Goal: Task Accomplishment & Management: Manage account settings

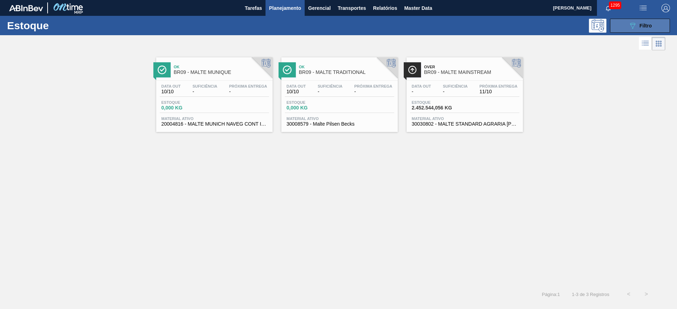
click at [640, 26] on span "Filtro" at bounding box center [645, 26] width 12 height 6
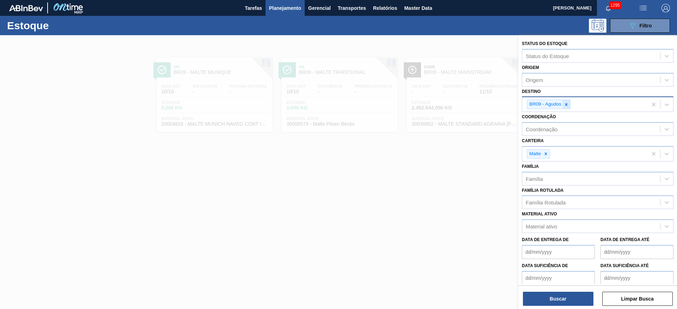
click at [565, 105] on icon at bounding box center [566, 104] width 2 height 2
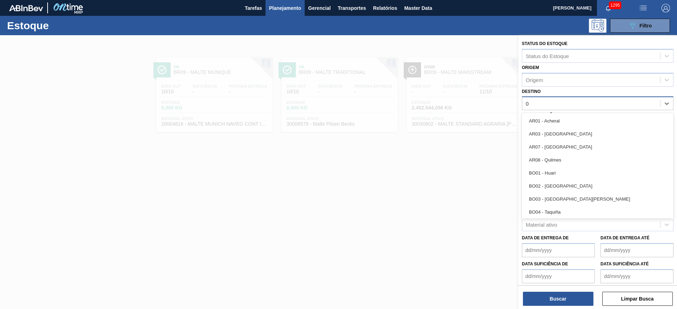
type input "07"
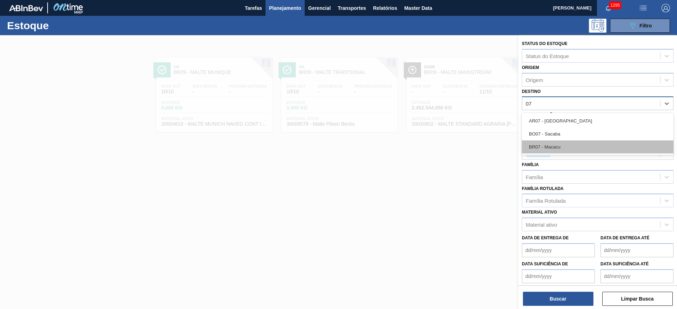
click at [544, 143] on div "BR07 - Macacu" at bounding box center [598, 147] width 152 height 13
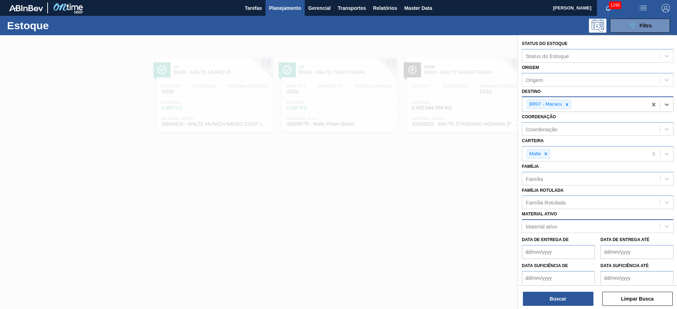
click at [544, 225] on div "Material ativo" at bounding box center [540, 227] width 31 height 6
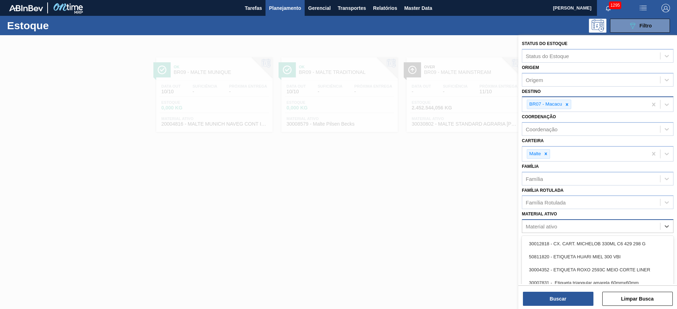
paste ativo "30006879"
type ativo "30006879"
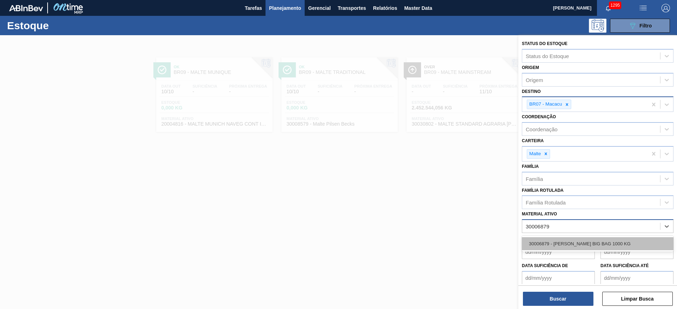
click at [551, 240] on div "30006879 - [PERSON_NAME] BIG BAG 1000 KG" at bounding box center [598, 244] width 152 height 13
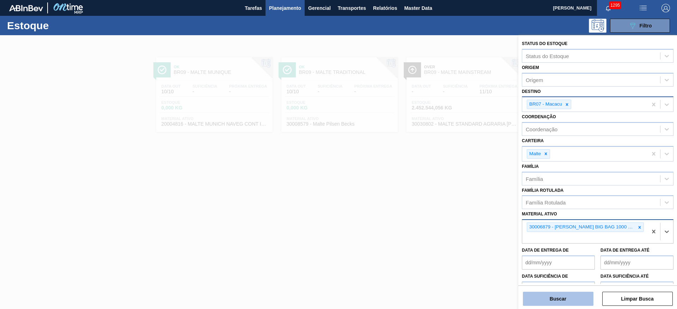
click at [546, 300] on button "Buscar" at bounding box center [558, 299] width 70 height 14
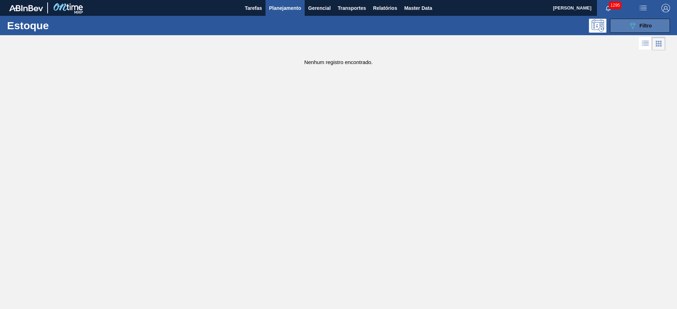
click at [615, 31] on button "089F7B8B-B2A5-4AFE-B5C0-19BA573D28AC Filtro" at bounding box center [640, 26] width 60 height 14
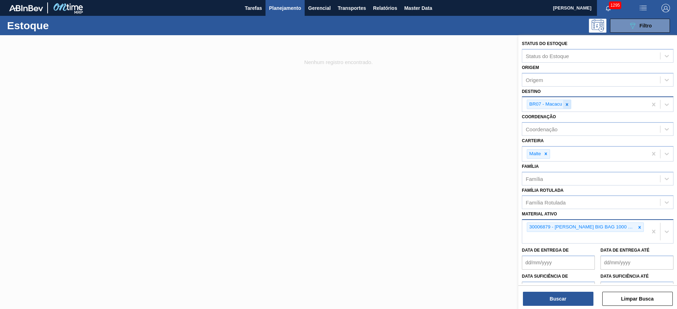
click at [568, 105] on icon at bounding box center [567, 104] width 2 height 2
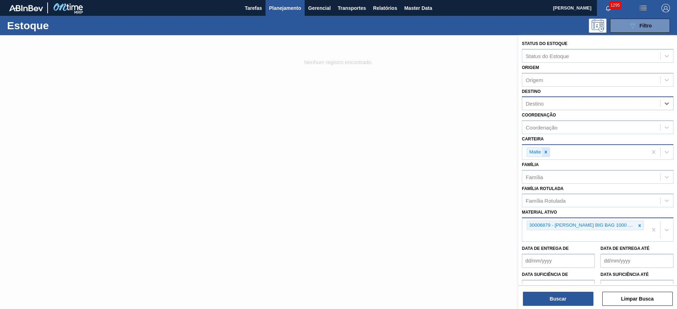
click at [544, 150] on icon at bounding box center [545, 152] width 5 height 5
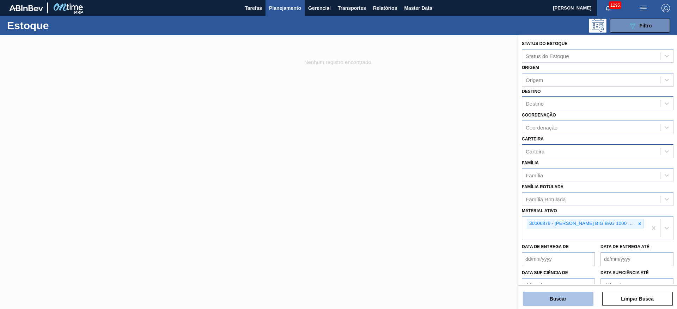
click at [546, 297] on button "Buscar" at bounding box center [558, 299] width 70 height 14
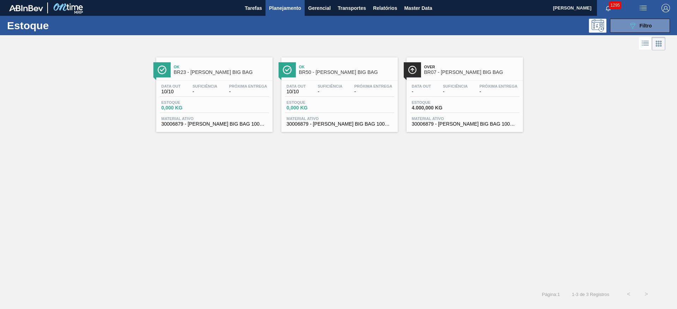
click at [461, 83] on div "Data out - Suficiência - Próxima Entrega - Estoque 4.000,000 KG Material ativo …" at bounding box center [464, 105] width 116 height 48
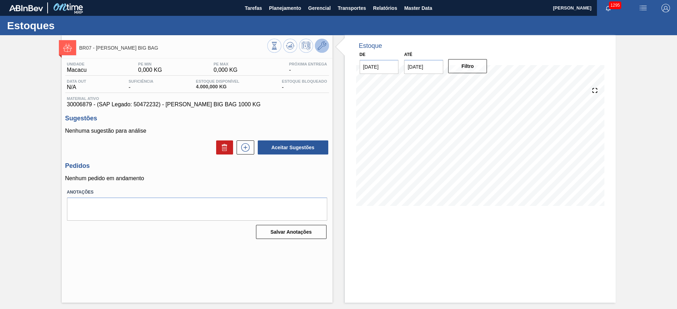
click at [315, 44] on button at bounding box center [322, 46] width 14 height 14
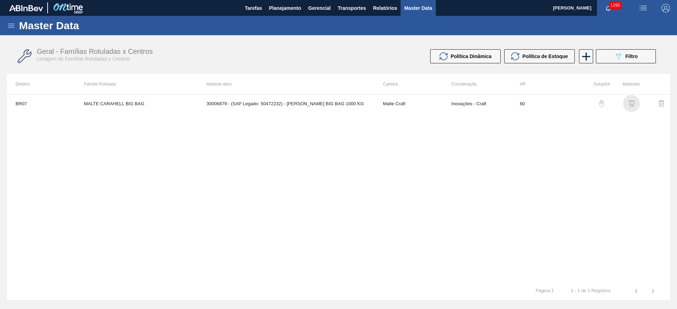
click at [629, 106] on img "button" at bounding box center [631, 103] width 7 height 7
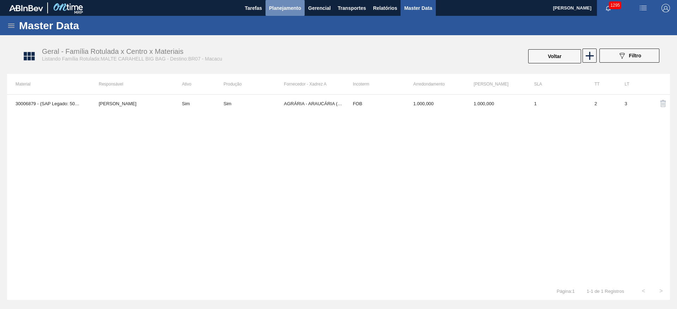
click at [281, 11] on span "Planejamento" at bounding box center [285, 8] width 32 height 8
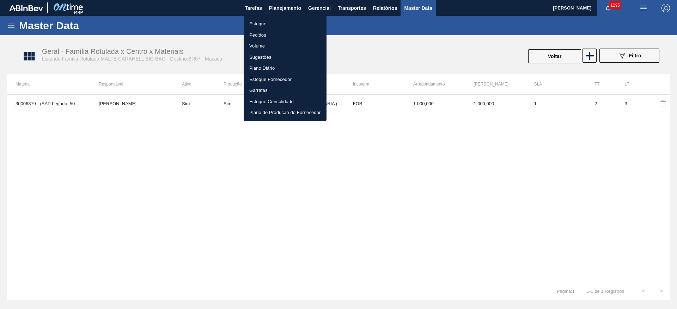
drag, startPoint x: 253, startPoint y: 23, endPoint x: 180, endPoint y: 2, distance: 76.1
click at [253, 23] on li "Estoque" at bounding box center [285, 23] width 83 height 11
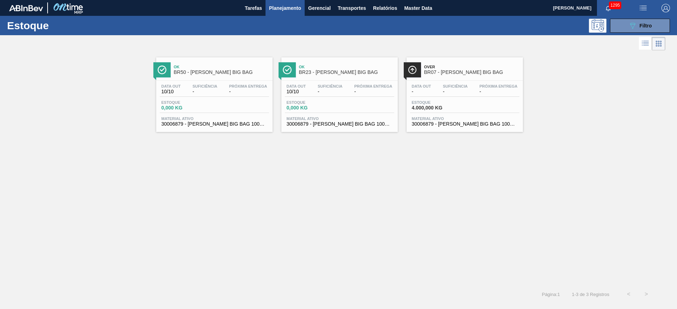
click at [212, 98] on div "Data out 10/10 Suficiência - Próxima Entrega - Estoque 0,000 KG Material ativo …" at bounding box center [214, 105] width 116 height 48
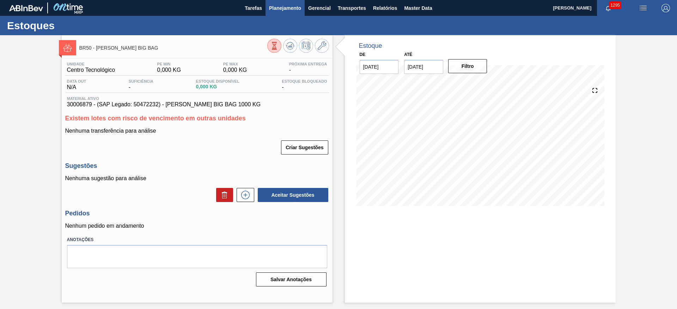
click at [284, 10] on span "Planejamento" at bounding box center [285, 8] width 32 height 8
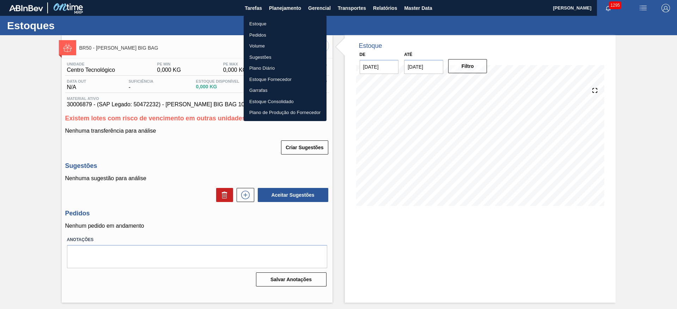
click at [263, 25] on li "Estoque" at bounding box center [285, 23] width 83 height 11
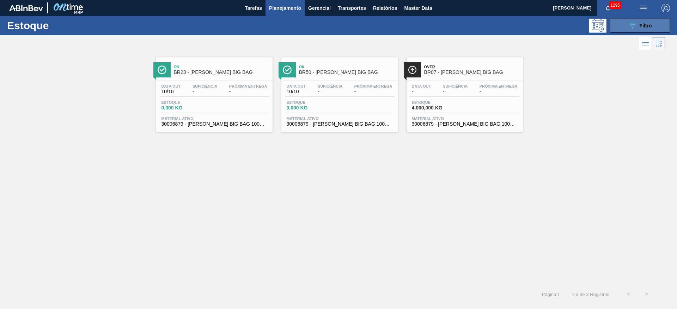
click at [642, 28] on span "Filtro" at bounding box center [645, 26] width 12 height 6
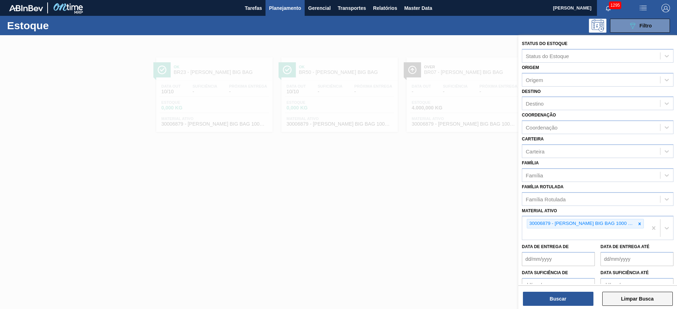
click at [631, 298] on button "Limpar Busca" at bounding box center [637, 299] width 70 height 14
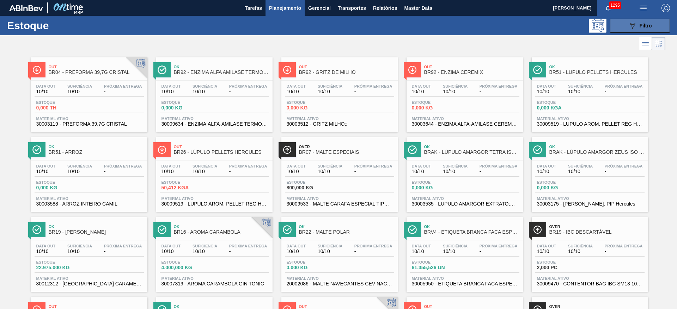
click at [628, 29] on icon "089F7B8B-B2A5-4AFE-B5C0-19BA573D28AC" at bounding box center [632, 25] width 8 height 8
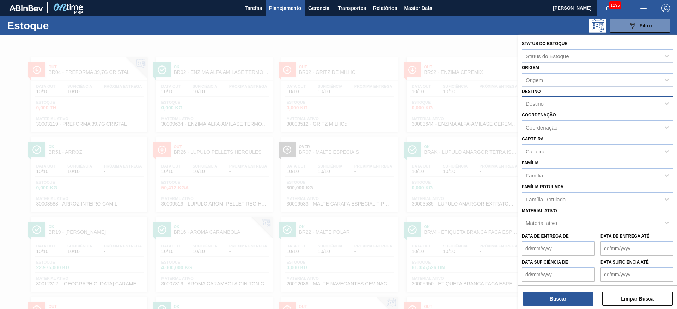
click at [543, 105] on div "Destino" at bounding box center [534, 104] width 18 height 6
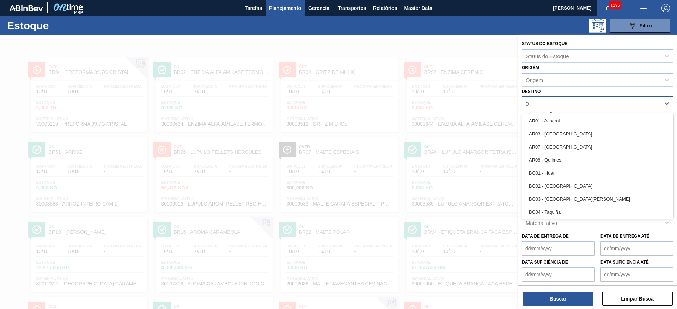
type input "04"
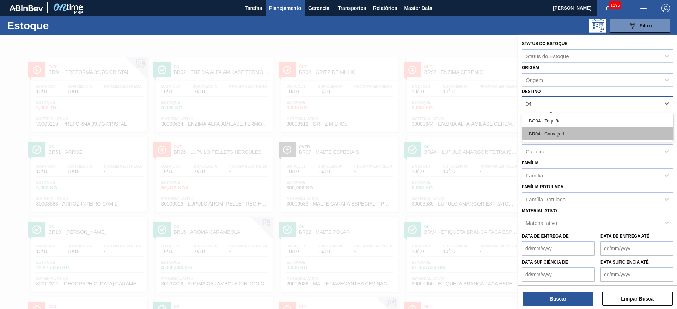
click at [569, 138] on div "BR04 - Camaçari" at bounding box center [598, 134] width 152 height 13
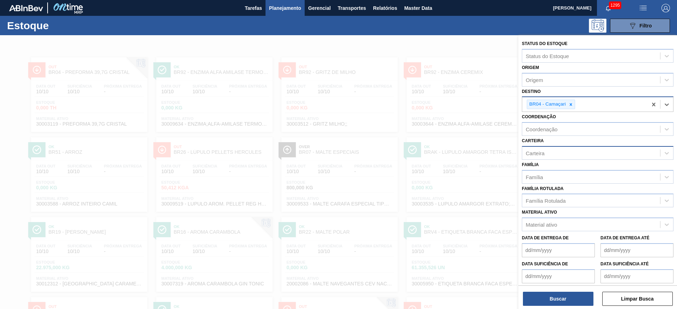
click at [536, 153] on div "Carteira" at bounding box center [534, 153] width 19 height 6
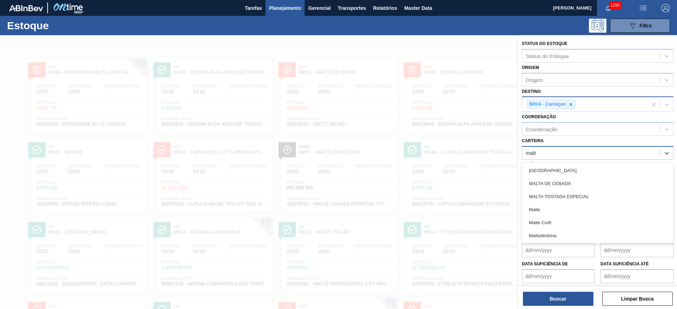
type input "malte"
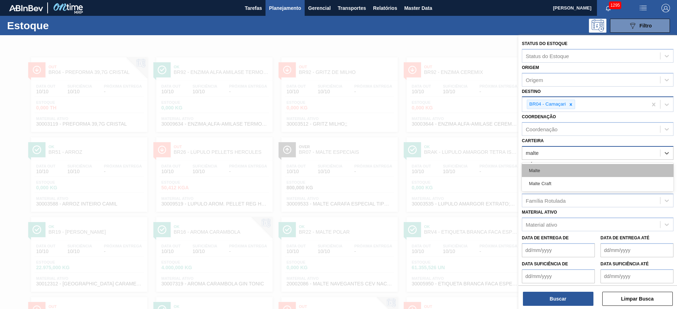
click at [533, 170] on div "Malte" at bounding box center [598, 170] width 152 height 13
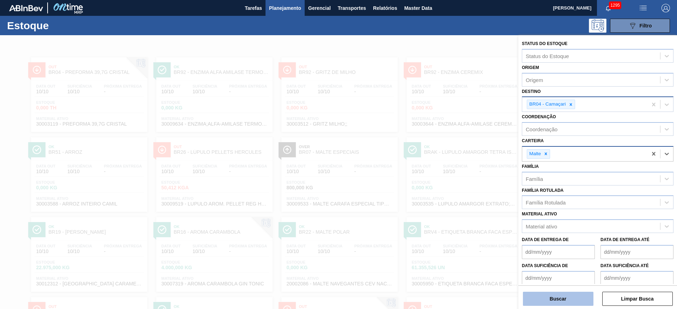
click at [547, 299] on button "Buscar" at bounding box center [558, 299] width 70 height 14
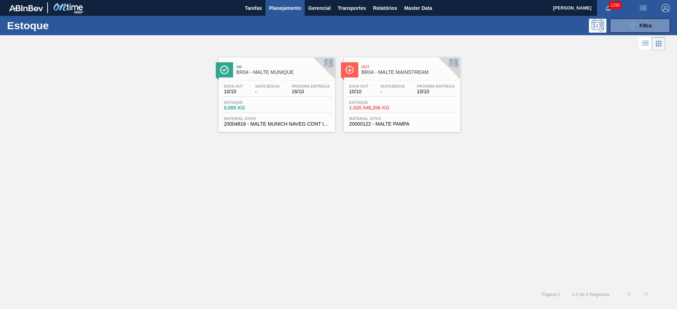
click at [376, 85] on div "Data out 10/10 Suficiência - Próxima Entrega 10/10" at bounding box center [401, 90] width 109 height 13
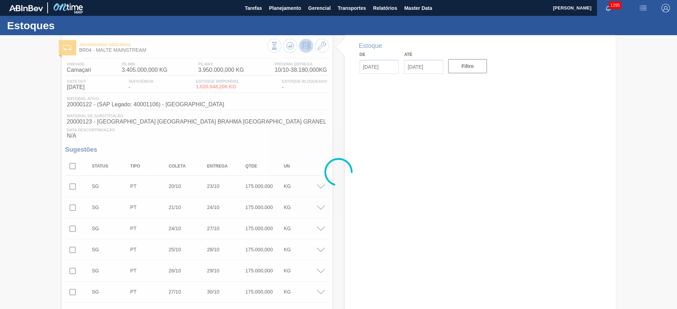
type input "[DATE]"
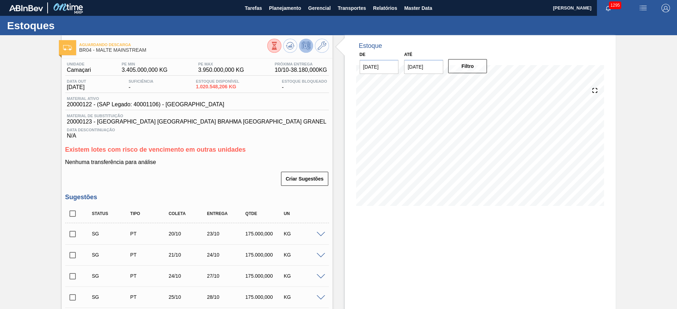
scroll to position [159, 0]
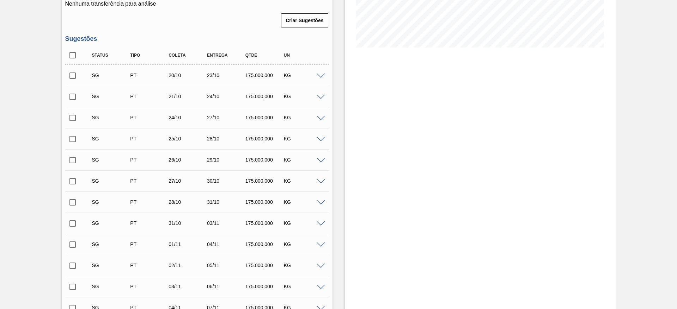
click at [319, 74] on span at bounding box center [320, 76] width 8 height 5
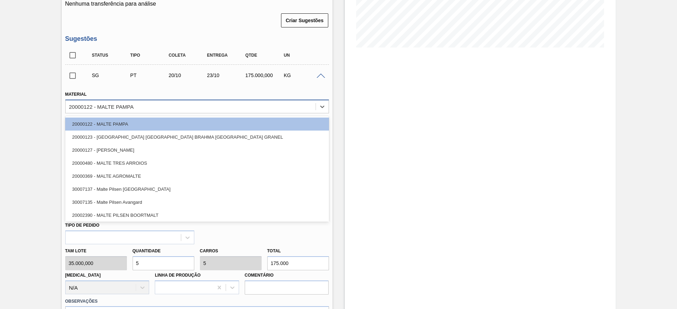
click at [108, 108] on div "20000122 - MALTE PAMPA" at bounding box center [101, 107] width 64 height 6
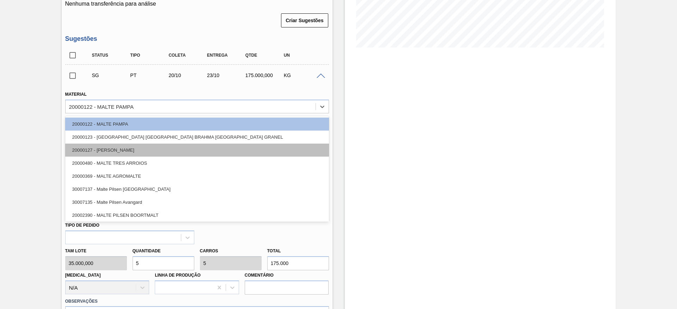
click at [104, 149] on div "20000127 - [PERSON_NAME]" at bounding box center [197, 150] width 264 height 13
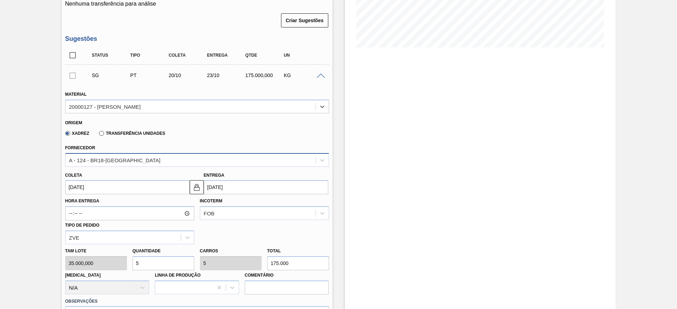
click at [78, 158] on div "A - 124 - BR18-[GEOGRAPHIC_DATA]" at bounding box center [115, 160] width 92 height 6
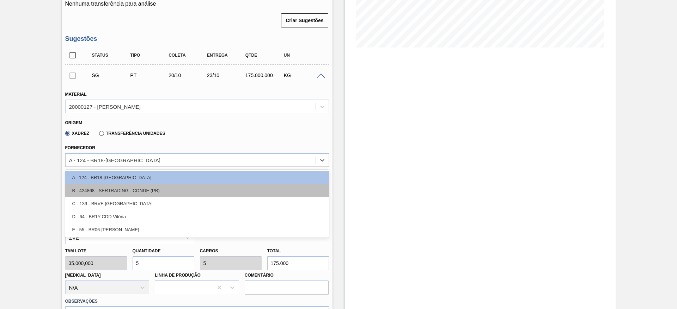
click at [108, 190] on div "B - 424868 - SERTRADING - CONDE (PB)" at bounding box center [197, 190] width 264 height 13
type input "[DATE]"
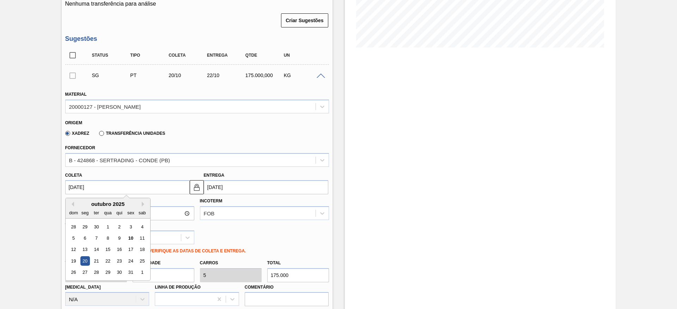
click at [70, 186] on input "[DATE]" at bounding box center [127, 187] width 124 height 14
click at [141, 239] on div "11" at bounding box center [142, 239] width 10 height 10
type input "[DATE]"
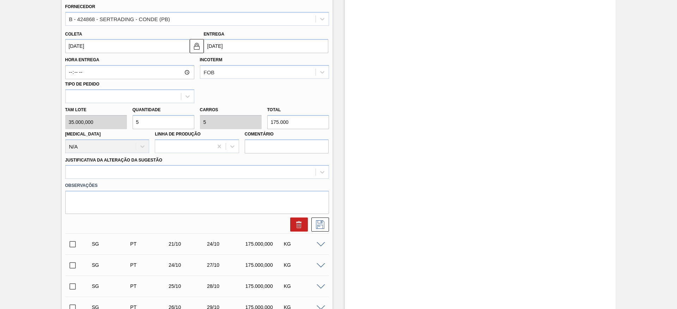
scroll to position [317, 0]
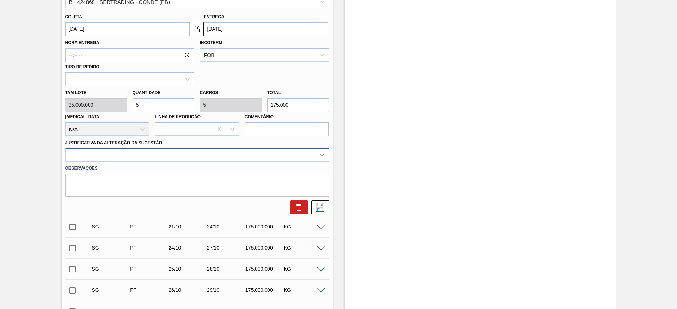
click at [322, 155] on icon at bounding box center [322, 155] width 7 height 7
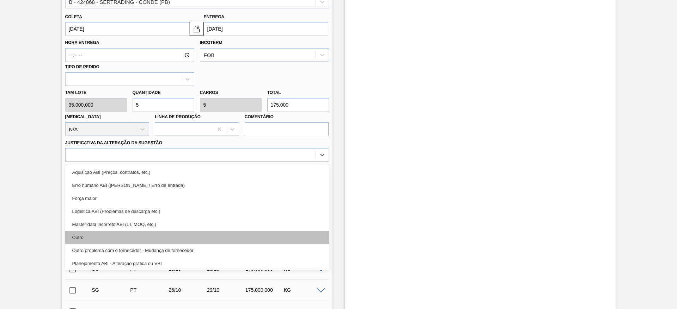
click at [122, 236] on div "Outro" at bounding box center [197, 237] width 264 height 13
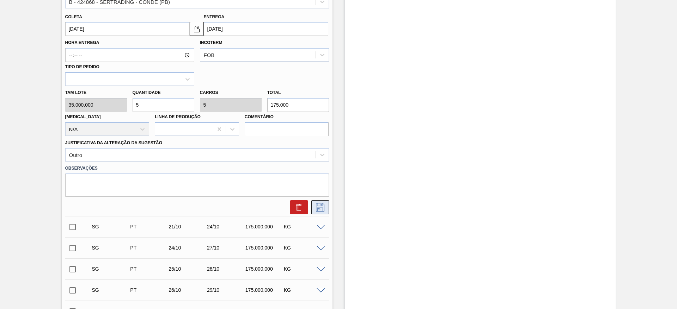
click at [320, 211] on icon at bounding box center [319, 207] width 11 height 8
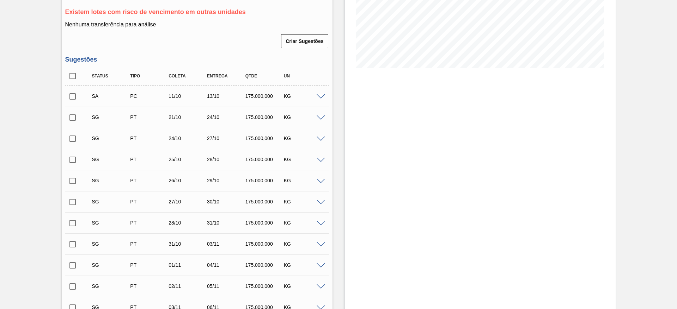
scroll to position [53, 0]
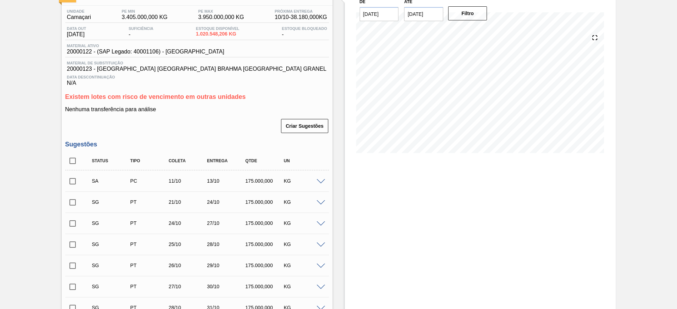
click at [69, 182] on input "checkbox" at bounding box center [72, 181] width 15 height 15
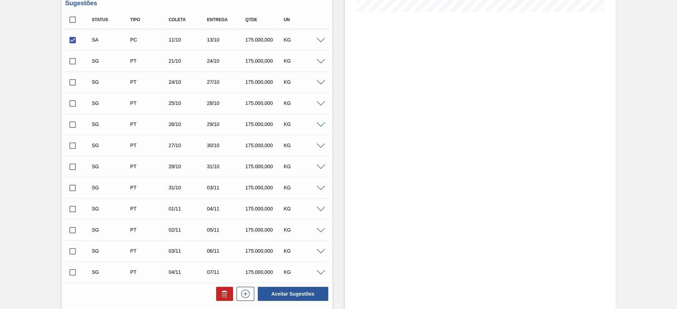
scroll to position [211, 0]
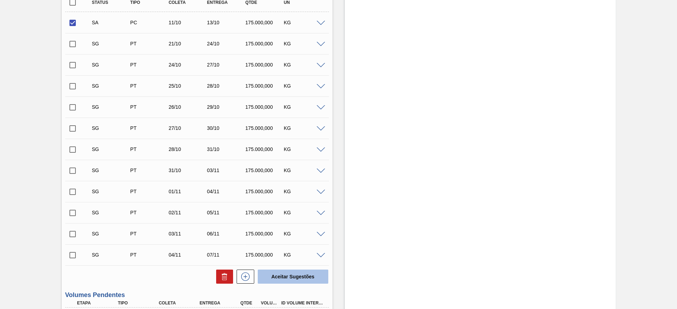
click at [286, 274] on button "Aceitar Sugestões" at bounding box center [293, 277] width 70 height 14
checkbox input "false"
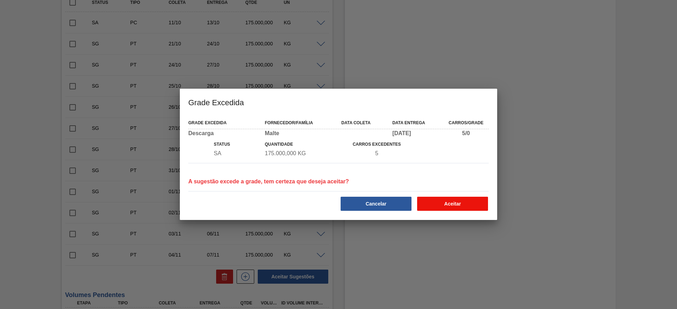
click at [431, 205] on button "Aceitar" at bounding box center [452, 204] width 71 height 14
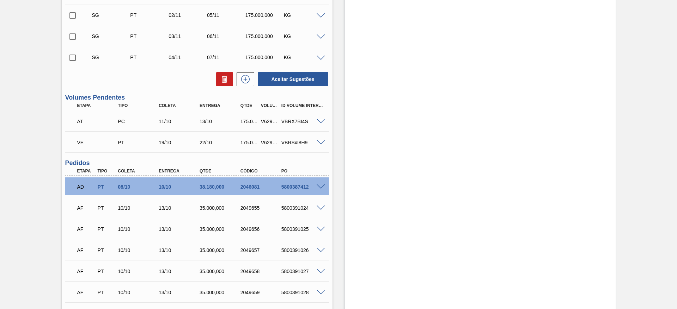
scroll to position [423, 0]
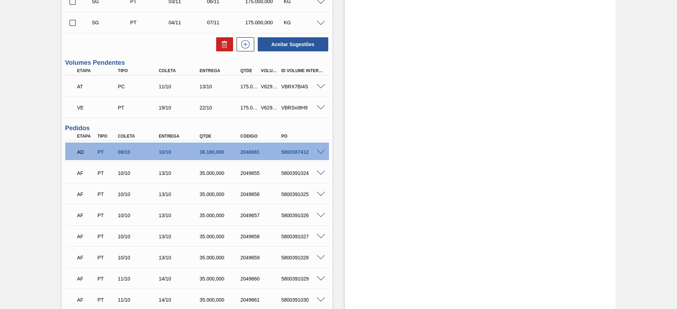
click at [268, 85] on div "V629545" at bounding box center [269, 87] width 21 height 6
copy div "V629545"
click at [318, 85] on span at bounding box center [320, 86] width 8 height 5
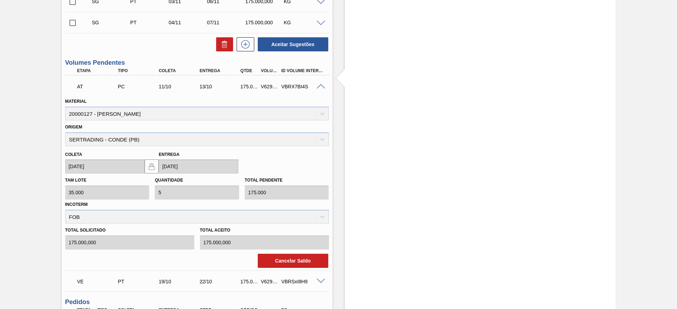
click at [318, 85] on span at bounding box center [320, 86] width 8 height 5
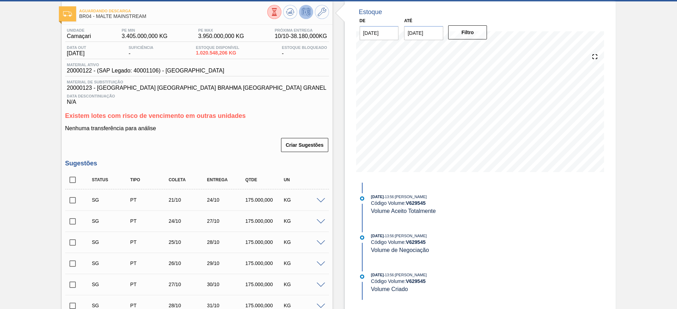
scroll to position [0, 0]
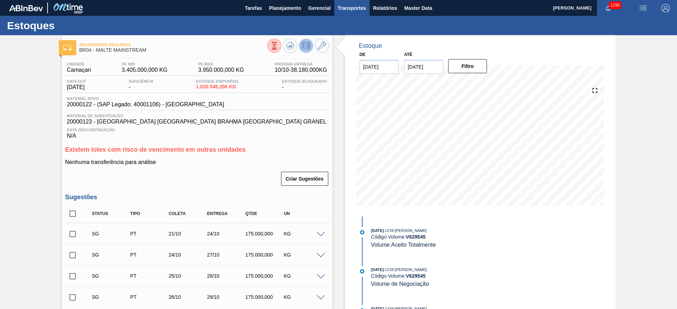
click at [343, 9] on span "Transportes" at bounding box center [352, 8] width 28 height 8
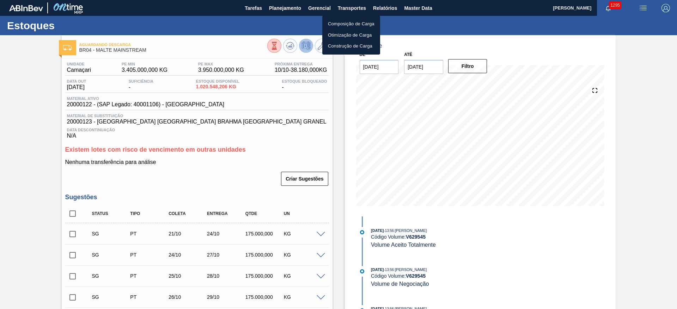
click at [340, 33] on li "Otimização de Carga" at bounding box center [351, 35] width 58 height 11
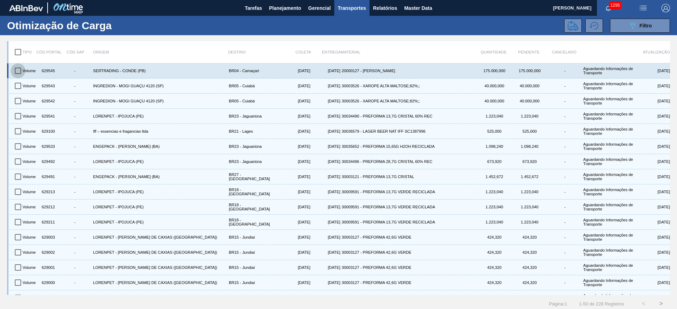
click at [20, 68] on input "checkbox" at bounding box center [18, 70] width 15 height 15
checkbox input "true"
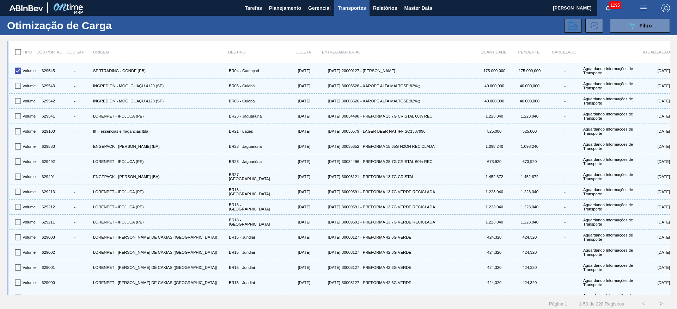
click at [569, 22] on icon at bounding box center [572, 25] width 11 height 10
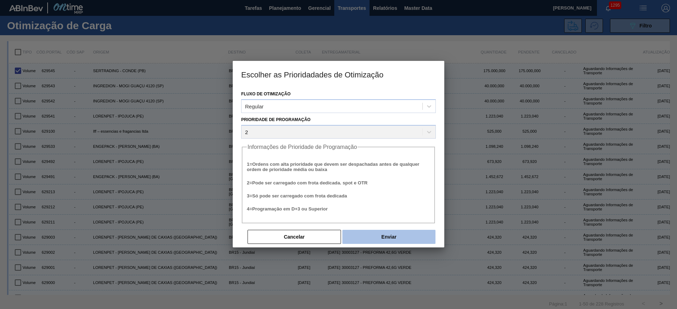
click at [382, 232] on button "Enviar" at bounding box center [388, 237] width 93 height 14
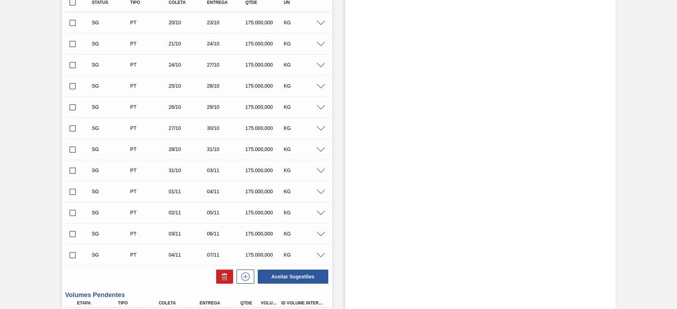
scroll to position [370, 0]
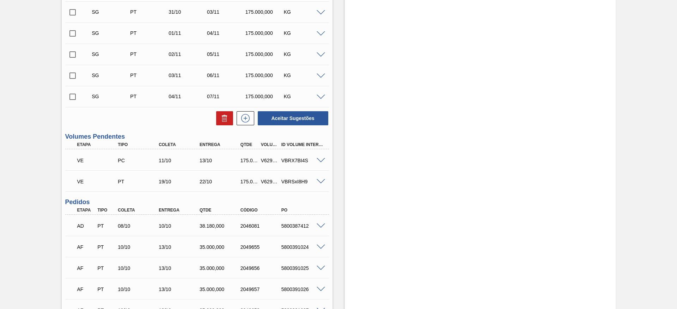
click at [321, 160] on span at bounding box center [320, 160] width 8 height 5
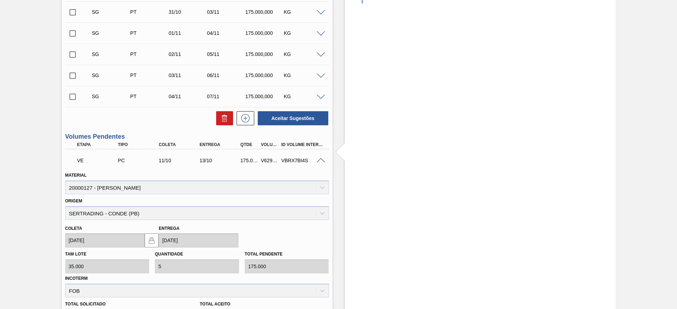
click at [321, 160] on span at bounding box center [320, 160] width 8 height 5
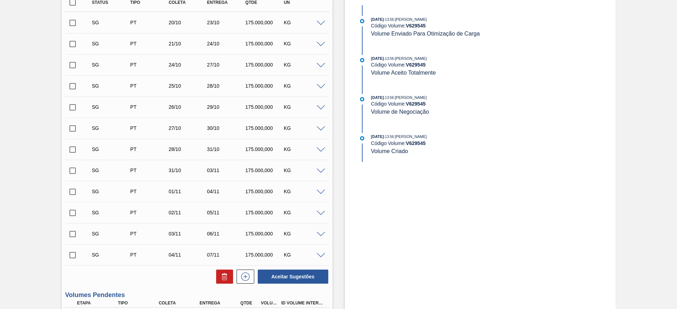
scroll to position [0, 0]
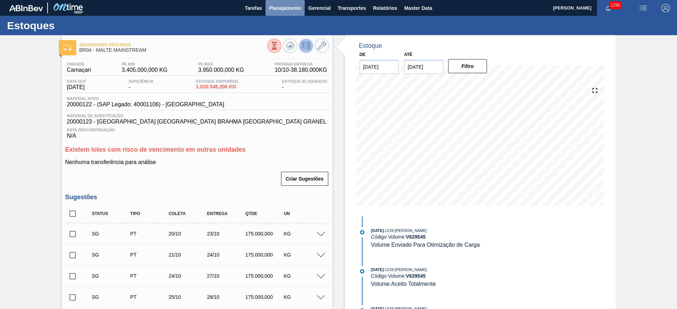
click at [282, 6] on span "Planejamento" at bounding box center [285, 8] width 32 height 8
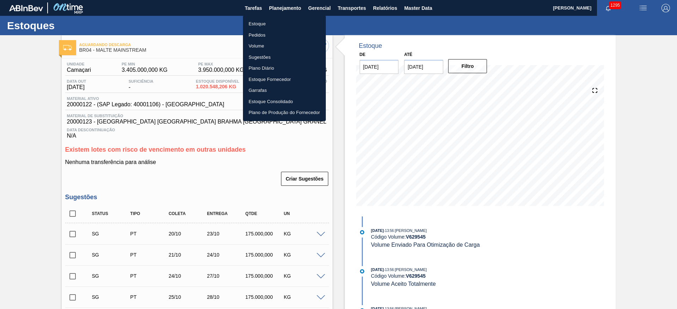
drag, startPoint x: 260, startPoint y: 23, endPoint x: 203, endPoint y: 2, distance: 61.0
click at [260, 23] on li "Estoque" at bounding box center [284, 23] width 83 height 11
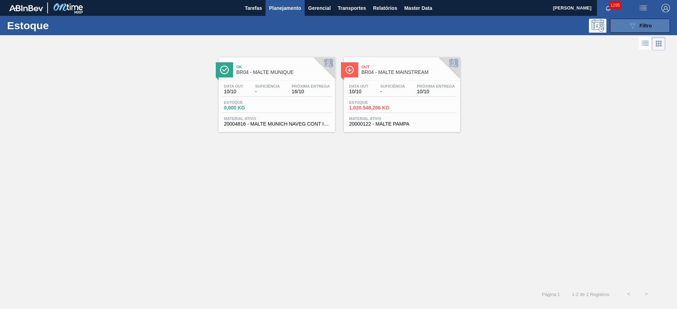
click at [646, 24] on span "Filtro" at bounding box center [645, 26] width 12 height 6
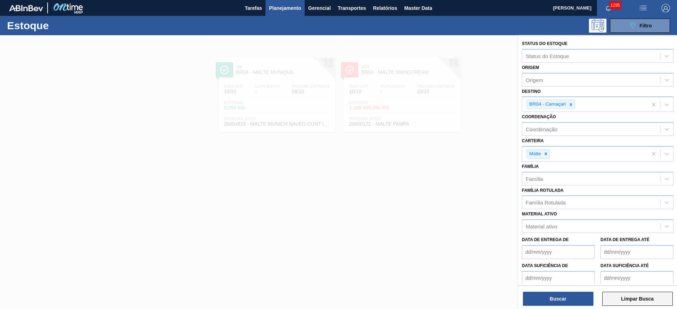
click at [627, 296] on button "Limpar Busca" at bounding box center [637, 299] width 70 height 14
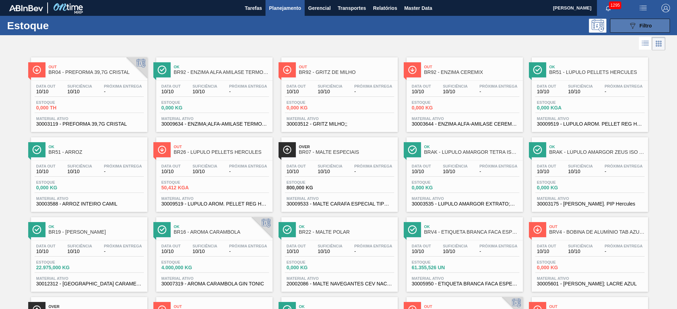
click at [638, 26] on div "089F7B8B-B2A5-4AFE-B5C0-19BA573D28AC Filtro" at bounding box center [640, 25] width 24 height 8
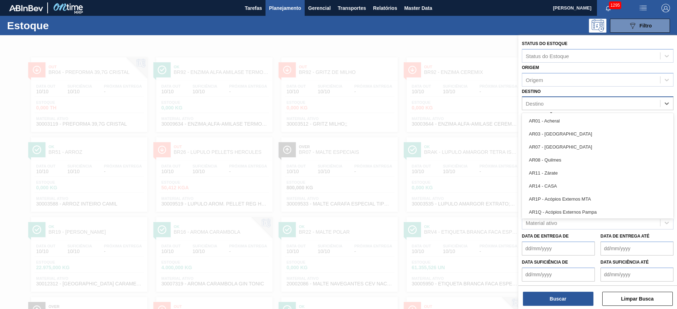
click at [533, 103] on div "Destino" at bounding box center [534, 104] width 18 height 6
type input "26"
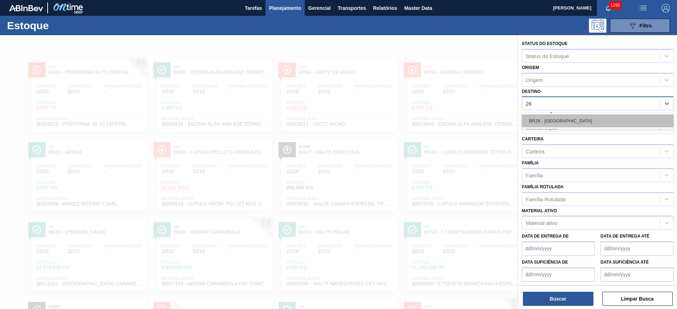
click at [546, 117] on div "BR26 - [GEOGRAPHIC_DATA]" at bounding box center [598, 121] width 152 height 13
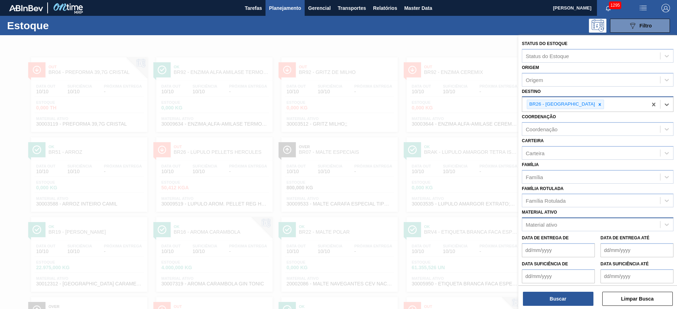
click at [542, 223] on div "Material ativo" at bounding box center [540, 225] width 31 height 6
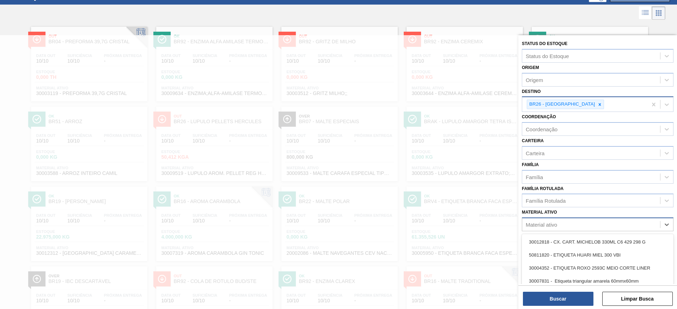
scroll to position [33, 0]
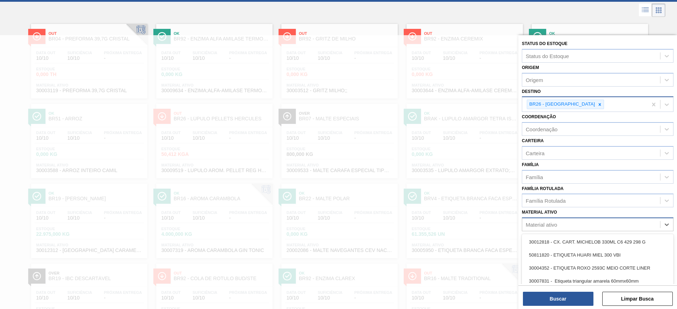
paste ativo "20004817"
type ativo "20004817"
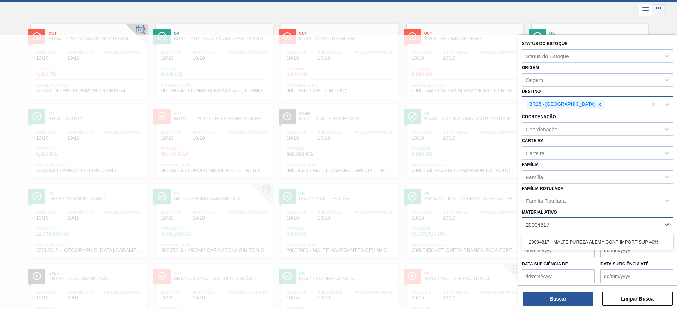
drag, startPoint x: 538, startPoint y: 237, endPoint x: 532, endPoint y: 262, distance: 25.2
click at [537, 239] on div "20004817 - MALTE PUREZA ALEMA CONT IMPORT SUP 40%" at bounding box center [598, 242] width 152 height 13
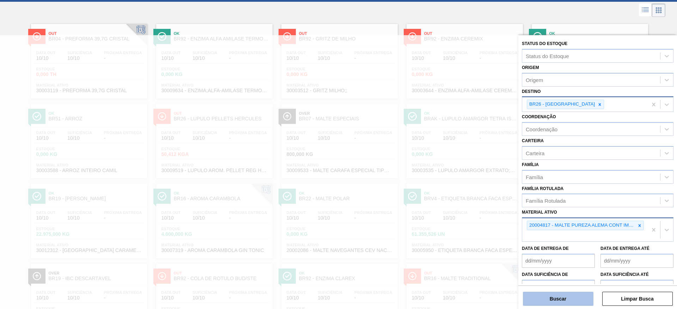
click at [548, 299] on button "Buscar" at bounding box center [558, 299] width 70 height 14
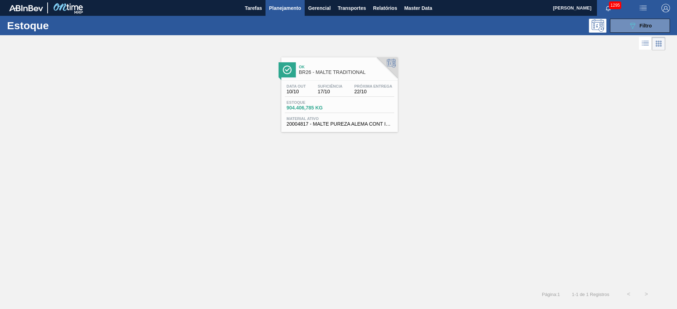
click at [320, 75] on div "Ok BR26 - MALTE TRADITIONAL" at bounding box center [346, 70] width 95 height 16
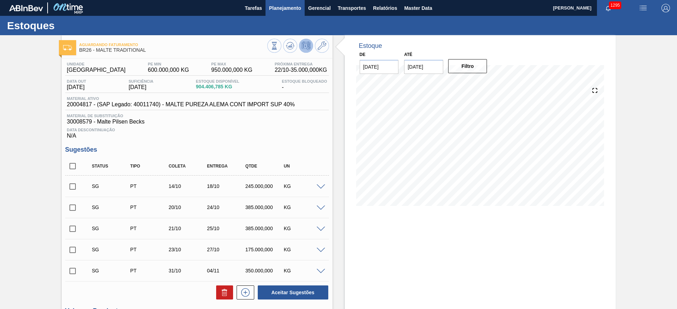
click at [281, 6] on span "Planejamento" at bounding box center [285, 8] width 32 height 8
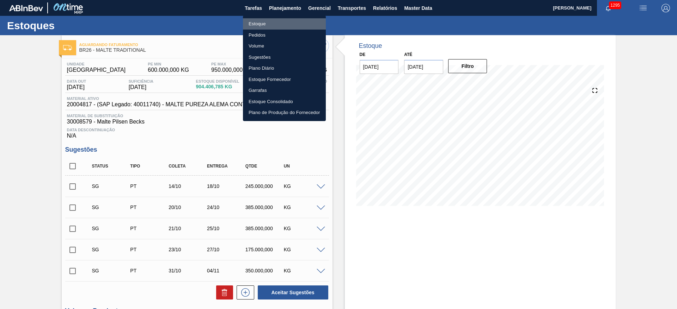
click at [263, 25] on li "Estoque" at bounding box center [284, 23] width 83 height 11
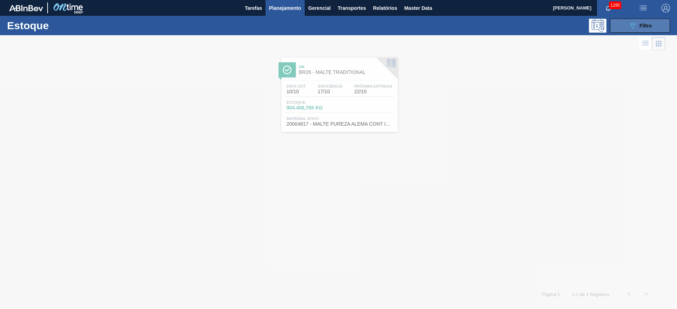
click at [645, 24] on span "Filtro" at bounding box center [645, 26] width 12 height 6
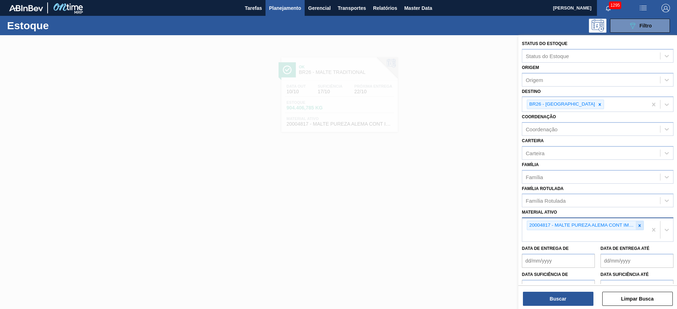
click at [641, 224] on div at bounding box center [639, 225] width 8 height 9
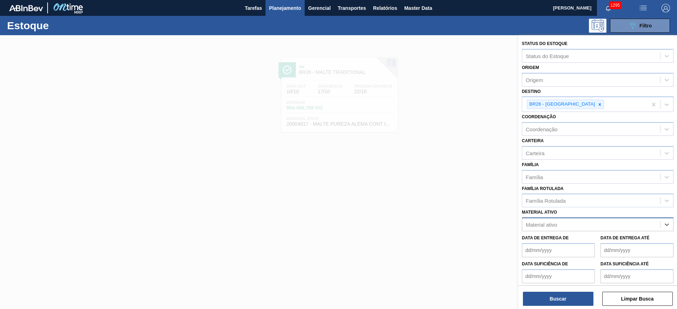
paste ativo "20004815"
type ativo "20004815"
click at [584, 245] on div "20004815 - MALTE NAVEGANTES CONT IMPORT SUP 40%" at bounding box center [598, 242] width 152 height 13
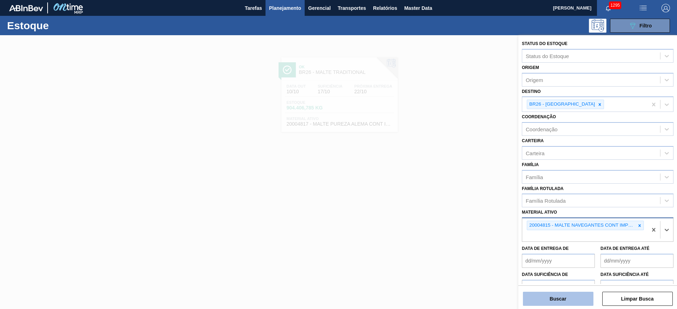
click at [558, 297] on button "Buscar" at bounding box center [558, 299] width 70 height 14
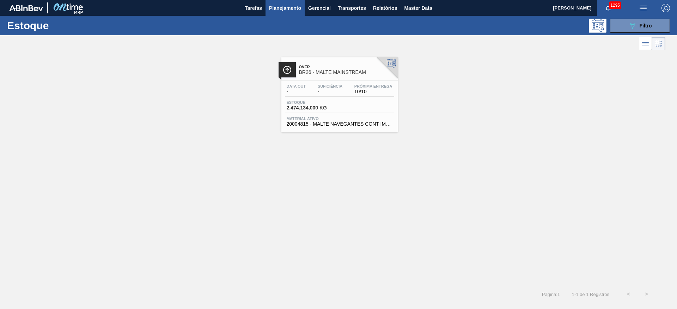
click at [322, 107] on span "2.474.134,000 KG" at bounding box center [311, 107] width 49 height 5
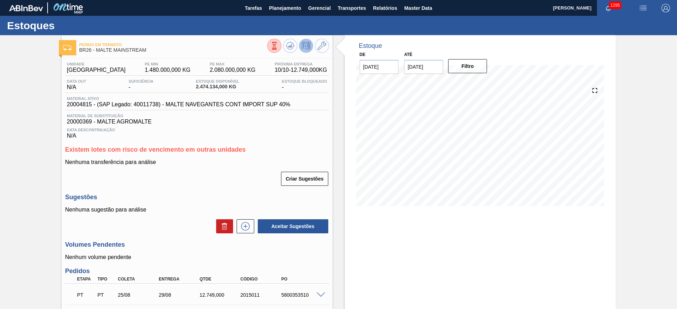
click at [76, 101] on span "20004815 - (SAP Legado: 40011738) - MALTE NAVEGANTES CONT IMPORT SUP 40%" at bounding box center [178, 104] width 223 height 6
copy span "20004815"
click at [285, 6] on span "Planejamento" at bounding box center [285, 8] width 32 height 8
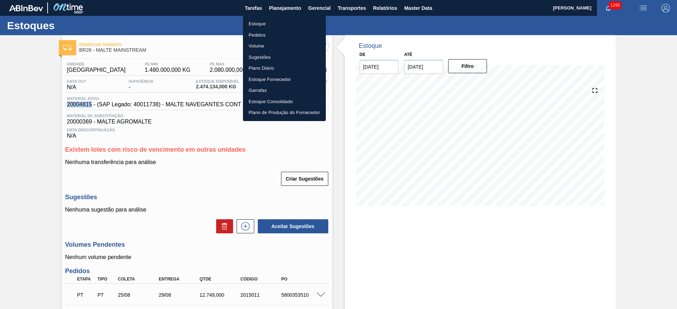
click at [257, 33] on li "Pedidos" at bounding box center [284, 35] width 83 height 11
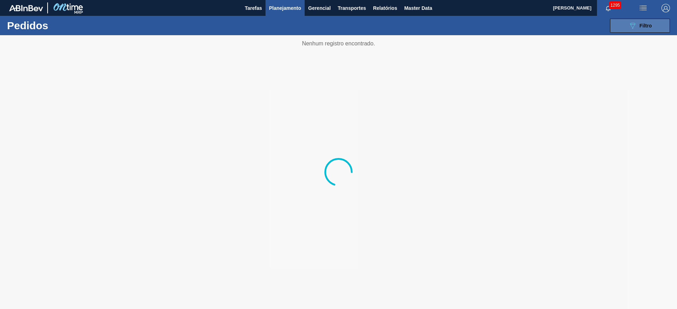
click at [639, 25] on div "089F7B8B-B2A5-4AFE-B5C0-19BA573D28AC Filtro" at bounding box center [640, 25] width 24 height 8
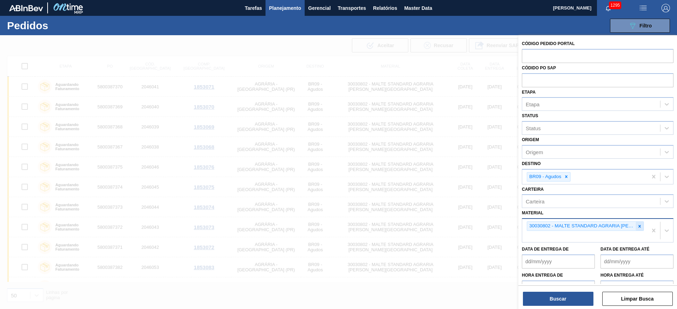
click at [638, 226] on icon at bounding box center [639, 226] width 2 height 2
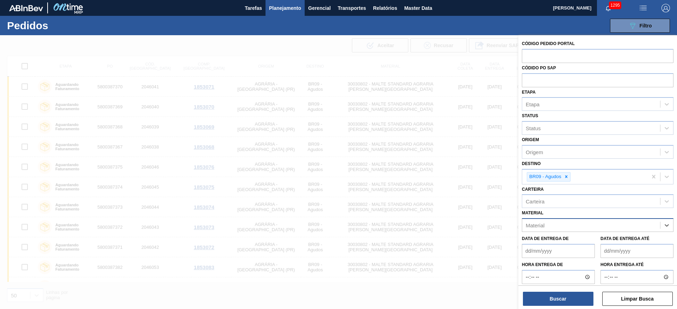
paste input "20004815"
type input "20004815"
click at [576, 245] on div "20004815 - MALTE NAVEGANTES CONT IMPORT SUP 40%" at bounding box center [598, 242] width 152 height 13
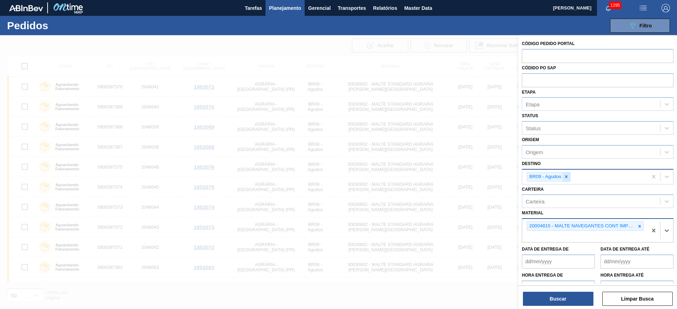
click at [569, 177] on div at bounding box center [566, 177] width 8 height 9
type input "26"
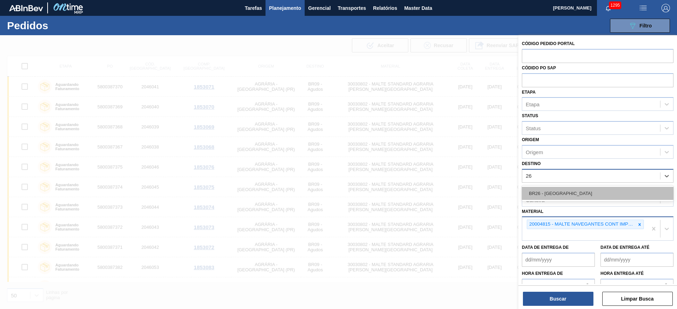
click at [552, 191] on div "BR26 - [GEOGRAPHIC_DATA]" at bounding box center [598, 193] width 152 height 13
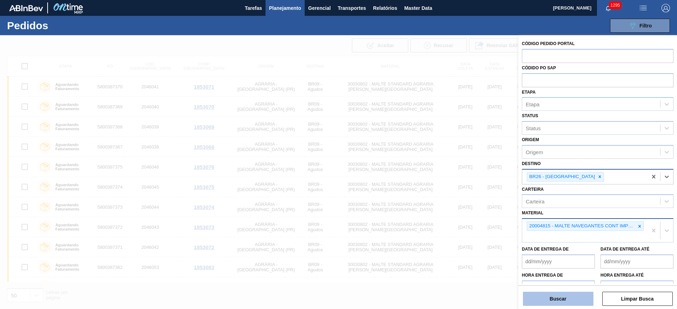
click at [551, 300] on button "Buscar" at bounding box center [558, 299] width 70 height 14
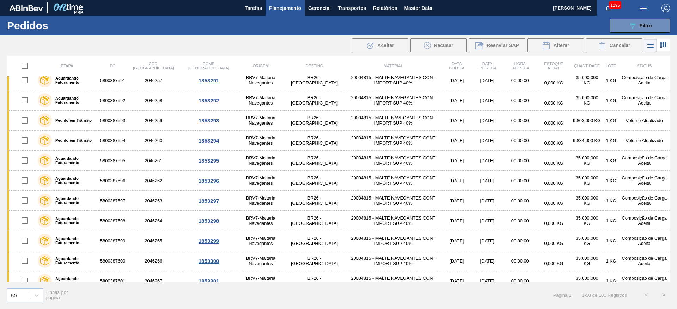
scroll to position [799, 0]
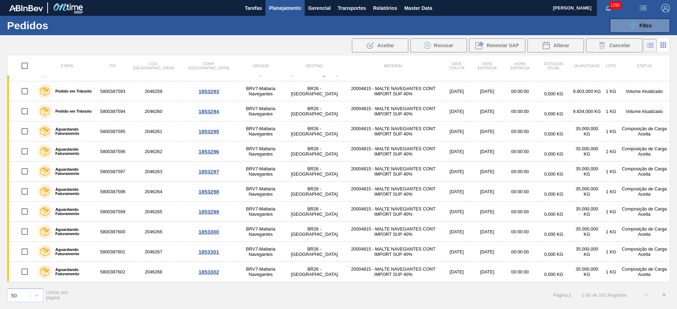
click at [666, 294] on button ">" at bounding box center [664, 296] width 18 height 18
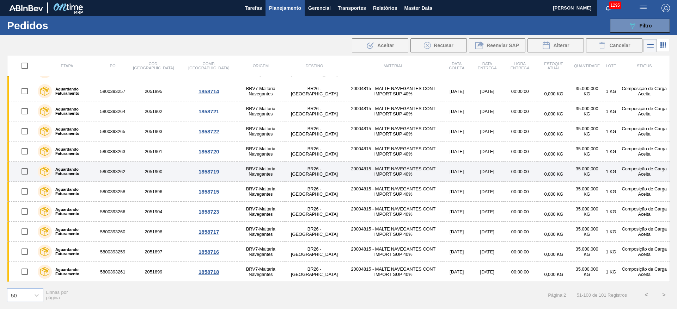
click at [24, 173] on input "checkbox" at bounding box center [24, 171] width 15 height 15
checkbox input "true"
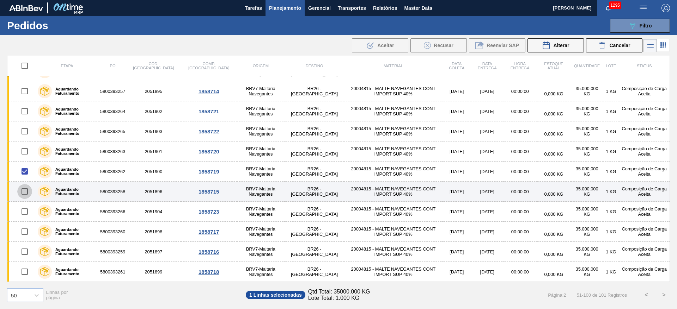
click at [26, 191] on input "checkbox" at bounding box center [24, 191] width 15 height 15
checkbox input "true"
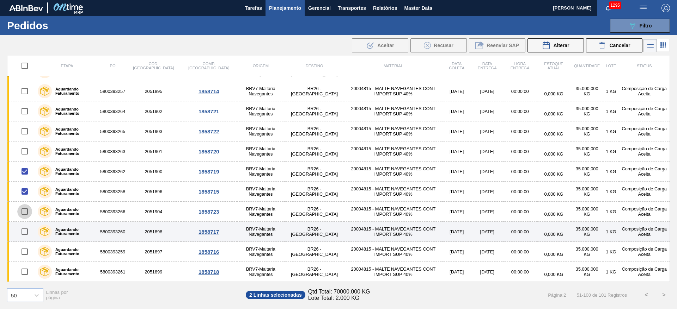
drag, startPoint x: 25, startPoint y: 210, endPoint x: 24, endPoint y: 222, distance: 11.4
click at [25, 210] on input "checkbox" at bounding box center [24, 211] width 15 height 15
checkbox input "true"
click at [24, 232] on input "checkbox" at bounding box center [24, 231] width 15 height 15
checkbox input "true"
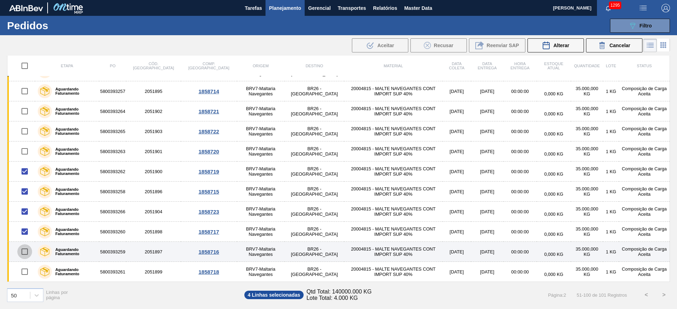
click at [24, 254] on input "checkbox" at bounding box center [24, 252] width 15 height 15
checkbox input "true"
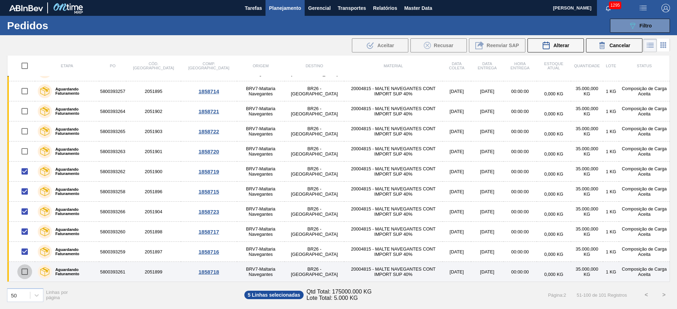
click at [23, 272] on input "checkbox" at bounding box center [24, 272] width 15 height 15
checkbox input "true"
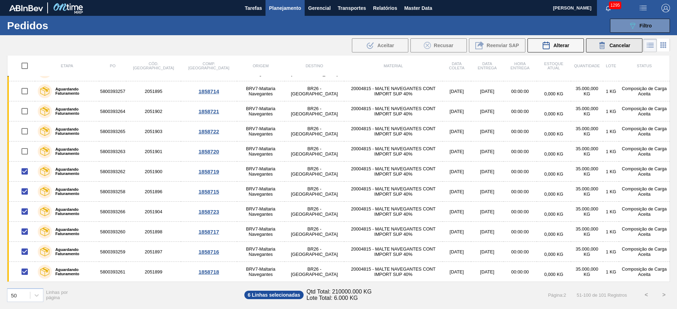
click at [617, 43] on span "Cancelar" at bounding box center [619, 46] width 21 height 6
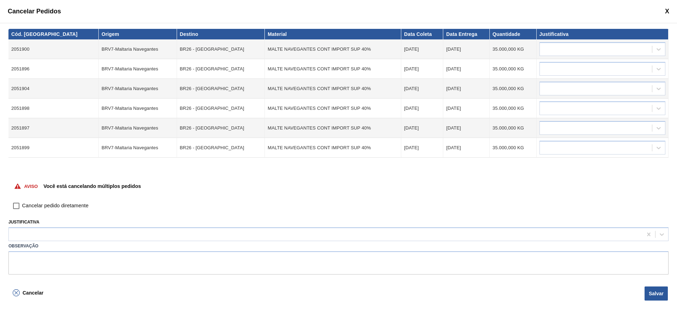
click at [16, 207] on input "Cancelar pedido diretamente" at bounding box center [16, 206] width 12 height 12
checkbox input "true"
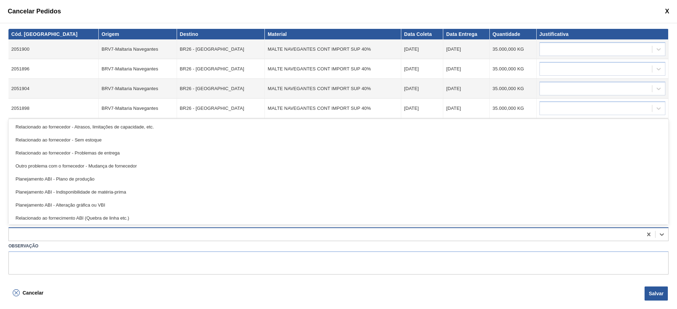
click at [20, 230] on div at bounding box center [325, 235] width 633 height 10
type input "ou"
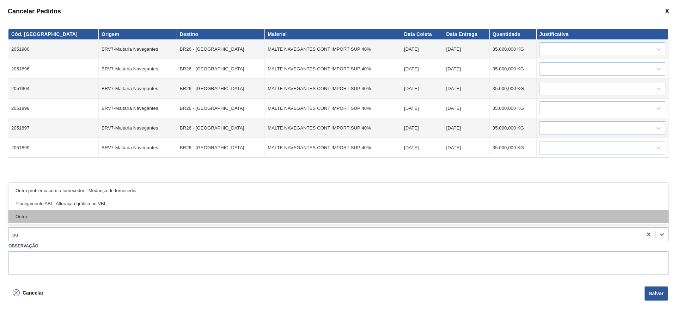
click at [26, 213] on div "Outro" at bounding box center [338, 216] width 660 height 13
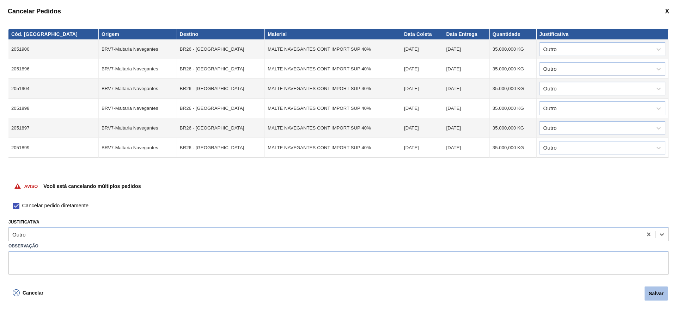
click at [654, 292] on button "Salvar" at bounding box center [655, 294] width 23 height 14
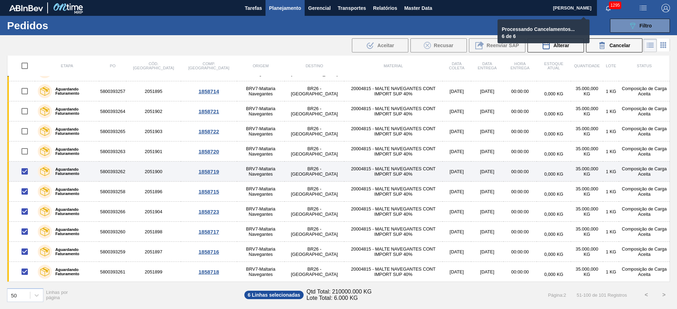
checkbox input "false"
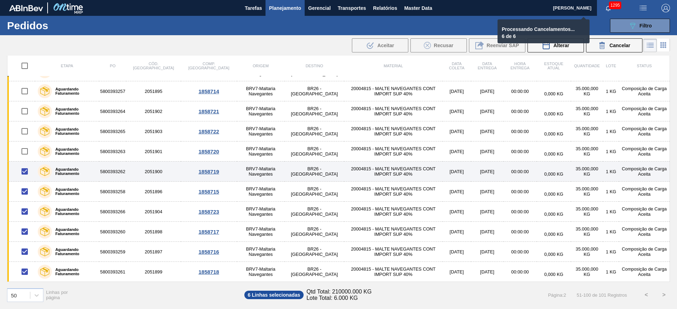
checkbox input "false"
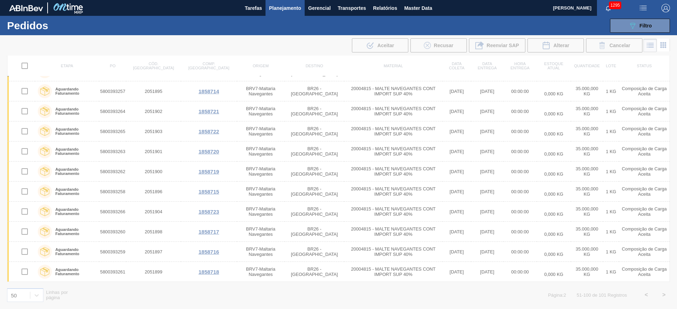
scroll to position [698, 0]
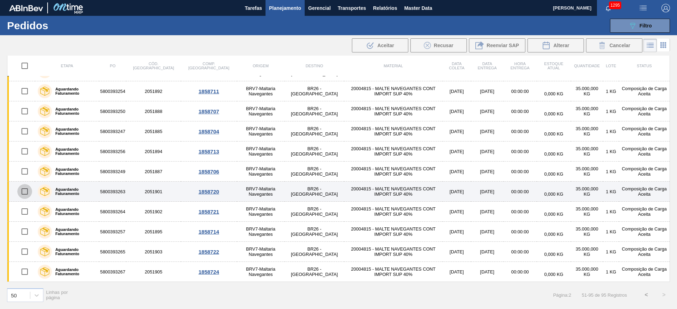
click at [21, 193] on input "checkbox" at bounding box center [24, 191] width 15 height 15
checkbox input "true"
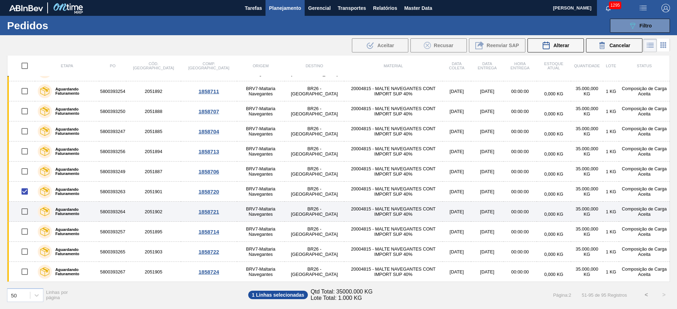
click at [24, 211] on input "checkbox" at bounding box center [24, 211] width 15 height 15
checkbox input "true"
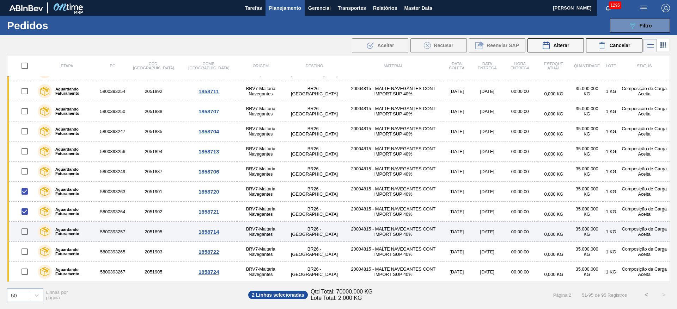
click at [24, 234] on input "checkbox" at bounding box center [24, 231] width 15 height 15
checkbox input "true"
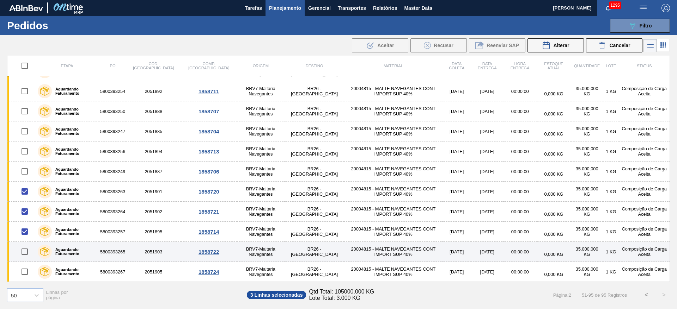
click at [25, 248] on input "checkbox" at bounding box center [24, 252] width 15 height 15
checkbox input "true"
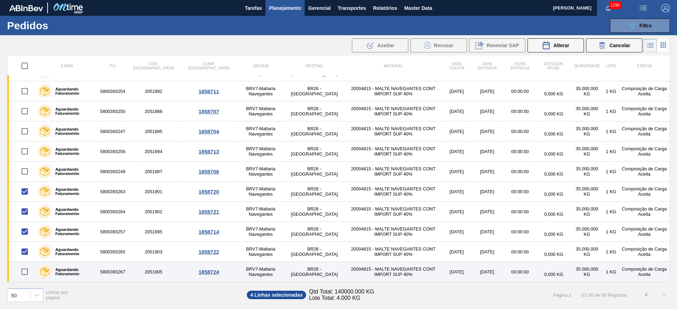
click at [25, 273] on input "checkbox" at bounding box center [24, 272] width 15 height 15
checkbox input "true"
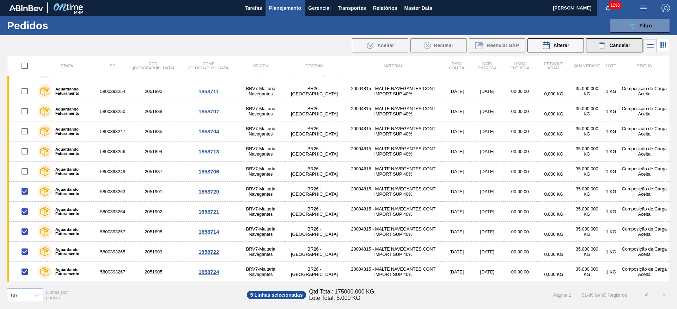
click at [615, 45] on span "Cancelar" at bounding box center [619, 46] width 21 height 6
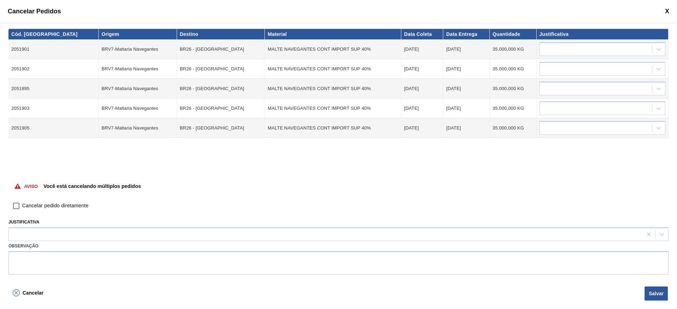
click at [17, 207] on input "Cancelar pedido diretamente" at bounding box center [16, 206] width 12 height 12
checkbox input "true"
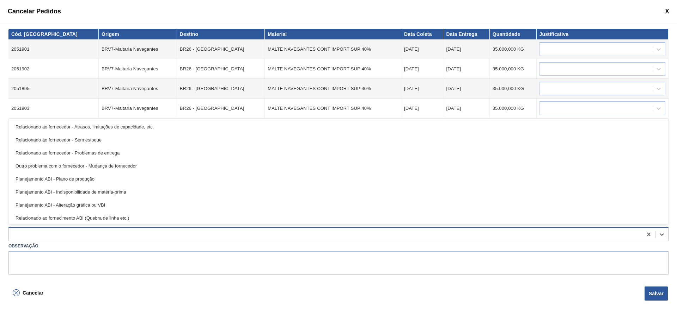
click at [17, 233] on div at bounding box center [325, 235] width 633 height 10
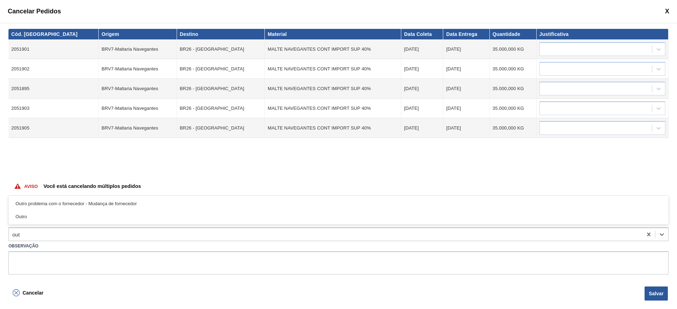
type input "outr"
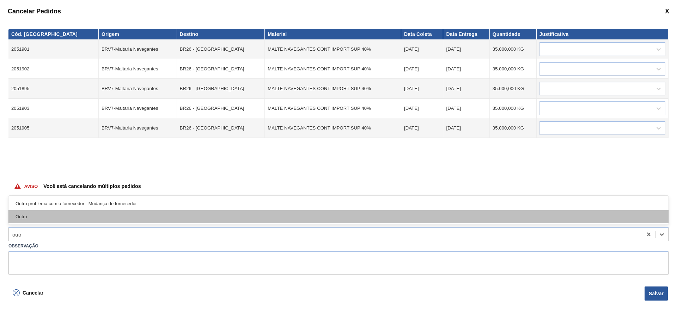
click at [45, 216] on div "Outro" at bounding box center [338, 216] width 660 height 13
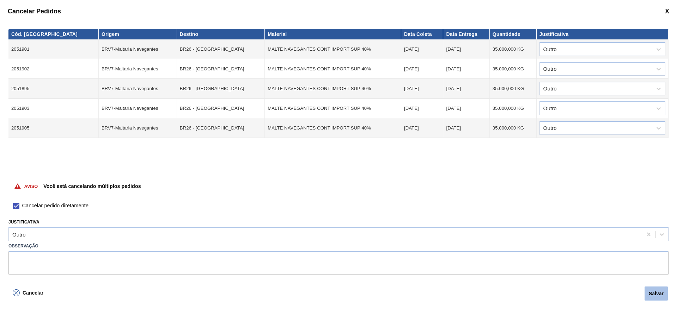
click at [657, 292] on button "Salvar" at bounding box center [655, 294] width 23 height 14
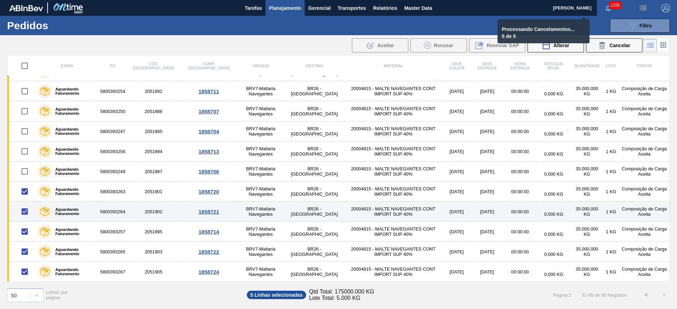
checkbox input "false"
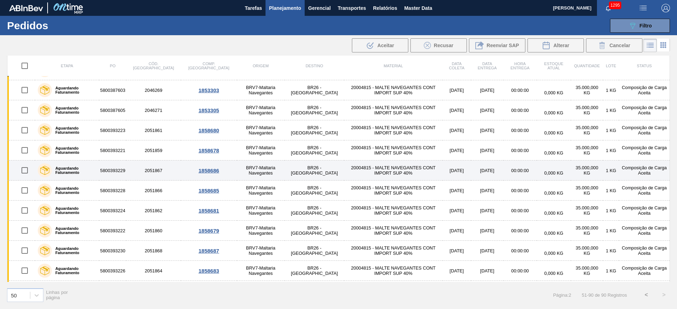
scroll to position [0, 0]
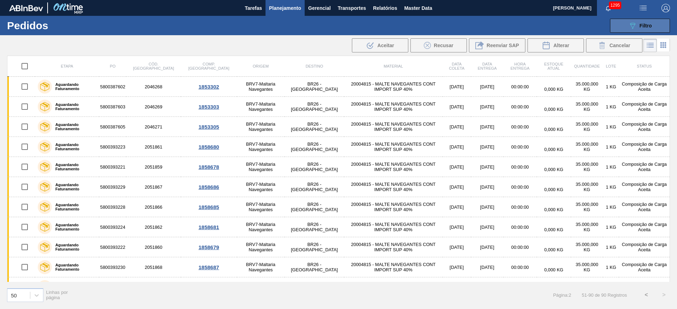
click at [634, 25] on icon "089F7B8B-B2A5-4AFE-B5C0-19BA573D28AC" at bounding box center [632, 25] width 8 height 8
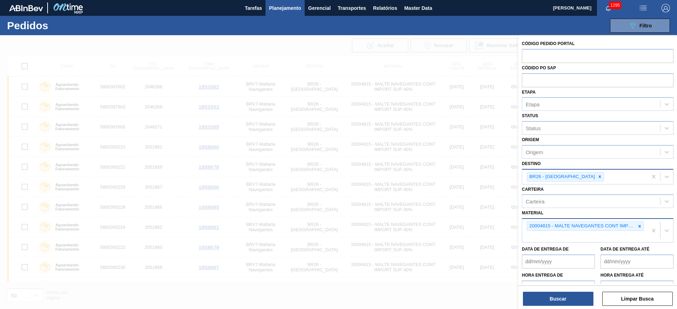
click at [597, 175] on icon at bounding box center [599, 176] width 5 height 5
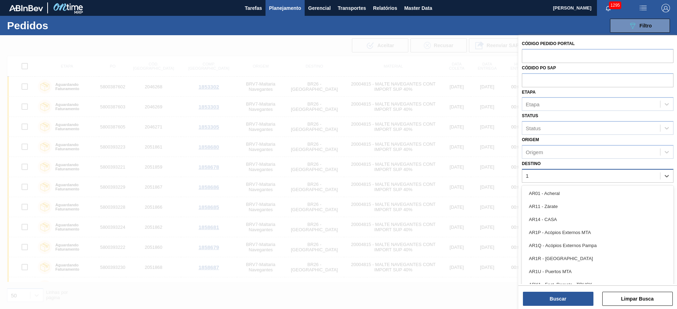
type input "13"
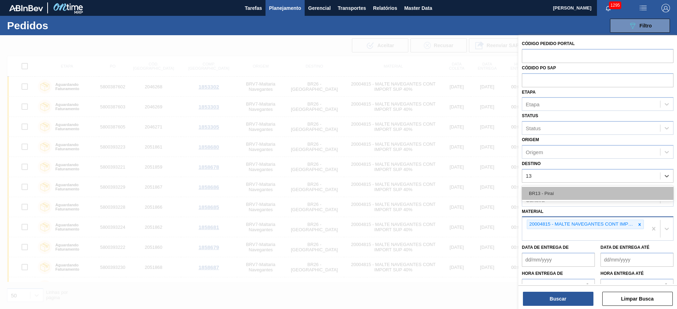
click at [540, 193] on div "BR13 - Piraí" at bounding box center [598, 193] width 152 height 13
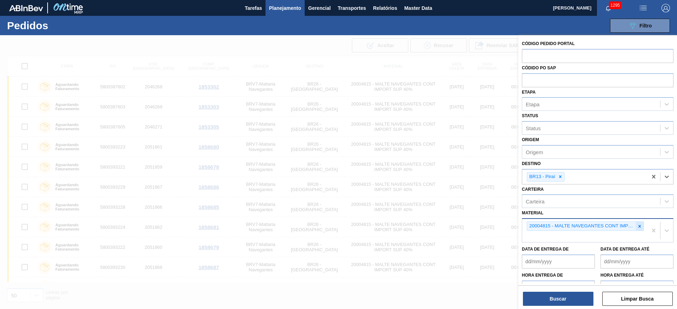
click at [637, 226] on icon at bounding box center [639, 226] width 5 height 5
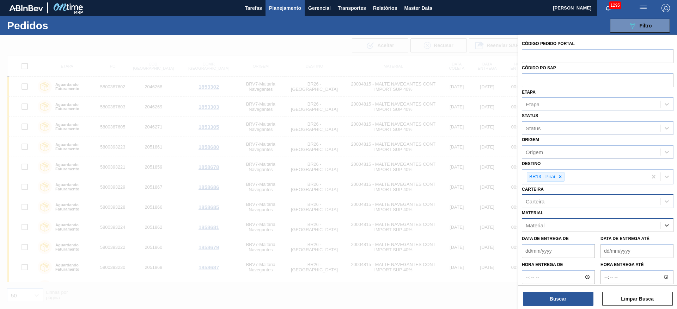
click at [537, 203] on div "Carteira" at bounding box center [534, 202] width 19 height 6
type input "malte"
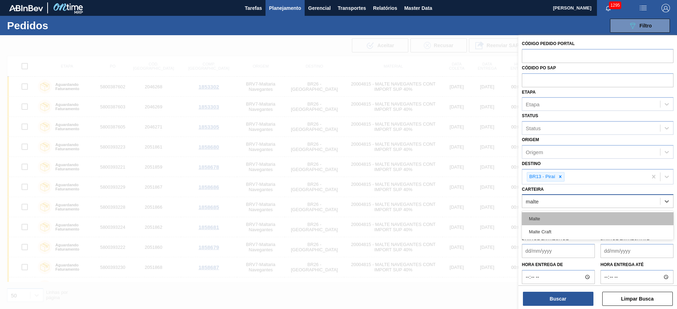
click at [534, 215] on div "Malte" at bounding box center [598, 219] width 152 height 13
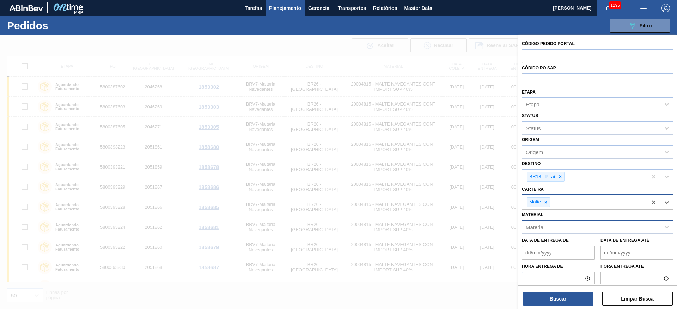
click at [606, 252] on até "Data de Entrega até" at bounding box center [636, 253] width 73 height 14
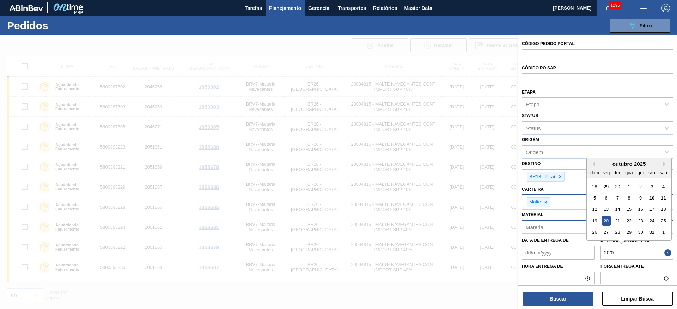
click at [607, 218] on div "20" at bounding box center [606, 221] width 10 height 10
type até "[DATE]"
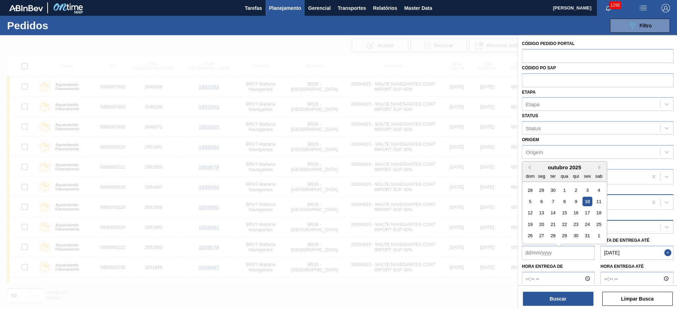
click at [527, 255] on de "Data de Entrega de" at bounding box center [558, 253] width 73 height 14
click at [541, 220] on div "20" at bounding box center [542, 221] width 10 height 10
type de "[DATE]"
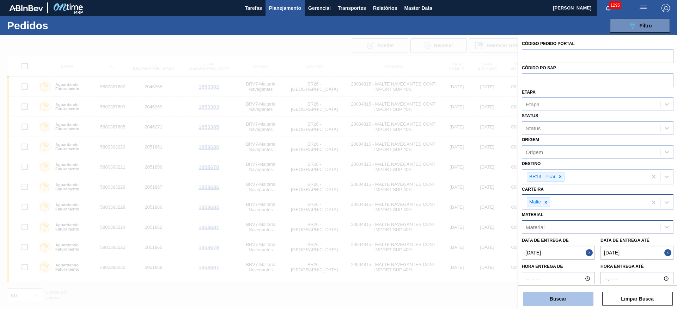
click at [555, 299] on button "Buscar" at bounding box center [558, 299] width 70 height 14
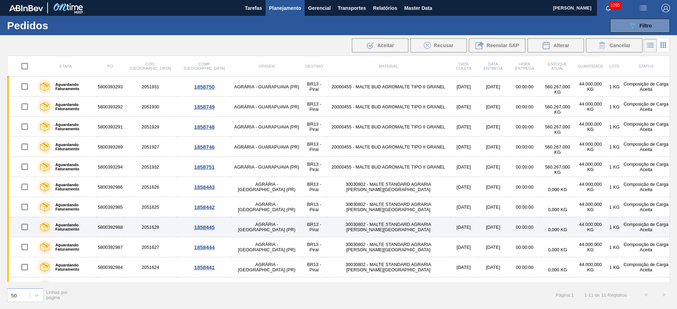
scroll to position [16, 0]
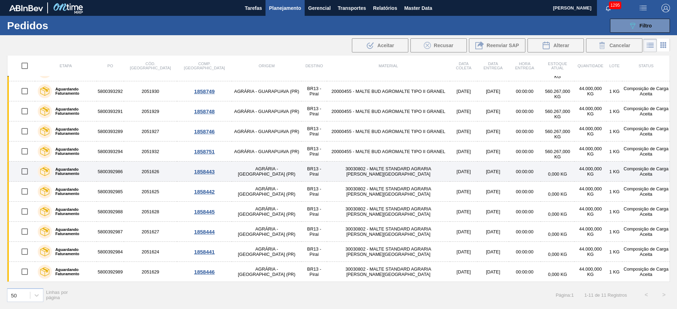
drag, startPoint x: 26, startPoint y: 172, endPoint x: 22, endPoint y: 181, distance: 10.2
click at [27, 172] on input "checkbox" at bounding box center [24, 171] width 15 height 15
checkbox input "true"
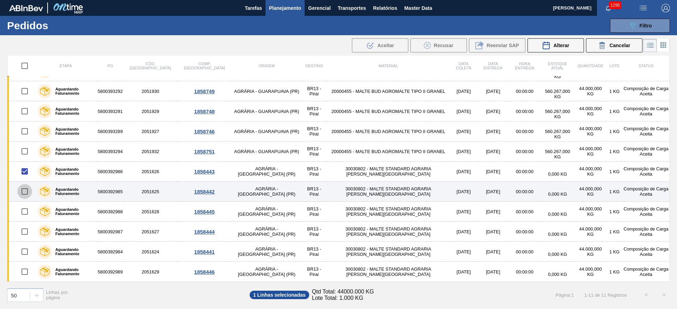
click at [23, 191] on input "checkbox" at bounding box center [24, 191] width 15 height 15
checkbox input "true"
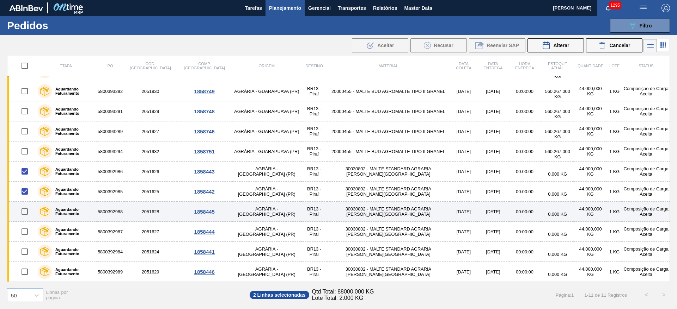
click at [25, 213] on input "checkbox" at bounding box center [24, 211] width 15 height 15
checkbox input "true"
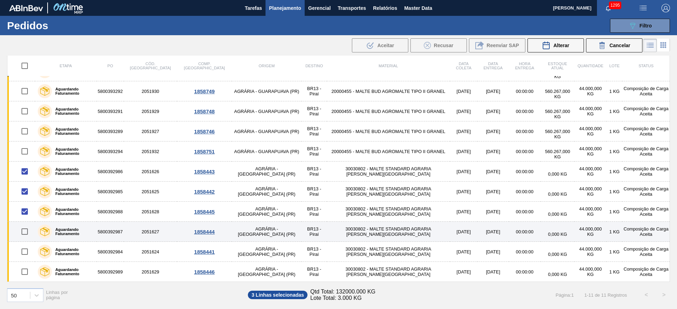
click at [25, 233] on input "checkbox" at bounding box center [24, 231] width 15 height 15
checkbox input "true"
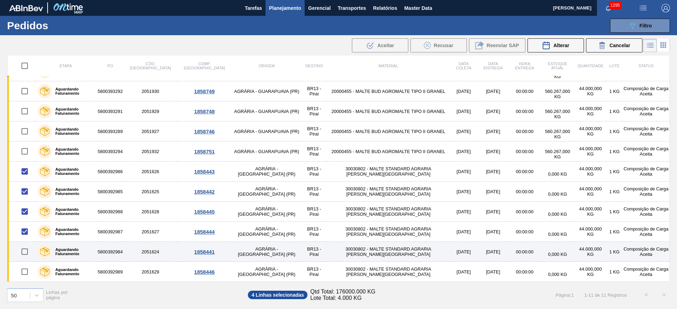
click at [25, 250] on input "checkbox" at bounding box center [24, 252] width 15 height 15
checkbox input "true"
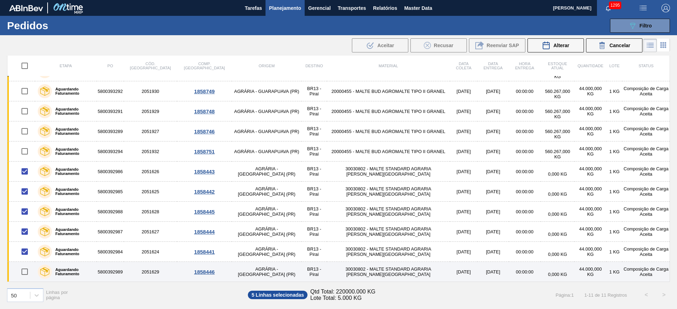
click at [24, 273] on input "checkbox" at bounding box center [24, 272] width 15 height 15
checkbox input "true"
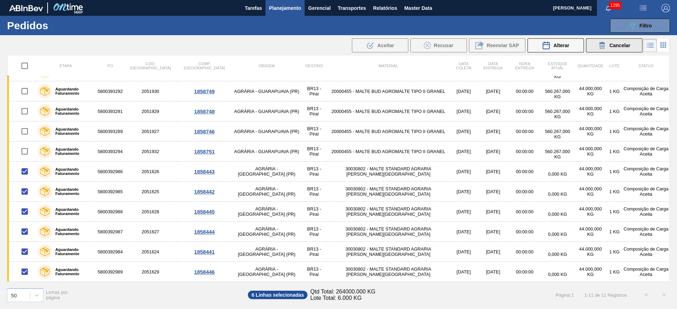
click at [608, 45] on div "Cancelar" at bounding box center [614, 45] width 32 height 8
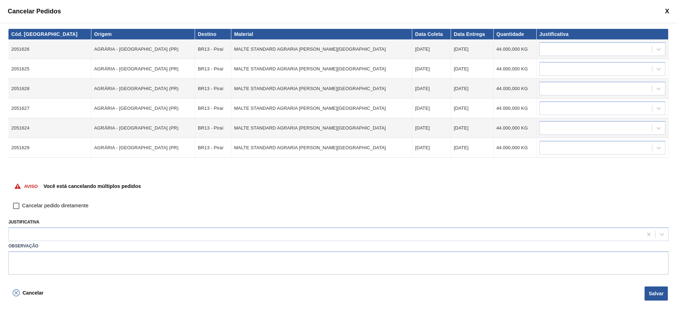
click at [18, 209] on input "Cancelar pedido diretamente" at bounding box center [16, 206] width 12 height 12
checkbox input "true"
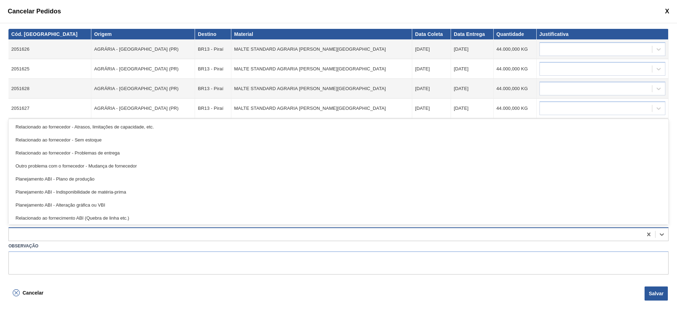
click at [23, 232] on div at bounding box center [325, 235] width 633 height 10
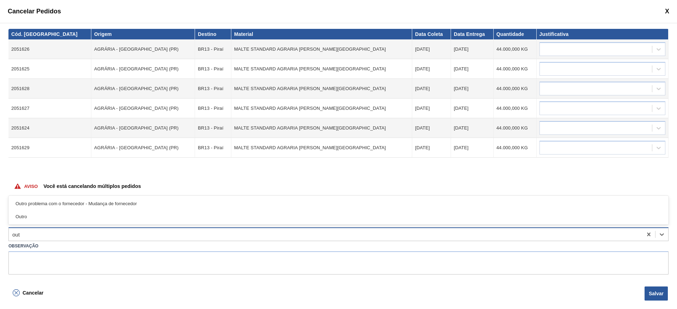
type input "outr"
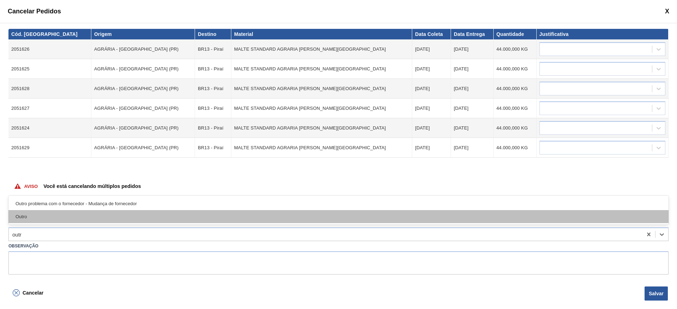
click at [30, 220] on div "Outro" at bounding box center [338, 216] width 660 height 13
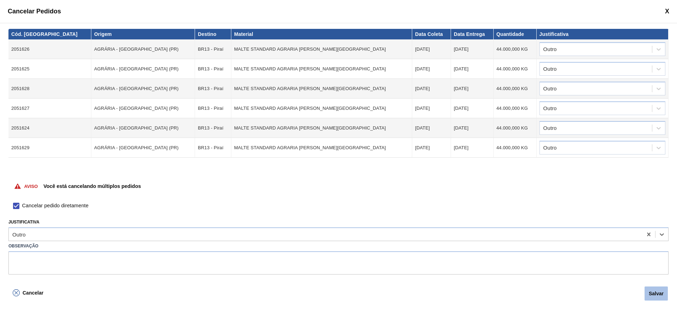
click at [656, 294] on button "Salvar" at bounding box center [655, 294] width 23 height 14
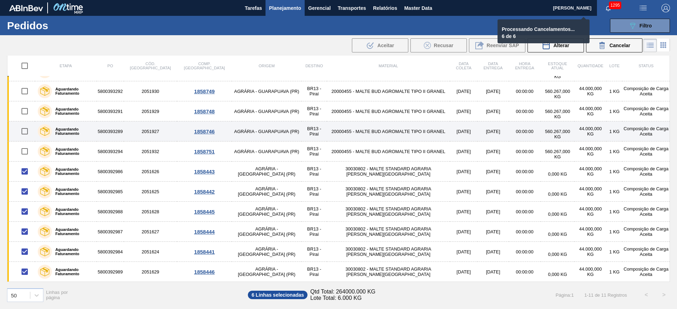
checkbox input "false"
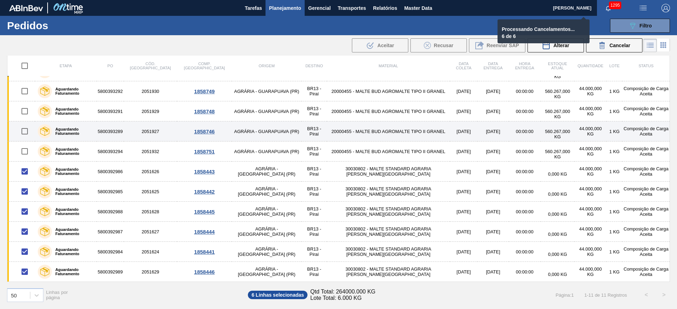
checkbox input "false"
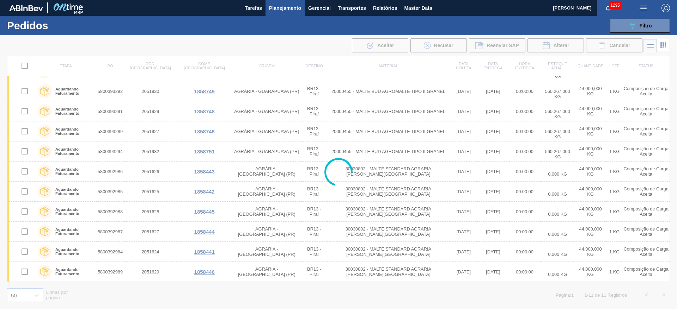
drag, startPoint x: 320, startPoint y: 130, endPoint x: 304, endPoint y: 130, distance: 15.5
click at [304, 130] on div at bounding box center [338, 172] width 677 height 274
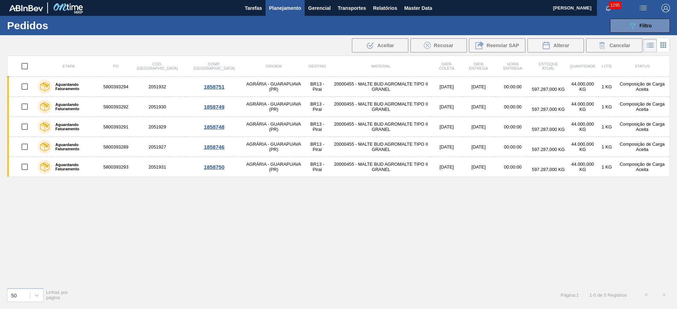
scroll to position [0, 0]
click at [653, 27] on button "089F7B8B-B2A5-4AFE-B5C0-19BA573D28AC Filtro" at bounding box center [640, 26] width 60 height 14
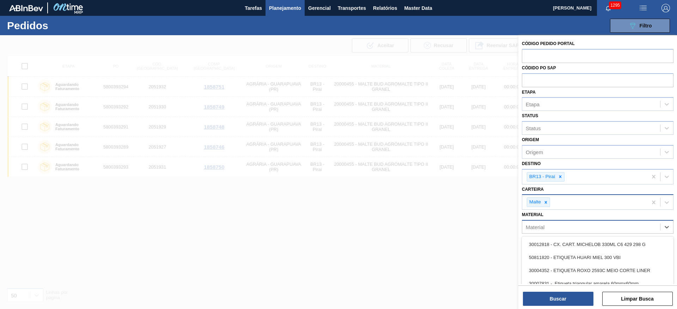
click at [540, 228] on div "Material" at bounding box center [534, 227] width 19 height 6
paste input "20000455"
type input "20000455"
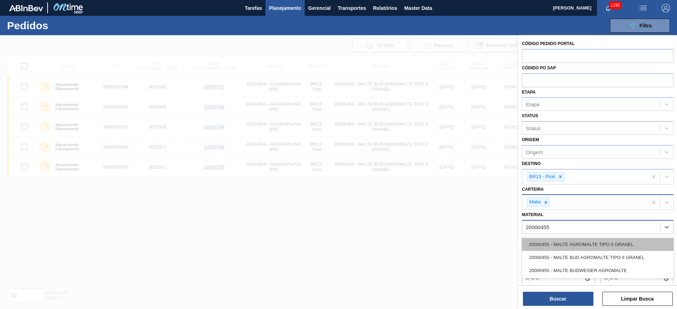
click at [556, 242] on div "20000455 - MALTE AGROMALTE TIPO II GRANEL" at bounding box center [598, 244] width 152 height 13
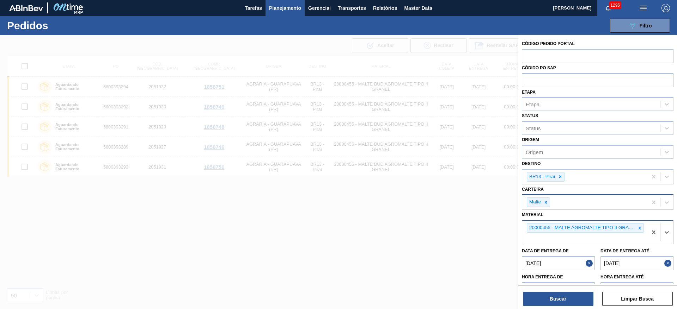
click at [590, 264] on button "Close" at bounding box center [589, 264] width 9 height 14
click at [668, 262] on button "Close" at bounding box center [668, 264] width 9 height 14
click at [574, 300] on button "Buscar" at bounding box center [558, 299] width 70 height 14
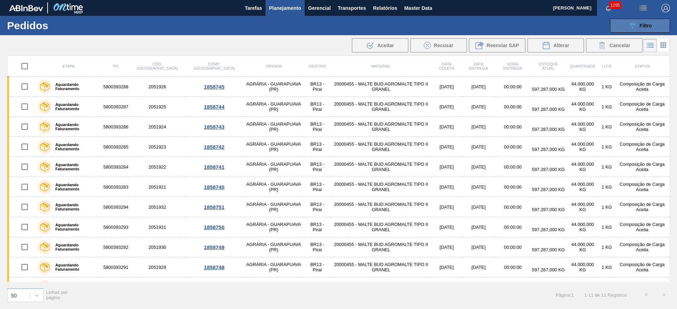
click at [652, 20] on button "089F7B8B-B2A5-4AFE-B5C0-19BA573D28AC Filtro" at bounding box center [640, 26] width 60 height 14
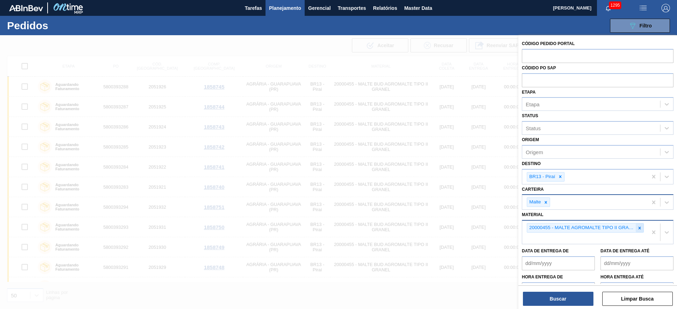
click at [639, 227] on icon at bounding box center [639, 228] width 2 height 2
paste input "30030802"
type input "30030802"
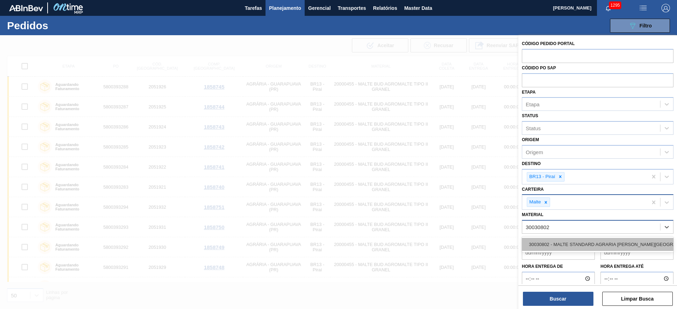
click at [562, 247] on div "30030802 - MALTE STANDARD AGRARIA [PERSON_NAME][GEOGRAPHIC_DATA]" at bounding box center [598, 244] width 152 height 13
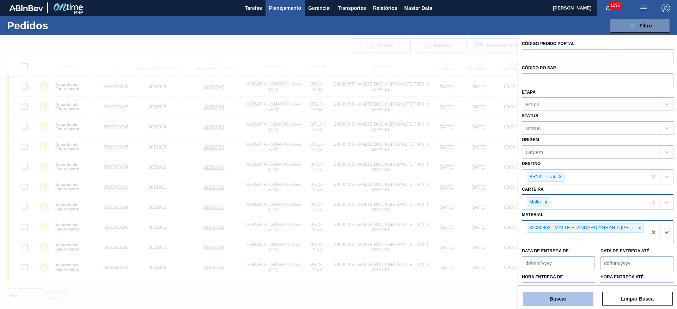
click at [555, 302] on button "Buscar" at bounding box center [558, 299] width 70 height 14
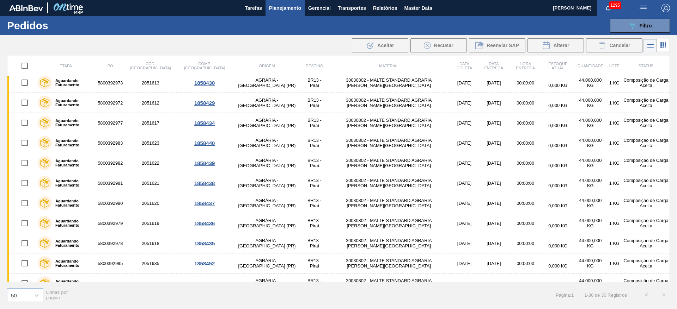
scroll to position [317, 0]
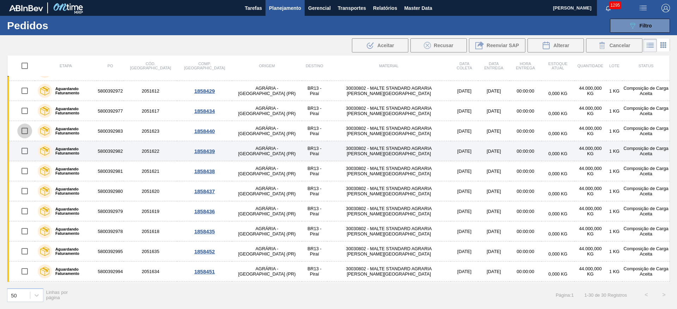
drag, startPoint x: 23, startPoint y: 130, endPoint x: 21, endPoint y: 142, distance: 11.7
click at [22, 131] on input "checkbox" at bounding box center [24, 131] width 15 height 15
checkbox input "true"
click at [23, 154] on input "checkbox" at bounding box center [24, 151] width 15 height 15
checkbox input "true"
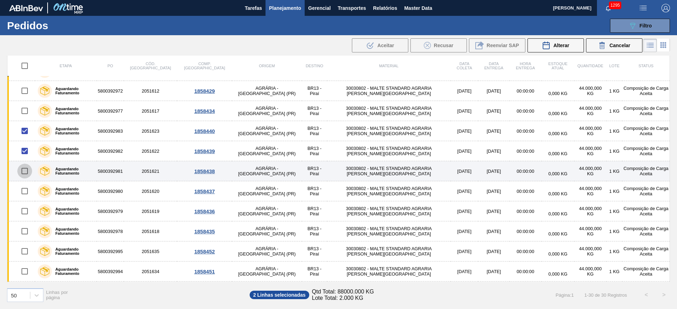
click at [23, 174] on input "checkbox" at bounding box center [24, 171] width 15 height 15
checkbox input "true"
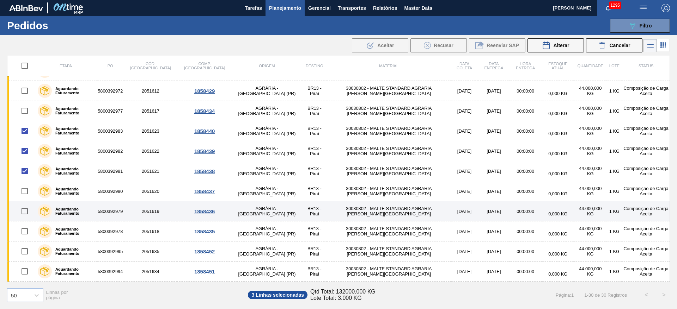
drag, startPoint x: 23, startPoint y: 191, endPoint x: 21, endPoint y: 207, distance: 16.3
click at [23, 191] on input "checkbox" at bounding box center [24, 191] width 15 height 15
checkbox input "true"
click at [24, 213] on input "checkbox" at bounding box center [24, 211] width 15 height 15
checkbox input "true"
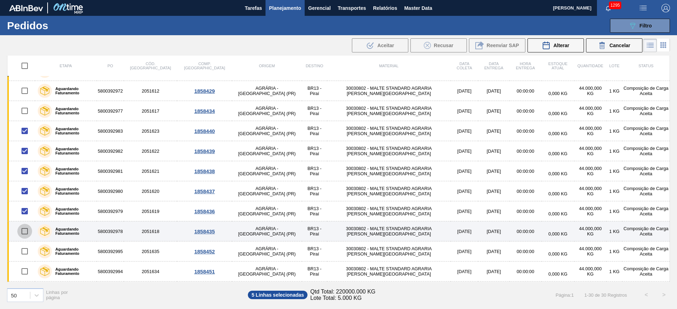
click at [25, 232] on input "checkbox" at bounding box center [24, 231] width 15 height 15
checkbox input "true"
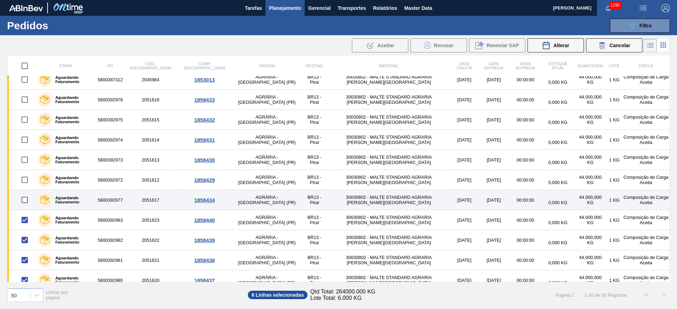
scroll to position [211, 0]
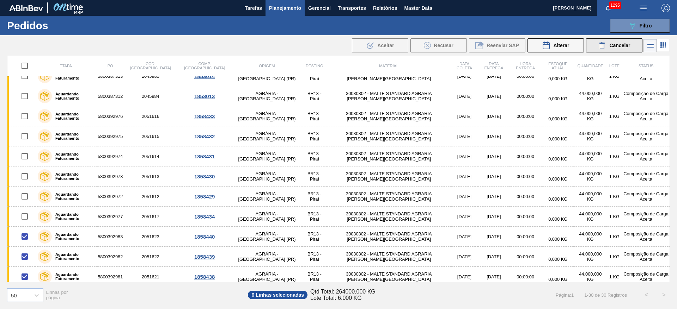
click at [606, 40] on button "Cancelar" at bounding box center [614, 45] width 56 height 14
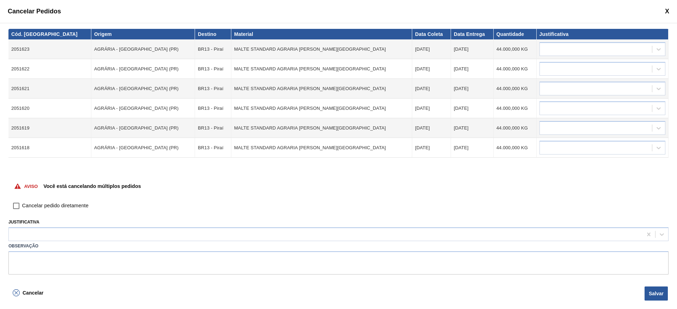
drag, startPoint x: 19, startPoint y: 205, endPoint x: 15, endPoint y: 220, distance: 14.6
click at [19, 205] on input "Cancelar pedido diretamente" at bounding box center [16, 206] width 12 height 12
checkbox input "true"
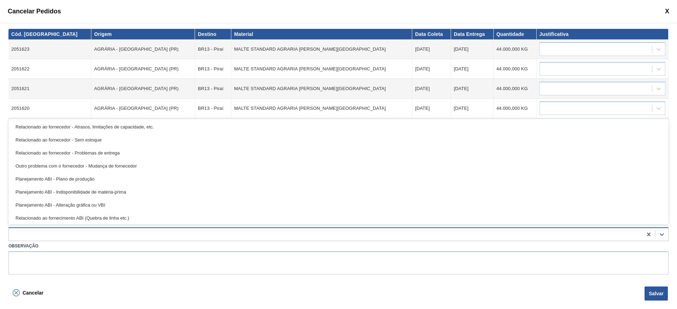
click at [19, 231] on div at bounding box center [325, 235] width 633 height 10
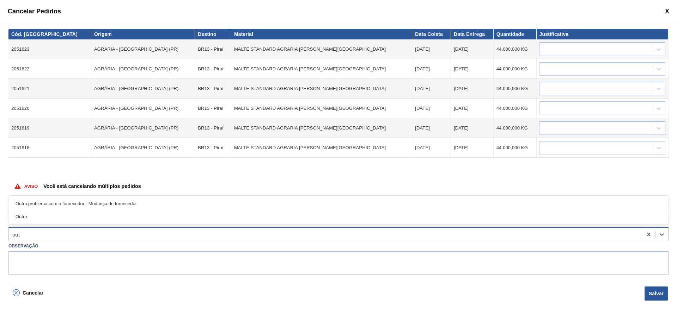
type input "outr"
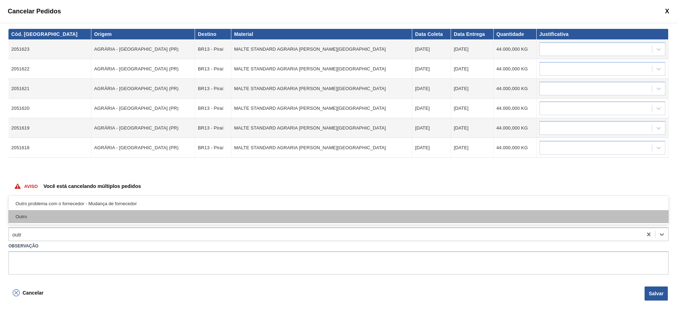
click at [26, 215] on div "Outro" at bounding box center [338, 216] width 660 height 13
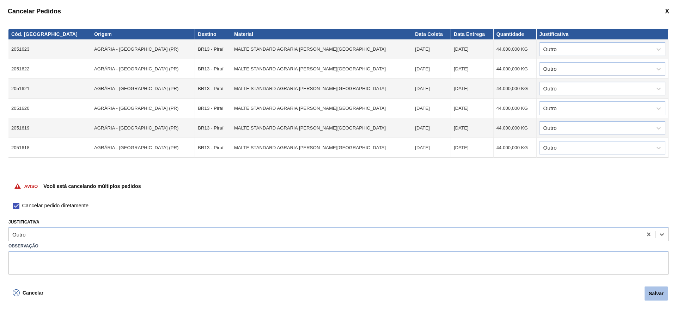
click at [657, 295] on button "Salvar" at bounding box center [655, 294] width 23 height 14
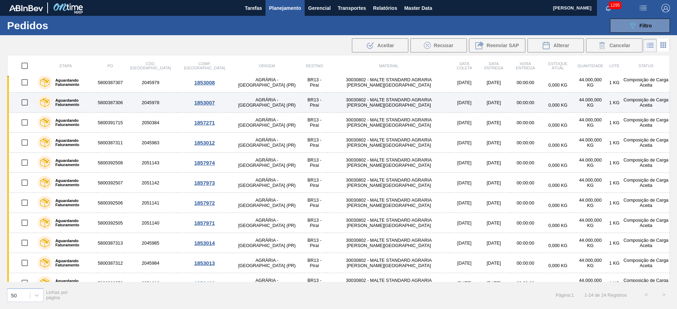
scroll to position [0, 0]
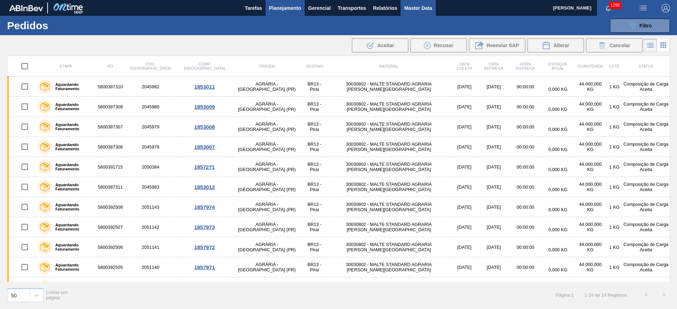
click at [407, 10] on span "Master Data" at bounding box center [418, 8] width 28 height 8
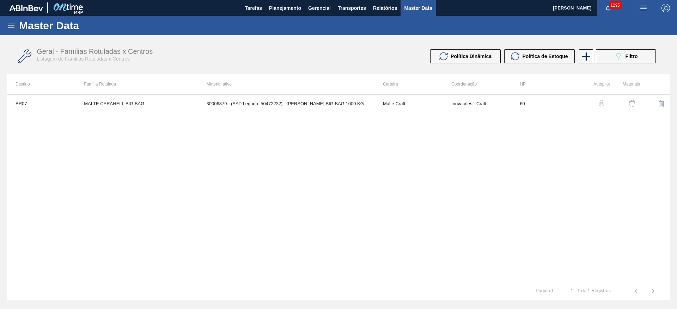
click at [14, 24] on icon at bounding box center [11, 26] width 6 height 4
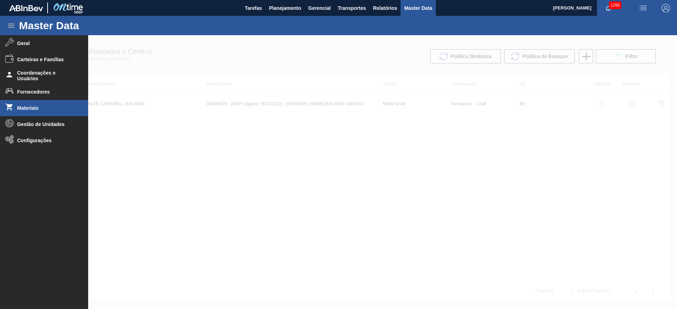
click at [24, 106] on span "Materiais" at bounding box center [46, 108] width 58 height 6
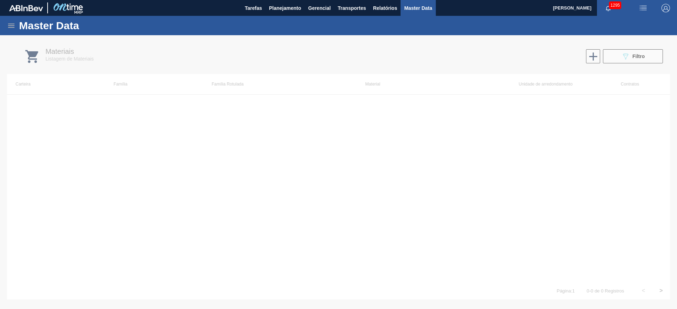
click at [11, 28] on icon at bounding box center [11, 25] width 8 height 8
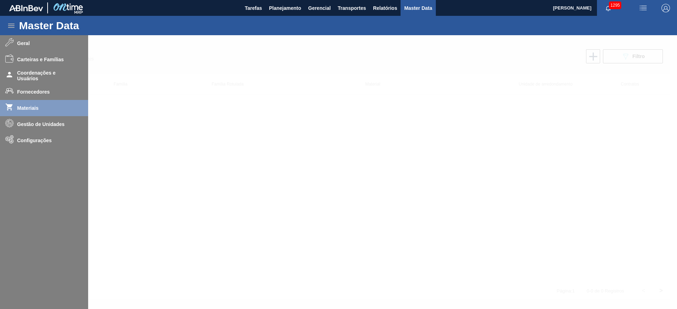
click at [30, 125] on div at bounding box center [338, 172] width 677 height 274
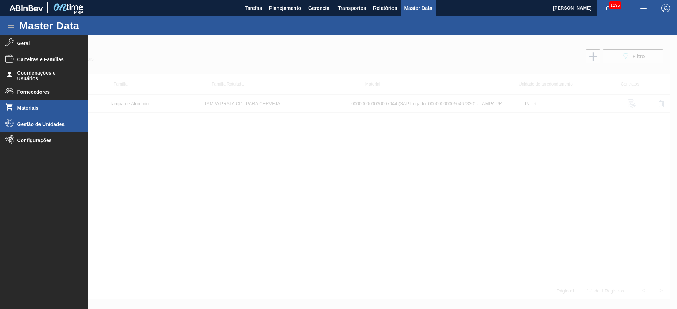
click at [30, 125] on span "Gestão de Unidades" at bounding box center [46, 125] width 58 height 6
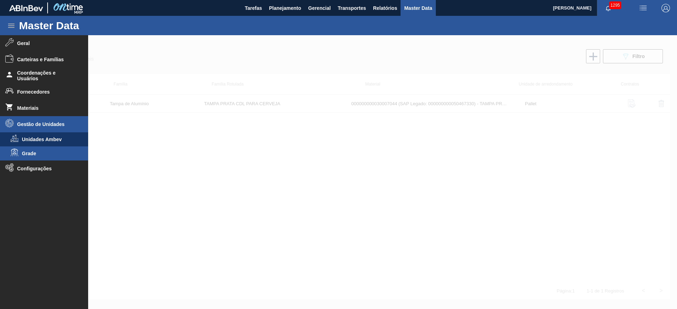
click at [27, 152] on span "Grade" at bounding box center [49, 154] width 54 height 6
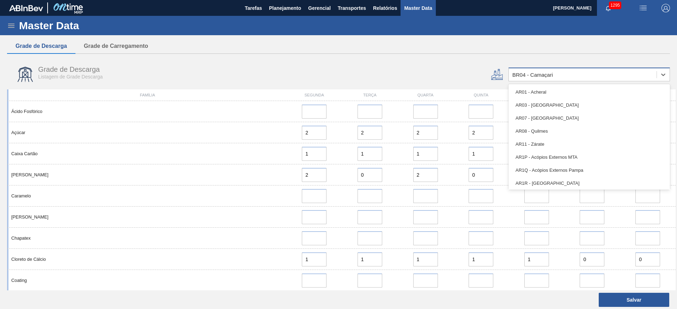
click at [519, 76] on div "BR04 - Camaçari" at bounding box center [532, 75] width 41 height 6
type input "16"
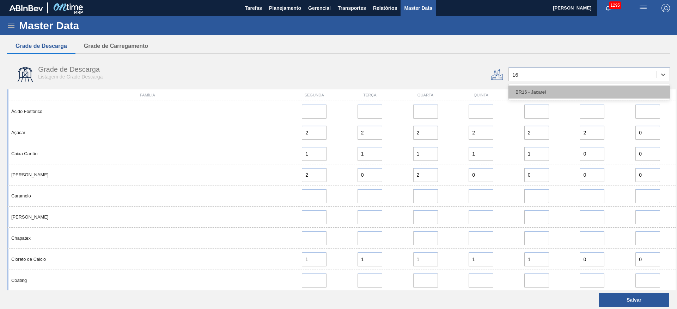
click at [524, 91] on div "BR16 - Jacareí" at bounding box center [588, 92] width 161 height 13
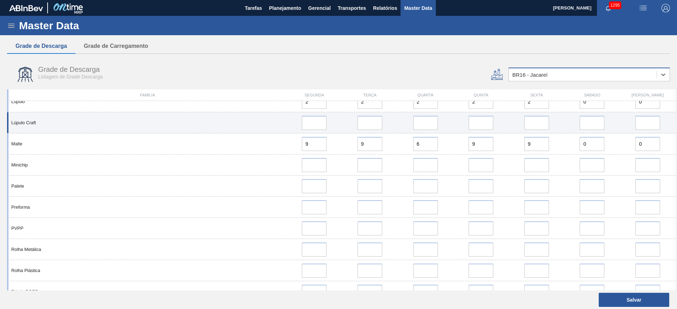
scroll to position [581, 0]
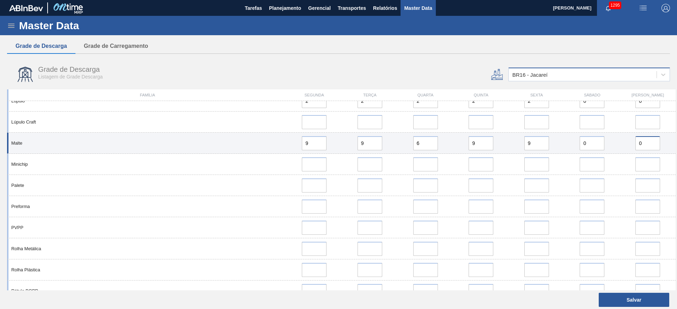
drag, startPoint x: 654, startPoint y: 142, endPoint x: 615, endPoint y: 136, distance: 39.6
click at [616, 136] on div "Malte 9 9 6 9 9 0 0" at bounding box center [341, 143] width 668 height 21
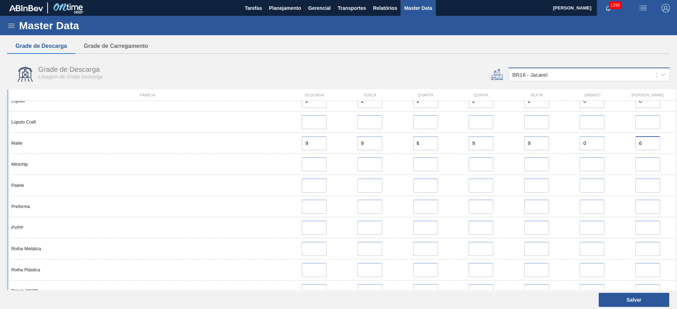
type input "6"
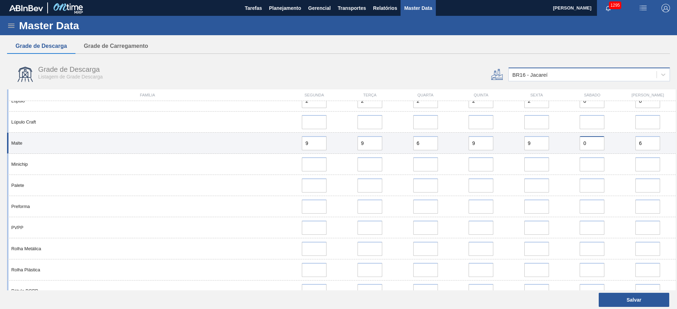
drag, startPoint x: 592, startPoint y: 144, endPoint x: 546, endPoint y: 146, distance: 45.5
click at [550, 147] on div "Malte 9 9 6 9 9 0 6" at bounding box center [341, 143] width 668 height 21
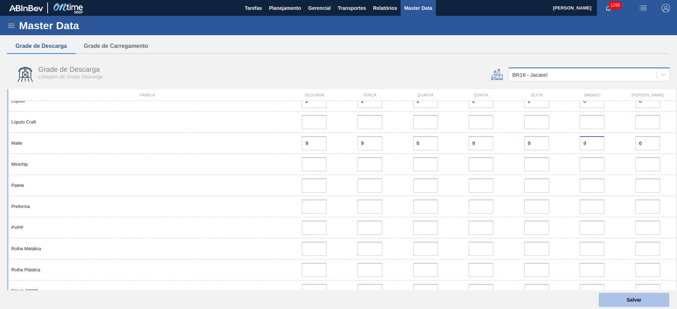
type input "9"
click at [622, 298] on button "Salvar" at bounding box center [633, 300] width 70 height 14
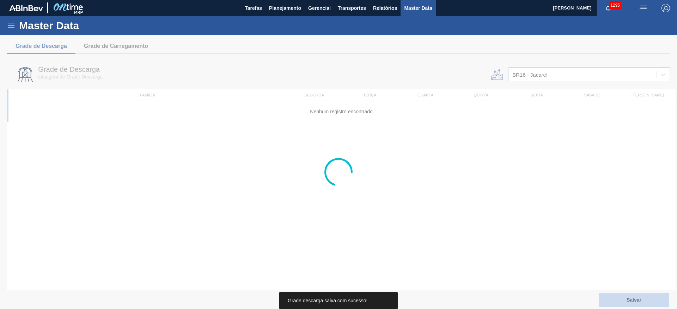
scroll to position [0, 0]
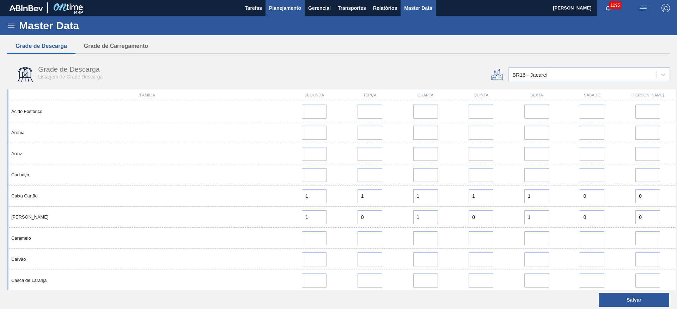
click at [284, 10] on span "Planejamento" at bounding box center [285, 8] width 32 height 8
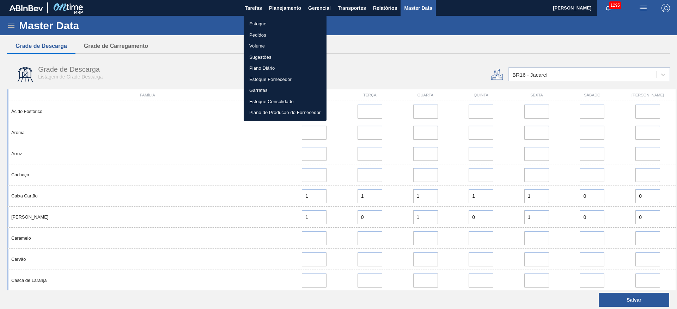
click at [260, 24] on li "Estoque" at bounding box center [285, 23] width 83 height 11
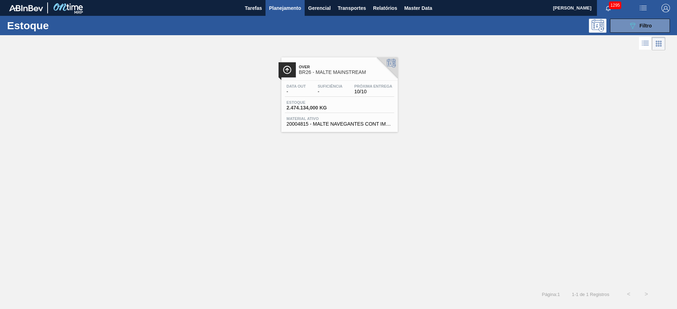
drag, startPoint x: 621, startPoint y: 29, endPoint x: 605, endPoint y: 49, distance: 25.4
click at [622, 27] on button "089F7B8B-B2A5-4AFE-B5C0-19BA573D28AC Filtro" at bounding box center [640, 26] width 60 height 14
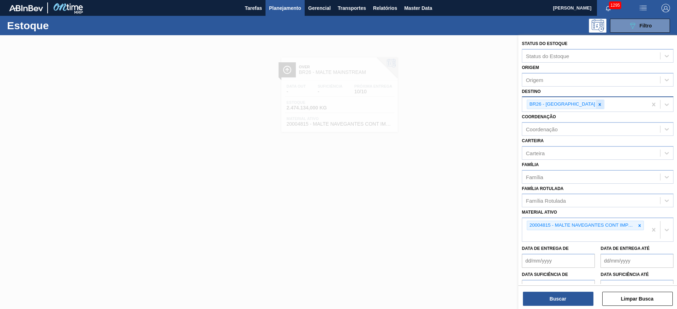
click at [597, 103] on icon at bounding box center [599, 104] width 5 height 5
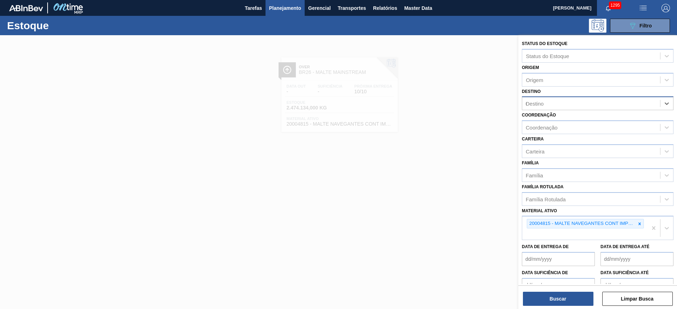
type input "03"
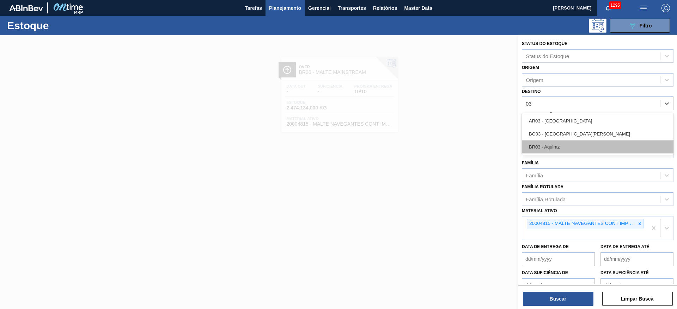
click at [549, 145] on div "BR03 - Aquiraz" at bounding box center [598, 147] width 152 height 13
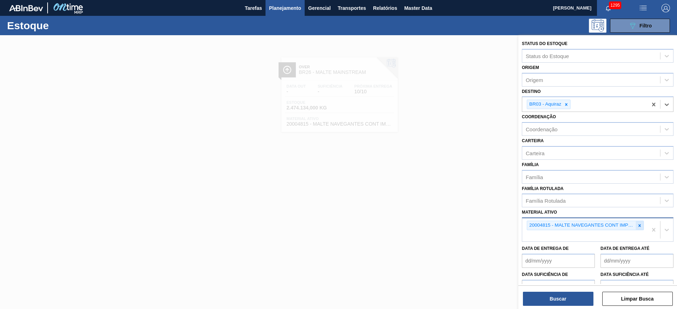
click at [639, 223] on icon at bounding box center [639, 225] width 5 height 5
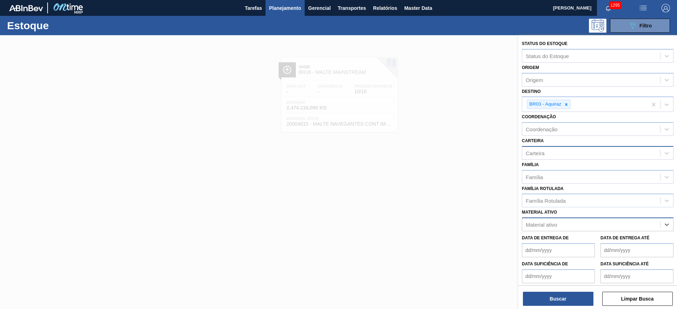
click at [540, 152] on div "Carteira" at bounding box center [534, 153] width 19 height 6
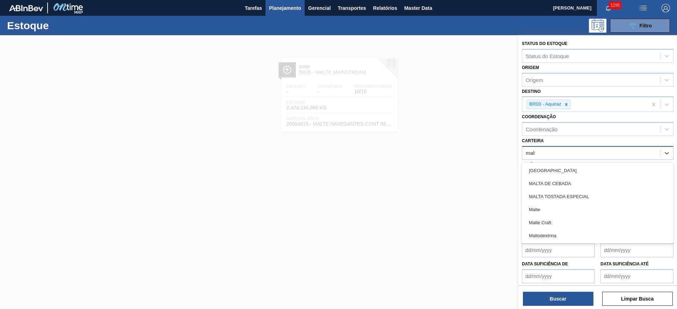
type input "malte"
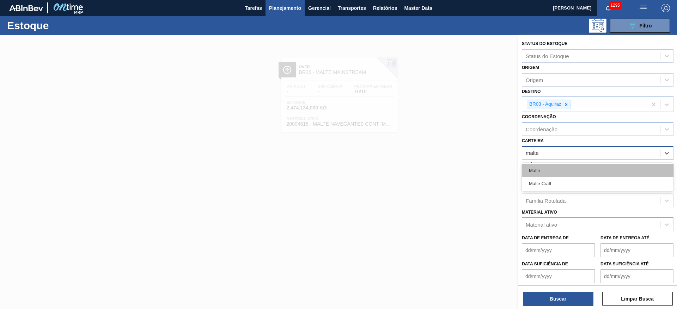
click at [544, 171] on div "Malte" at bounding box center [598, 170] width 152 height 13
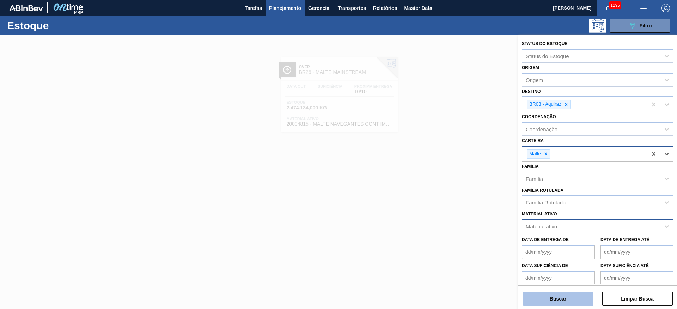
click at [539, 300] on button "Buscar" at bounding box center [558, 299] width 70 height 14
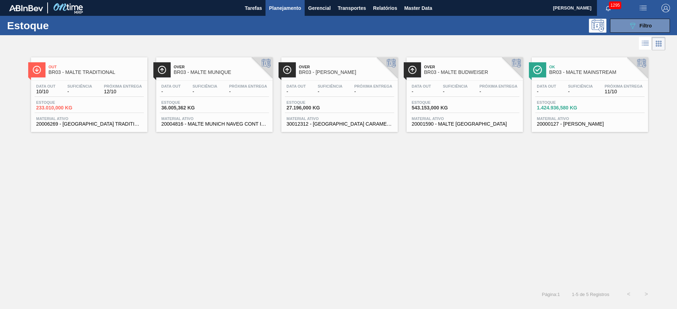
click at [558, 101] on span "Estoque" at bounding box center [561, 102] width 49 height 4
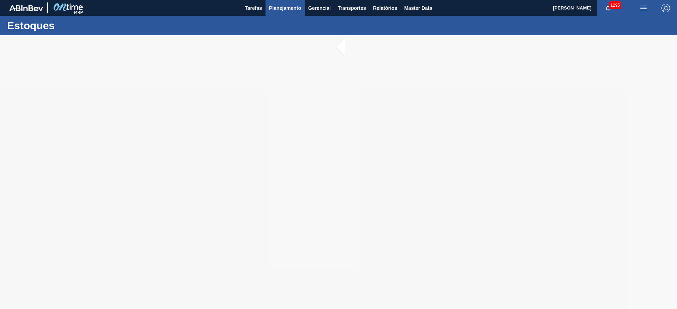
click at [284, 9] on span "Planejamento" at bounding box center [285, 8] width 32 height 8
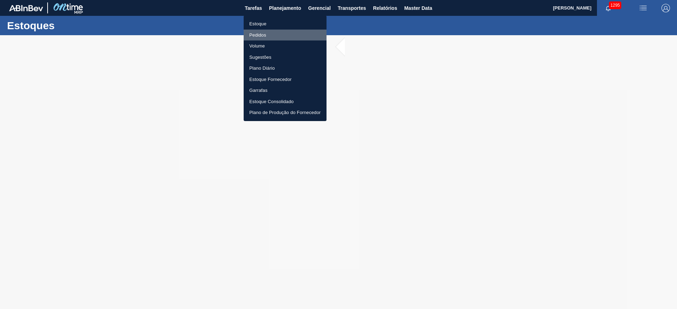
click at [257, 37] on li "Pedidos" at bounding box center [285, 35] width 83 height 11
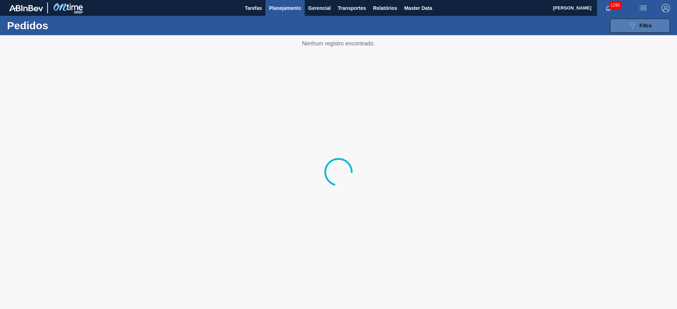
click at [624, 29] on button "089F7B8B-B2A5-4AFE-B5C0-19BA573D28AC Filtro" at bounding box center [640, 26] width 60 height 14
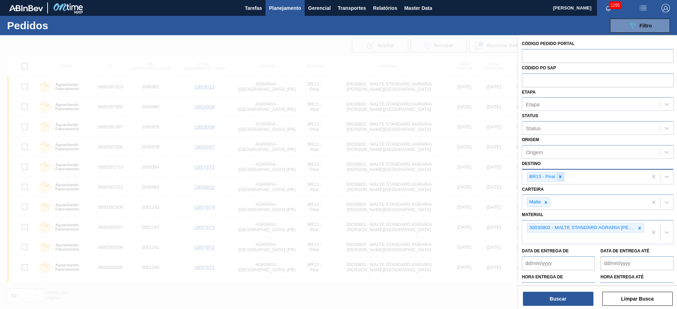
click at [562, 177] on icon at bounding box center [560, 176] width 5 height 5
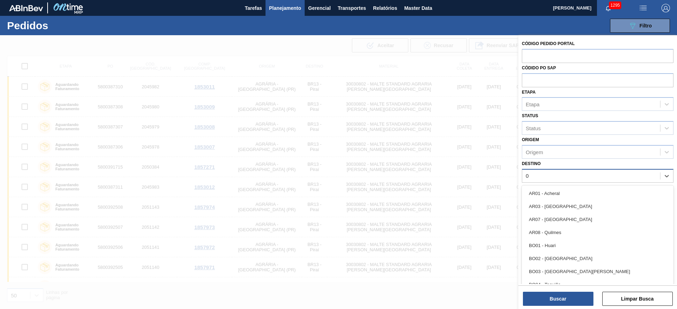
type input "03"
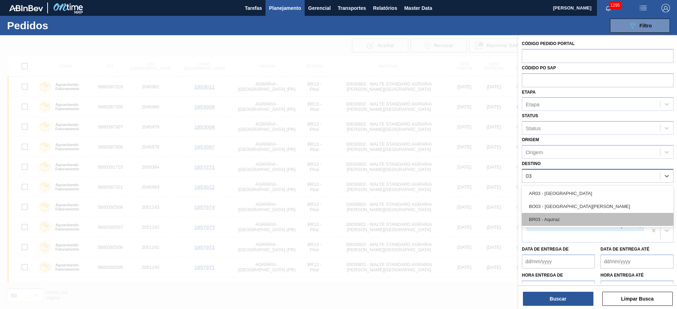
click at [554, 222] on div "BR03 - Aquiraz" at bounding box center [598, 219] width 152 height 13
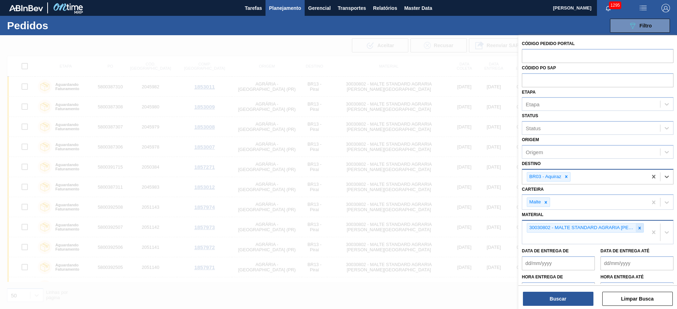
click at [641, 228] on div at bounding box center [639, 228] width 8 height 9
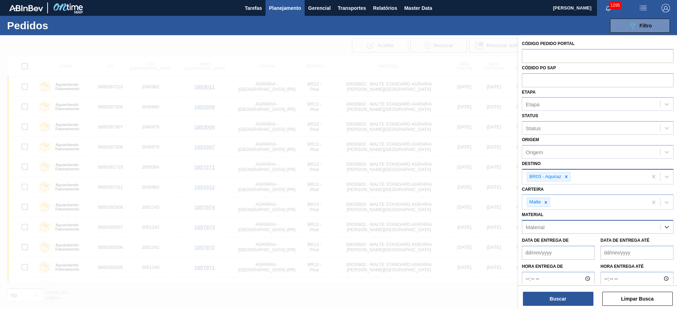
paste input "20000127"
type input "20000127"
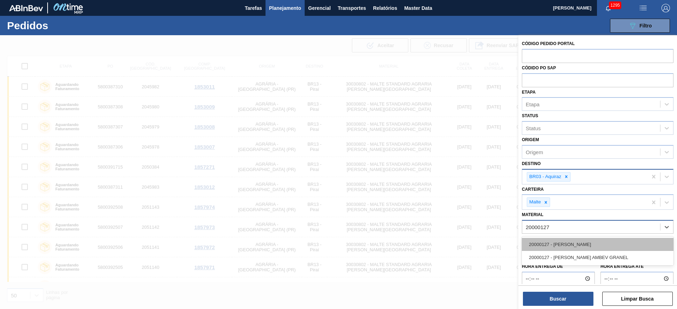
click at [546, 244] on div "20000127 - [PERSON_NAME]" at bounding box center [598, 244] width 152 height 13
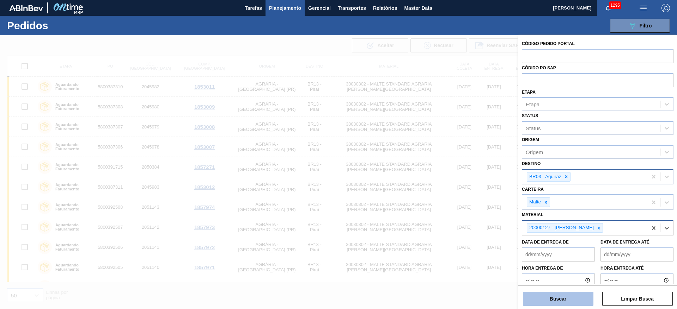
click at [543, 297] on button "Buscar" at bounding box center [558, 299] width 70 height 14
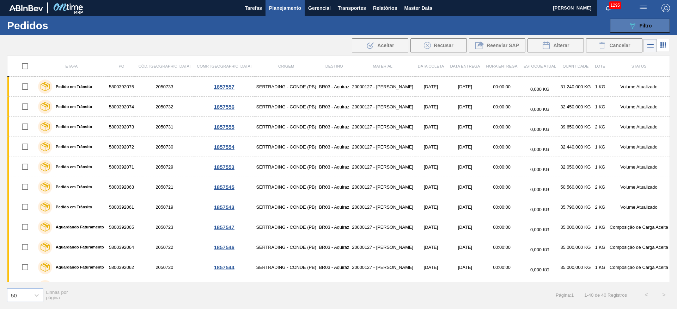
click at [642, 25] on span "Filtro" at bounding box center [645, 26] width 12 height 6
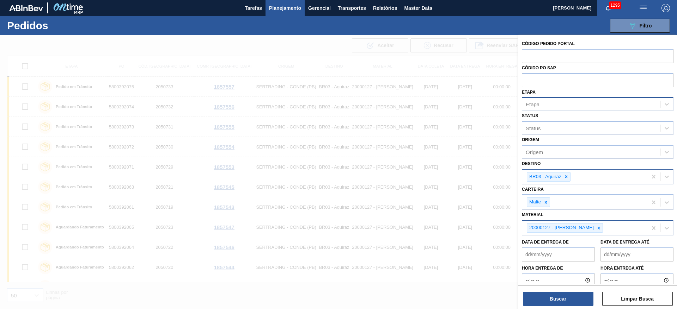
click at [541, 103] on div "Etapa" at bounding box center [591, 104] width 138 height 10
type input "fatu"
drag, startPoint x: 550, startPoint y: 117, endPoint x: 542, endPoint y: 180, distance: 64.4
click at [551, 118] on div "Aguardando Faturamento" at bounding box center [598, 121] width 152 height 13
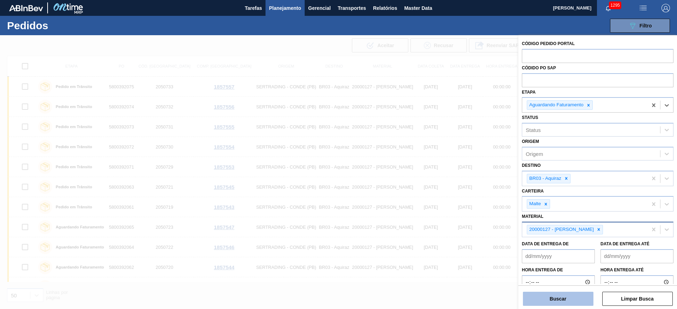
click at [563, 301] on button "Buscar" at bounding box center [558, 299] width 70 height 14
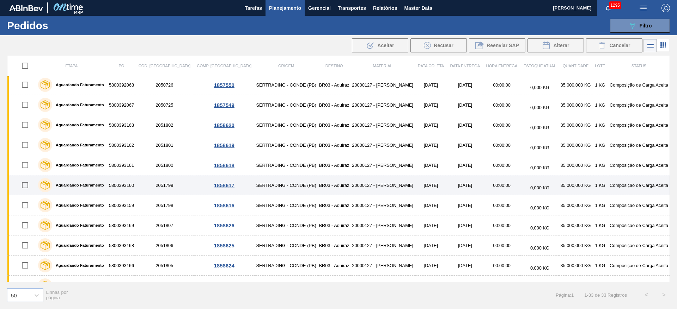
scroll to position [106, 0]
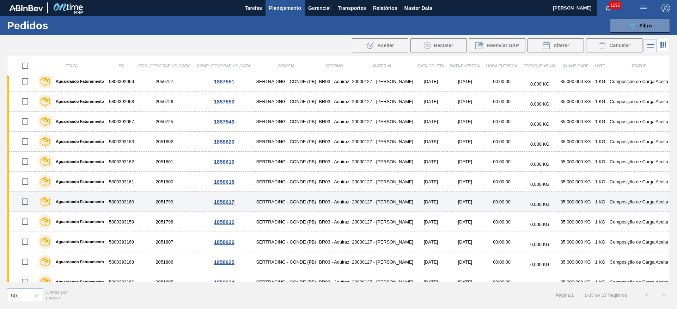
click at [24, 204] on input "checkbox" at bounding box center [25, 202] width 15 height 15
checkbox input "true"
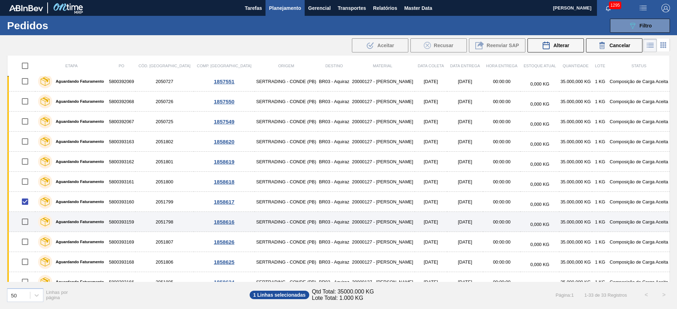
click at [25, 223] on input "checkbox" at bounding box center [25, 222] width 15 height 15
checkbox input "true"
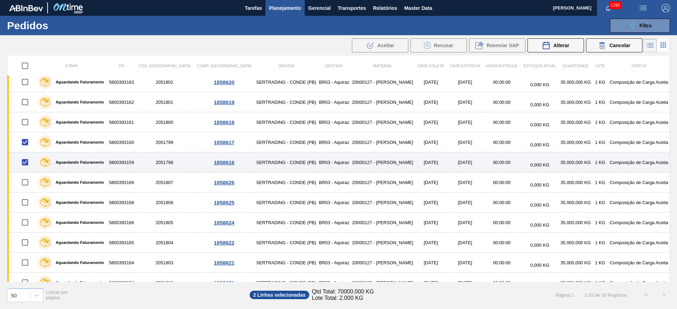
scroll to position [211, 0]
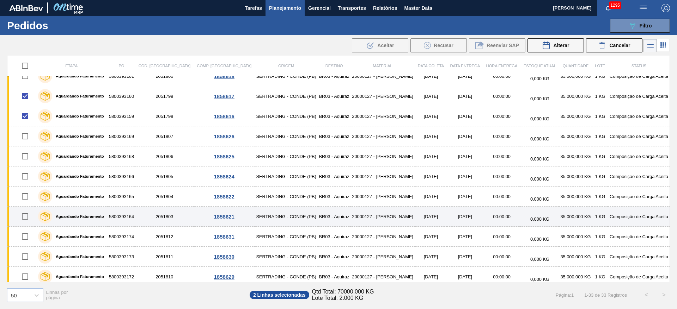
click at [25, 216] on input "checkbox" at bounding box center [25, 216] width 15 height 15
checkbox input "true"
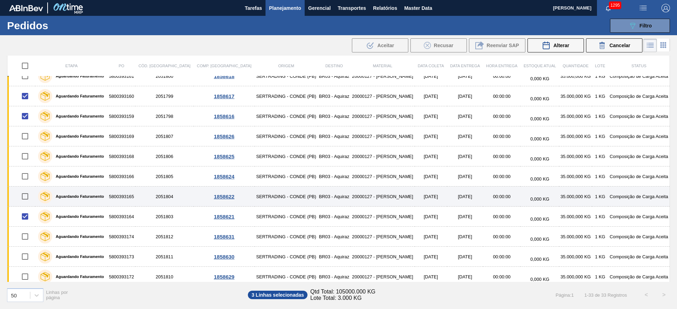
click at [27, 198] on input "checkbox" at bounding box center [25, 196] width 15 height 15
checkbox input "true"
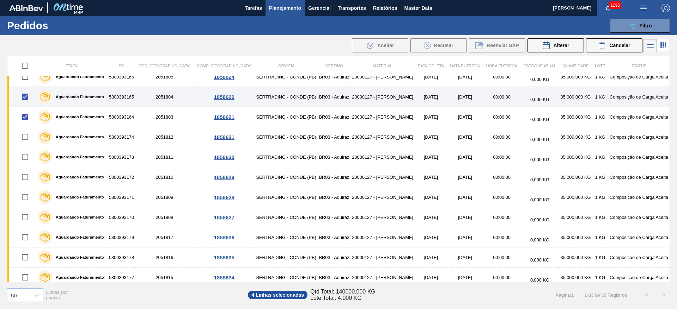
scroll to position [317, 0]
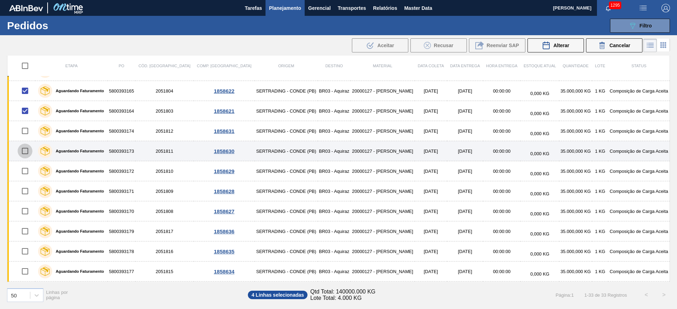
click at [22, 153] on input "checkbox" at bounding box center [25, 151] width 15 height 15
checkbox input "true"
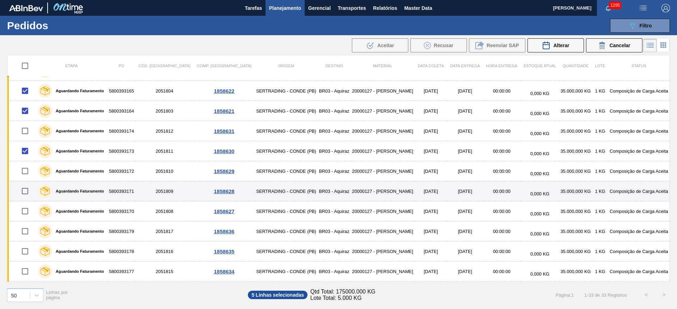
click at [23, 169] on input "checkbox" at bounding box center [25, 171] width 15 height 15
checkbox input "true"
click at [25, 192] on input "checkbox" at bounding box center [25, 191] width 15 height 15
checkbox input "true"
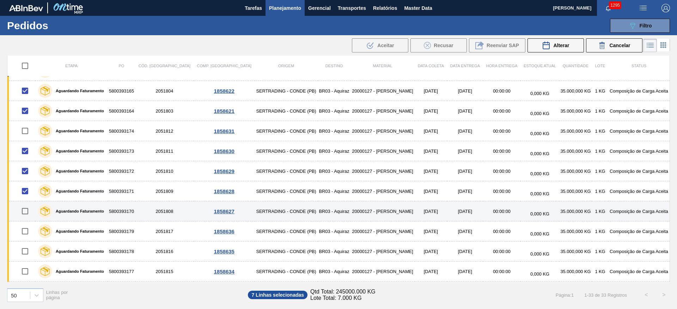
click at [25, 211] on input "checkbox" at bounding box center [25, 211] width 15 height 15
checkbox input "true"
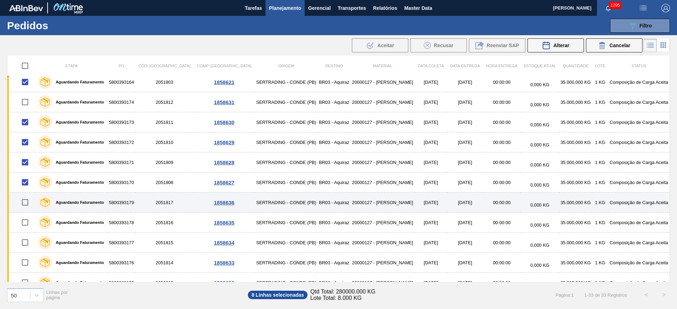
scroll to position [370, 0]
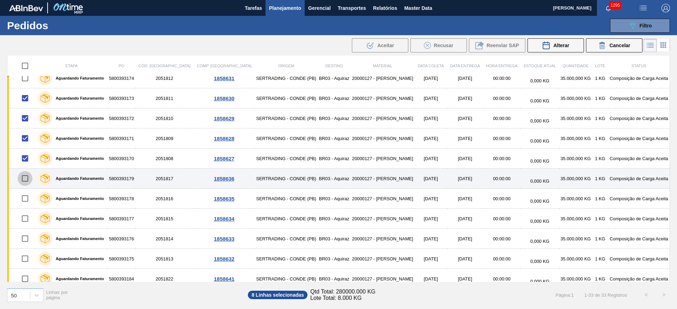
click at [26, 180] on input "checkbox" at bounding box center [25, 178] width 15 height 15
checkbox input "true"
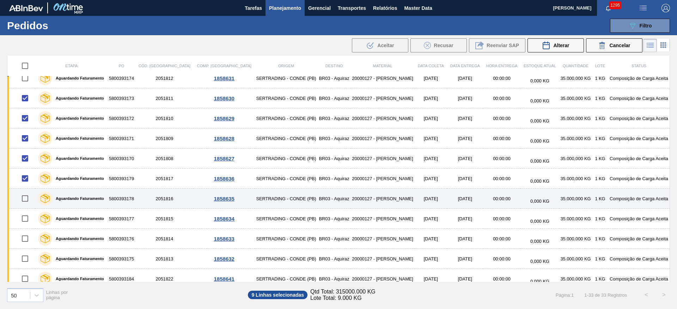
drag, startPoint x: 26, startPoint y: 199, endPoint x: 25, endPoint y: 203, distance: 4.4
click at [26, 199] on input "checkbox" at bounding box center [25, 198] width 15 height 15
checkbox input "true"
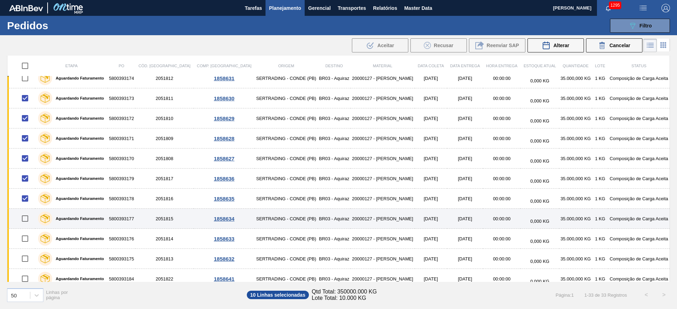
click at [24, 222] on input "checkbox" at bounding box center [25, 218] width 15 height 15
checkbox input "true"
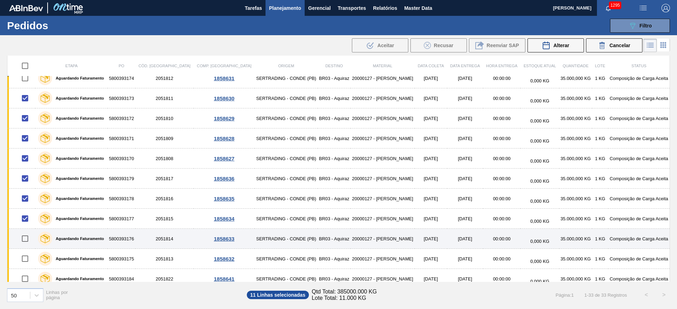
click at [29, 239] on input "checkbox" at bounding box center [25, 239] width 15 height 15
checkbox input "true"
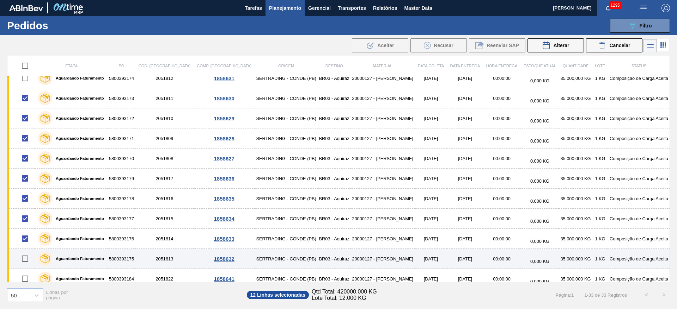
click at [26, 261] on input "checkbox" at bounding box center [25, 259] width 15 height 15
checkbox input "true"
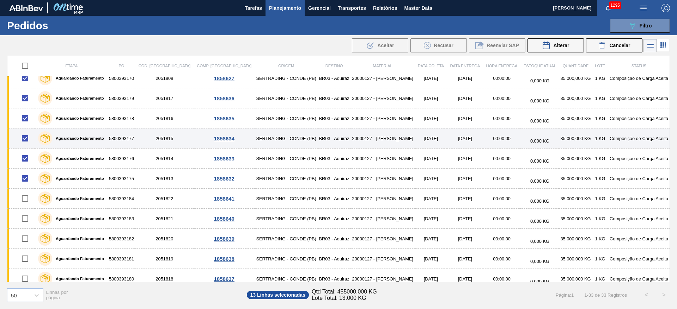
scroll to position [457, 0]
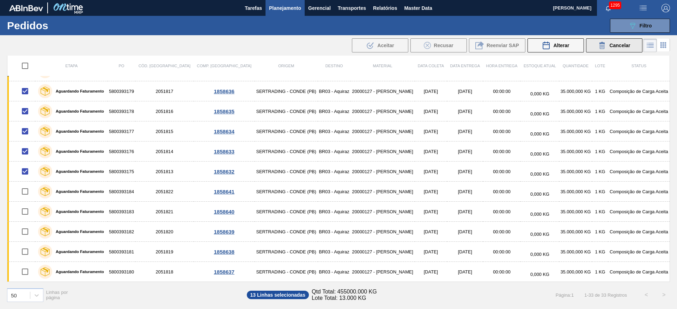
click at [611, 47] on span "Cancelar" at bounding box center [619, 46] width 21 height 6
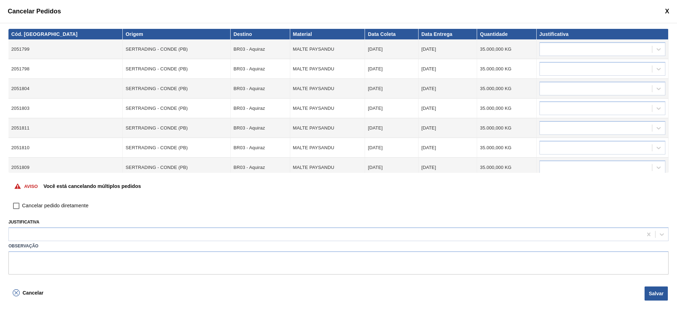
click at [17, 210] on input "Cancelar pedido diretamente" at bounding box center [16, 206] width 12 height 12
checkbox input "true"
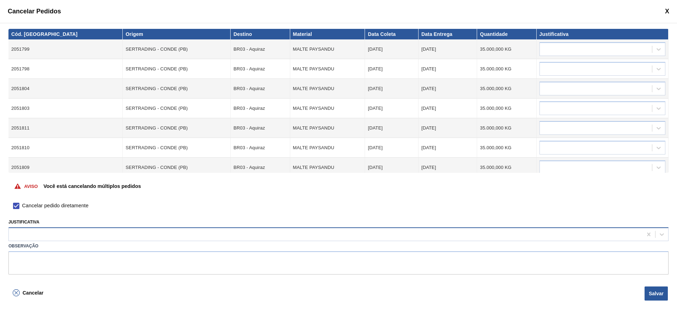
click at [24, 234] on div at bounding box center [325, 235] width 633 height 10
type input "outro"
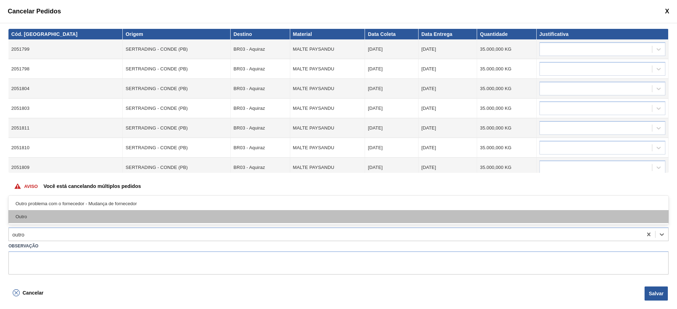
click at [26, 218] on div "Outro" at bounding box center [338, 216] width 660 height 13
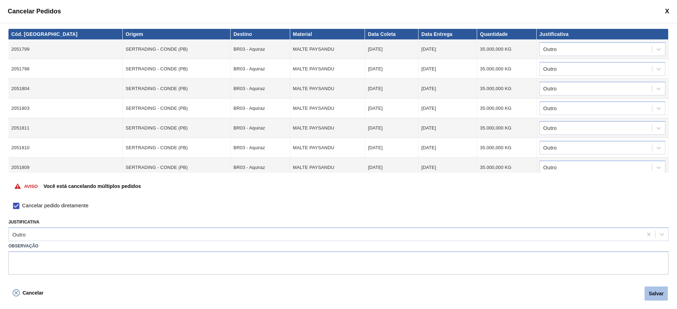
click at [646, 298] on button "Salvar" at bounding box center [655, 294] width 23 height 14
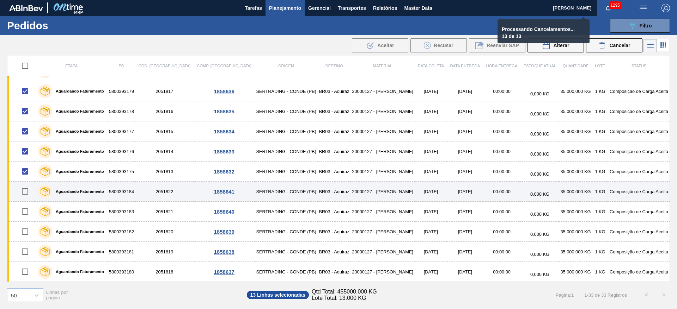
checkbox input "false"
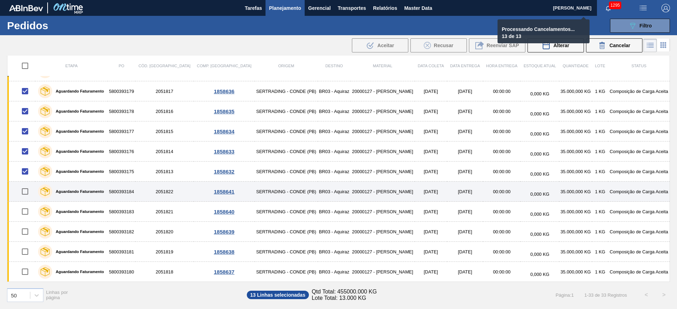
checkbox input "false"
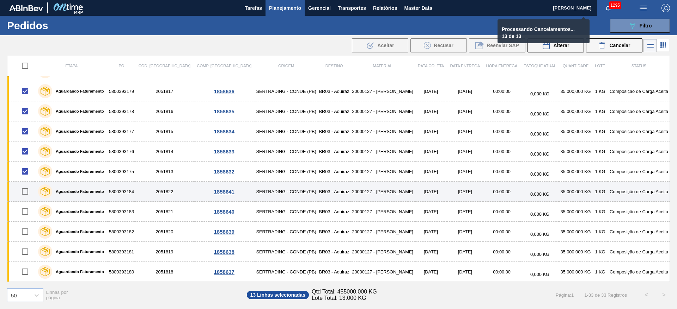
checkbox input "false"
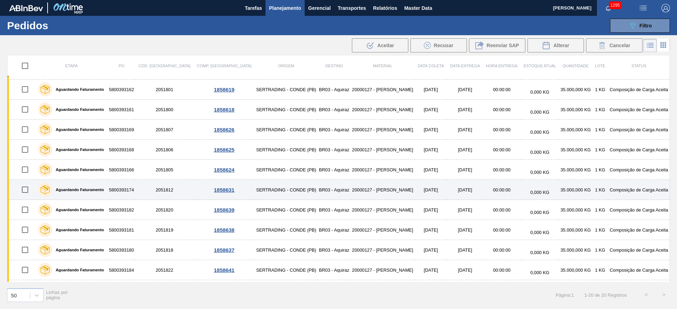
scroll to position [196, 0]
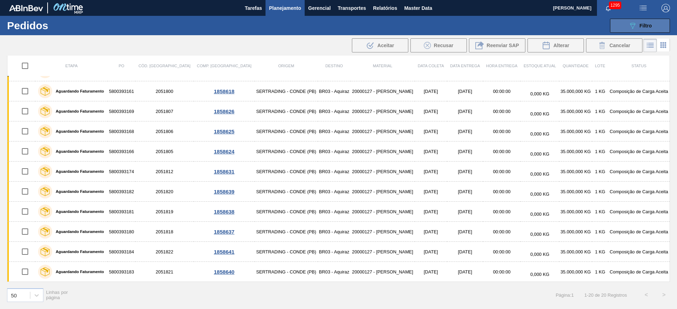
click at [653, 25] on button "089F7B8B-B2A5-4AFE-B5C0-19BA573D28AC Filtro" at bounding box center [640, 26] width 60 height 14
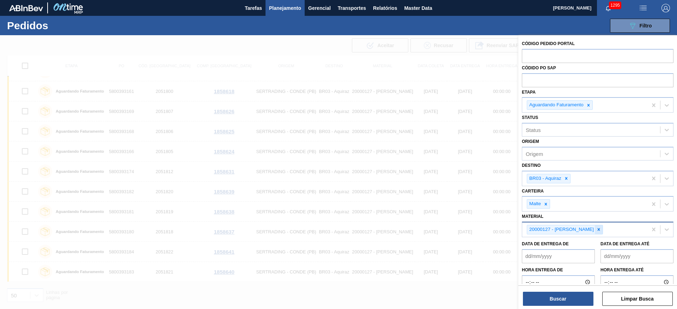
click at [601, 228] on icon at bounding box center [598, 229] width 5 height 5
paste input "20006269"
type input "20006269"
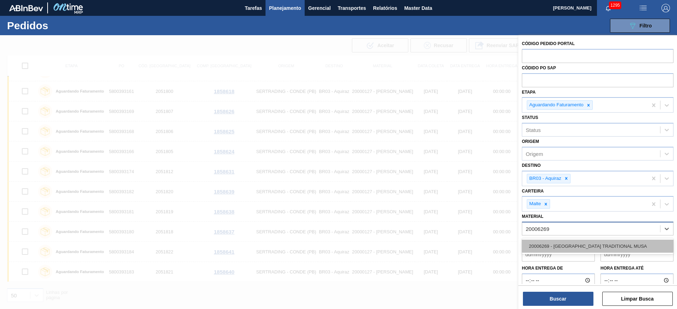
click at [561, 242] on div "20006269 - [GEOGRAPHIC_DATA] TRADITIONAL MUSA" at bounding box center [598, 246] width 152 height 13
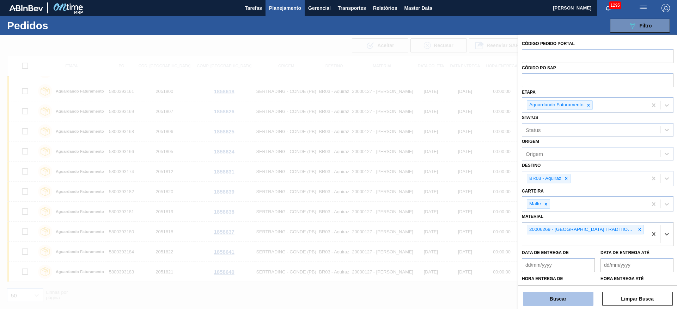
click at [548, 301] on button "Buscar" at bounding box center [558, 299] width 70 height 14
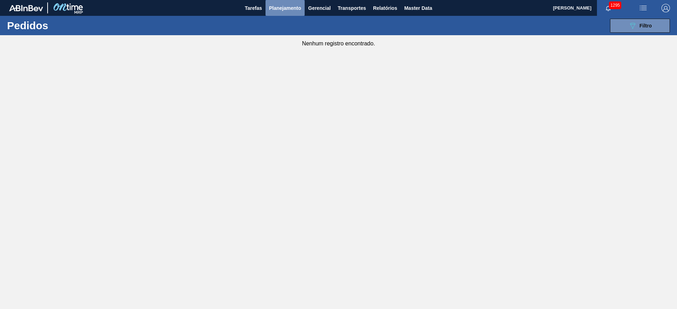
click at [289, 6] on span "Planejamento" at bounding box center [285, 8] width 32 height 8
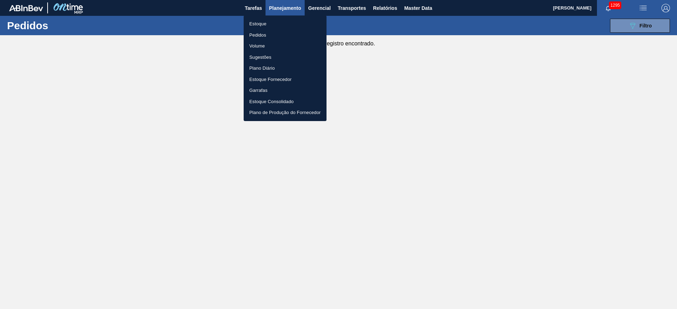
click at [633, 25] on div at bounding box center [338, 154] width 677 height 309
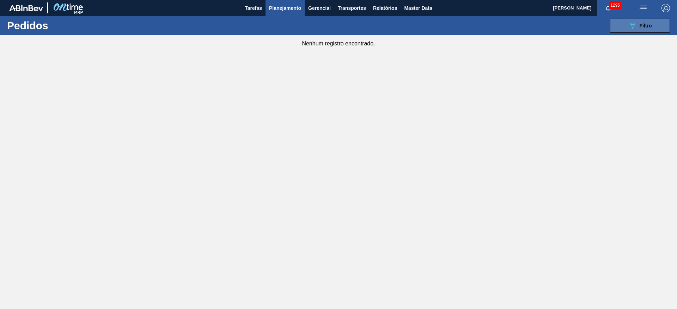
click at [637, 23] on div "089F7B8B-B2A5-4AFE-B5C0-19BA573D28AC Filtro" at bounding box center [640, 25] width 24 height 8
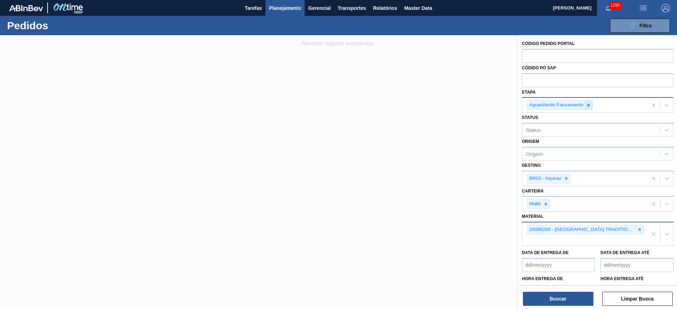
click at [591, 103] on div at bounding box center [588, 105] width 8 height 9
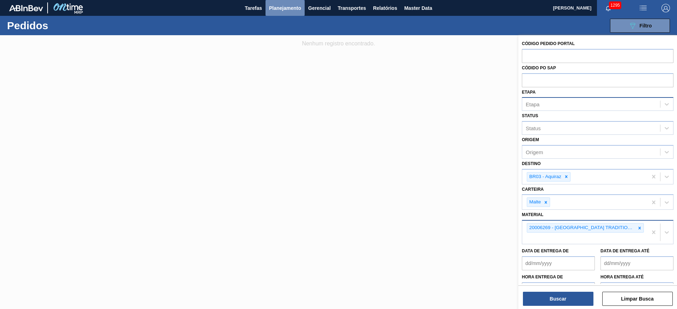
click at [285, 7] on span "Planejamento" at bounding box center [285, 8] width 32 height 8
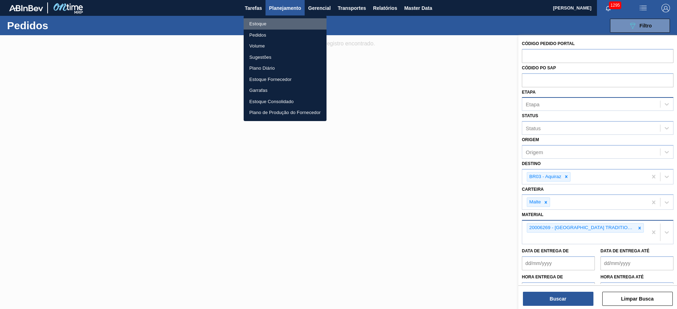
click at [261, 23] on li "Estoque" at bounding box center [285, 23] width 83 height 11
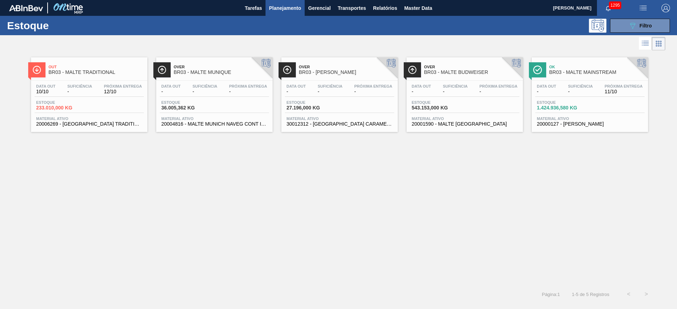
click at [102, 90] on div "Próxima Entrega 12/10" at bounding box center [123, 89] width 42 height 10
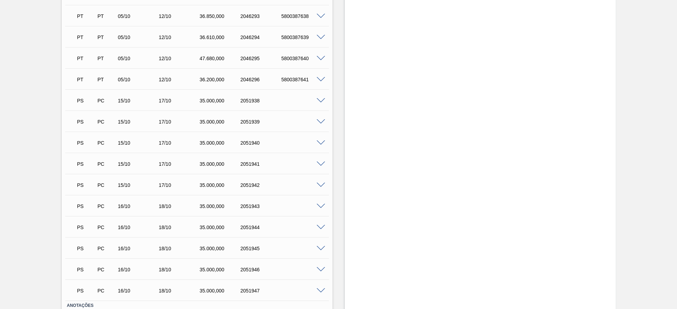
scroll to position [370, 0]
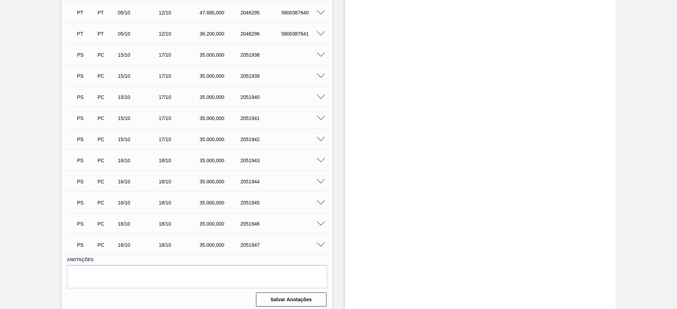
click at [319, 53] on span at bounding box center [320, 55] width 8 height 5
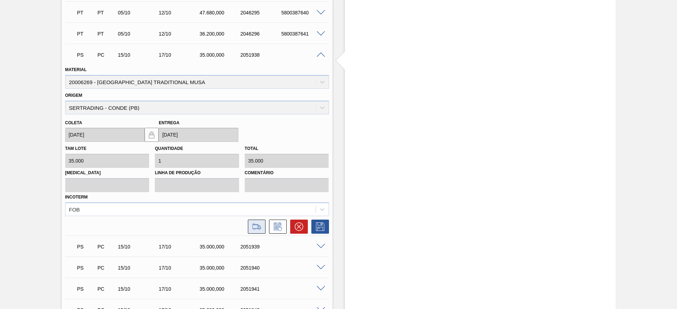
click at [260, 228] on icon at bounding box center [256, 227] width 11 height 8
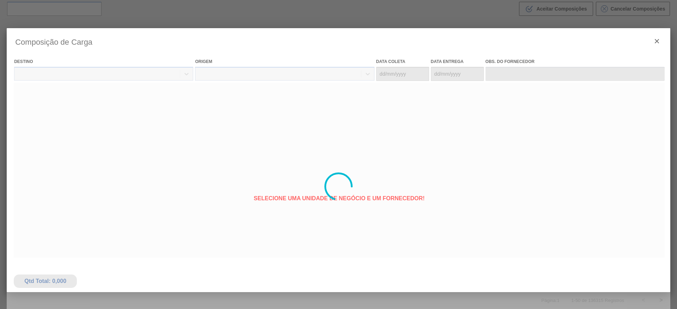
type coleta "[DATE]"
type Entrega "[DATE]"
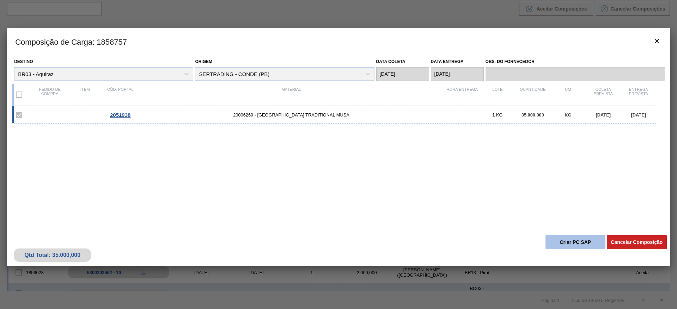
click at [562, 241] on button "Criar PC SAP" at bounding box center [575, 242] width 60 height 14
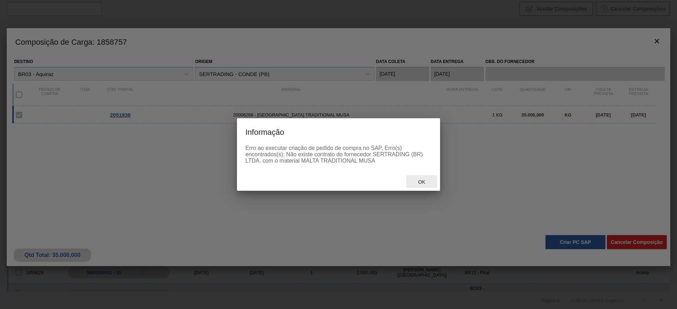
click at [423, 183] on span "Ok" at bounding box center [421, 182] width 18 height 6
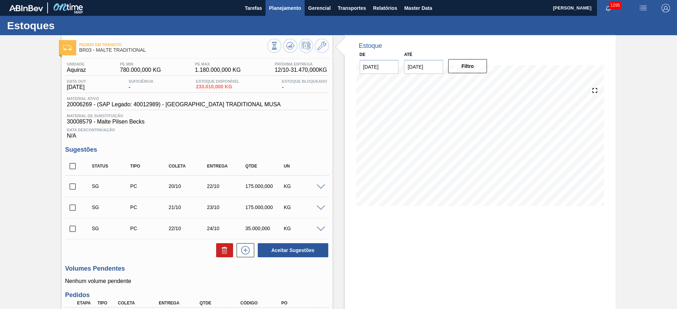
click at [280, 8] on span "Planejamento" at bounding box center [285, 8] width 32 height 8
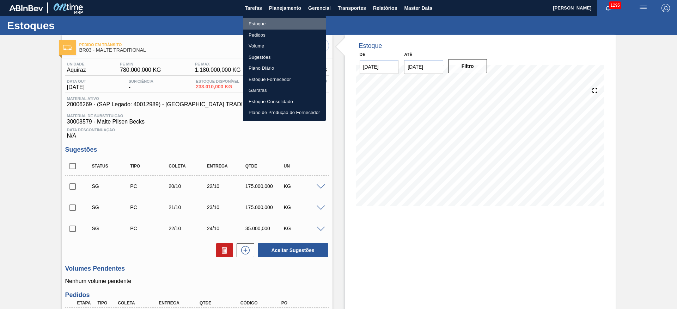
click at [259, 23] on li "Estoque" at bounding box center [284, 23] width 83 height 11
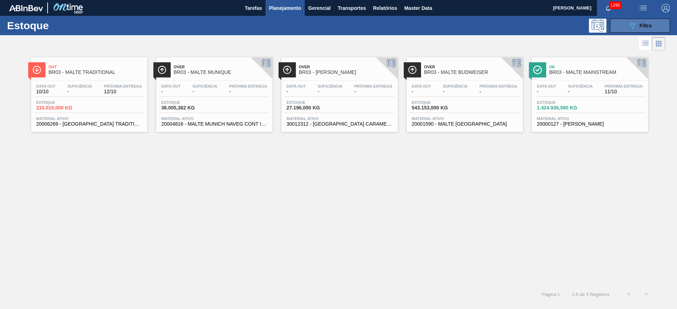
click at [645, 24] on span "Filtro" at bounding box center [645, 26] width 12 height 6
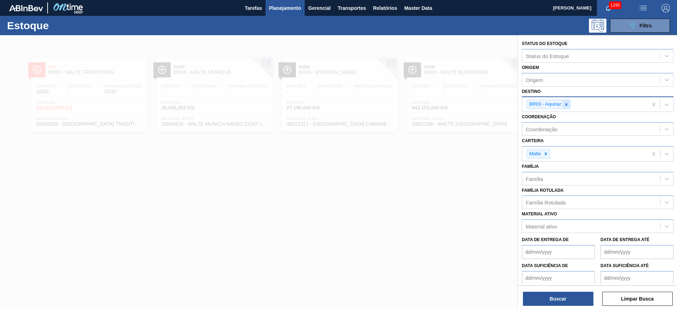
click at [566, 105] on icon at bounding box center [565, 104] width 5 height 5
click at [279, 6] on span "Planejamento" at bounding box center [285, 8] width 32 height 8
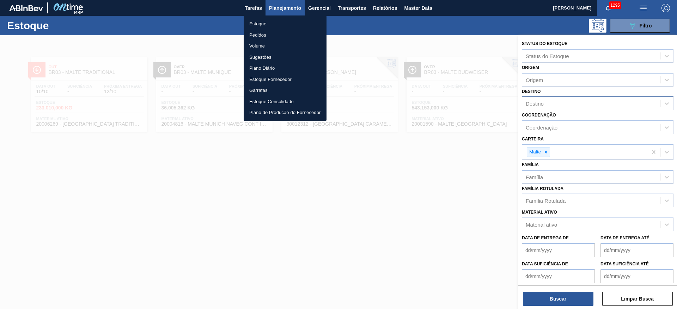
click at [257, 36] on li "Pedidos" at bounding box center [285, 35] width 83 height 11
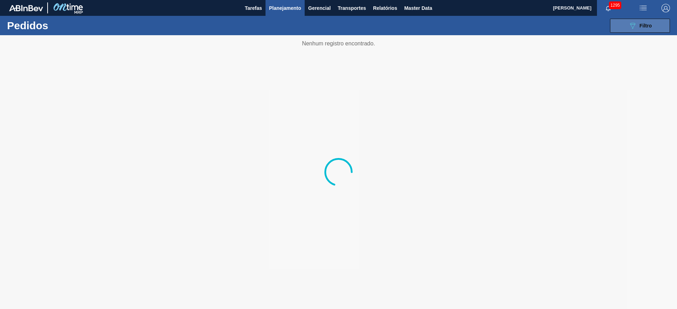
click at [629, 31] on button "089F7B8B-B2A5-4AFE-B5C0-19BA573D28AC Filtro" at bounding box center [640, 26] width 60 height 14
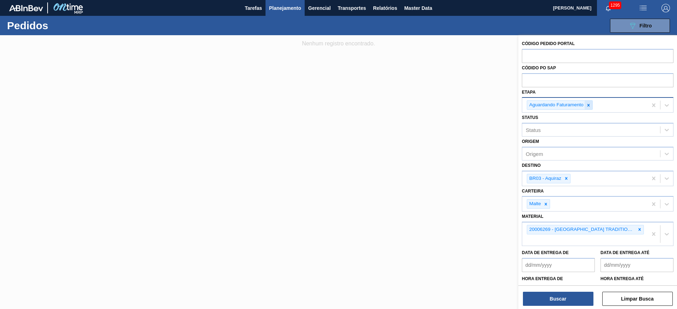
click at [589, 106] on icon at bounding box center [588, 105] width 5 height 5
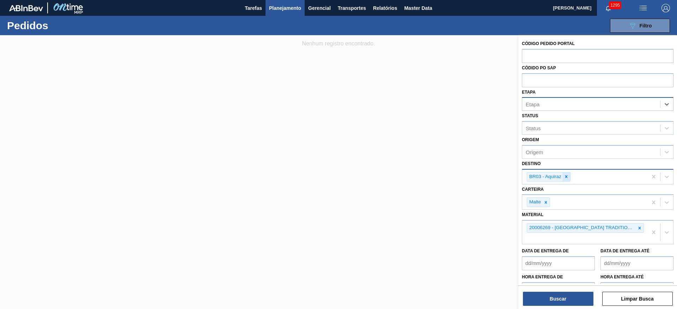
click at [566, 179] on icon at bounding box center [565, 176] width 5 height 5
type input "13"
click at [557, 194] on div "BR13 - Piraí" at bounding box center [598, 193] width 152 height 13
click at [638, 228] on icon at bounding box center [639, 228] width 2 height 2
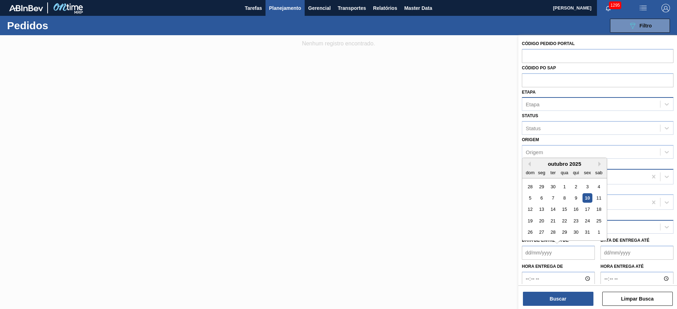
click at [527, 250] on de "Data de Entrega de" at bounding box center [558, 253] width 73 height 14
click at [584, 209] on div "17" at bounding box center [587, 210] width 10 height 10
type de "[DATE]"
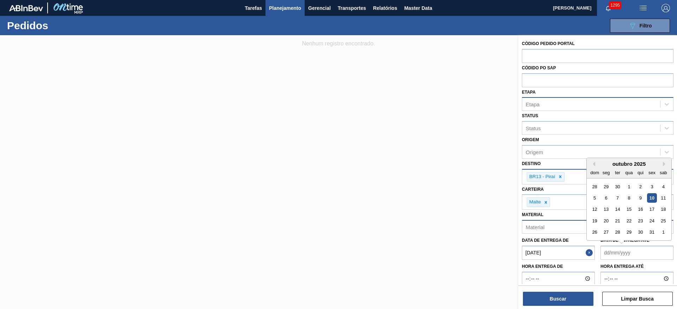
click at [611, 252] on até "Data de Entrega até" at bounding box center [636, 253] width 73 height 14
drag, startPoint x: 653, startPoint y: 208, endPoint x: 603, endPoint y: 235, distance: 57.3
click at [652, 208] on div "17" at bounding box center [652, 210] width 10 height 10
type até "[DATE]"
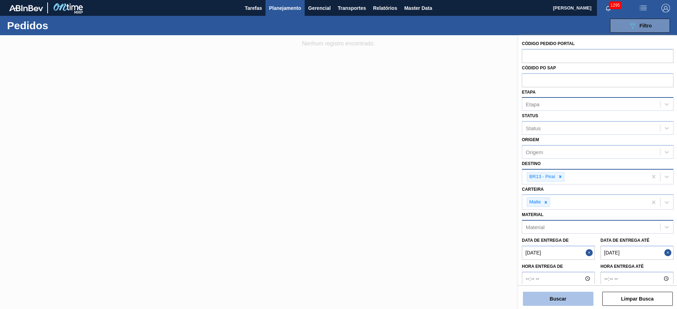
click at [566, 299] on button "Buscar" at bounding box center [558, 299] width 70 height 14
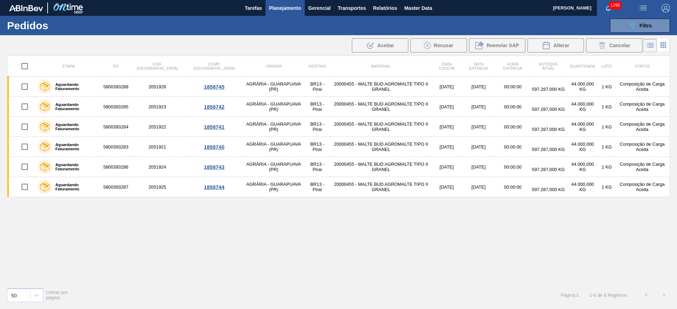
click at [278, 4] on span "Planejamento" at bounding box center [285, 8] width 32 height 8
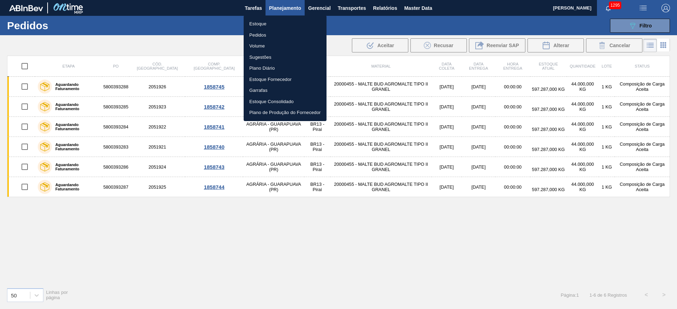
click at [644, 30] on div at bounding box center [338, 154] width 677 height 309
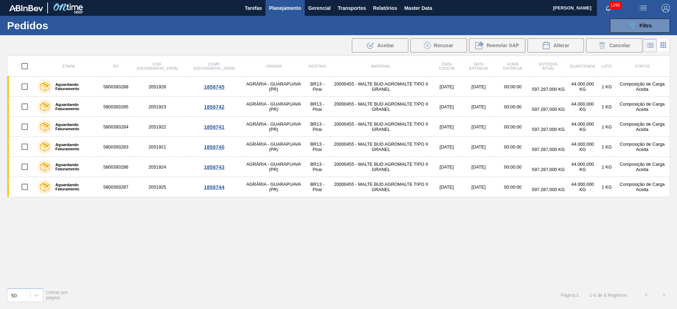
click at [638, 24] on div "089F7B8B-B2A5-4AFE-B5C0-19BA573D28AC Filtro" at bounding box center [640, 25] width 24 height 8
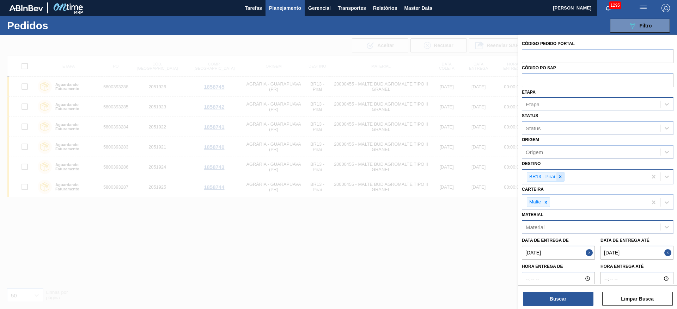
click at [563, 175] on div at bounding box center [560, 177] width 8 height 9
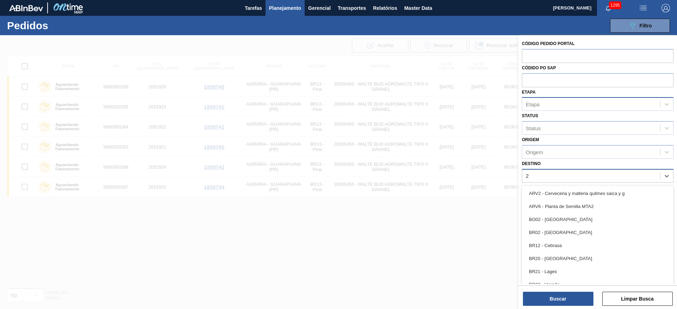
type input "23"
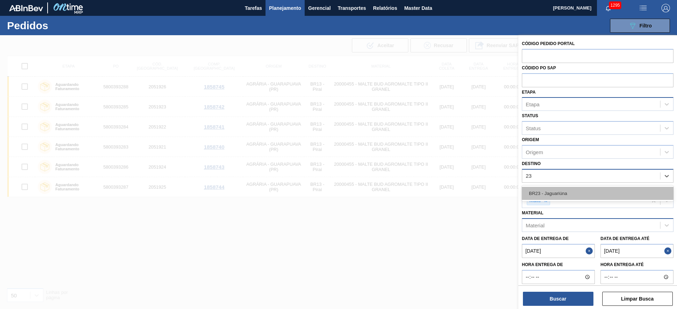
click at [556, 195] on div "BR23 - Jaguariúna" at bounding box center [598, 193] width 152 height 13
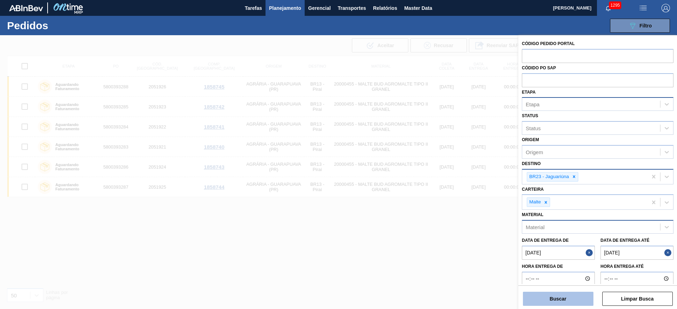
click at [558, 298] on button "Buscar" at bounding box center [558, 299] width 70 height 14
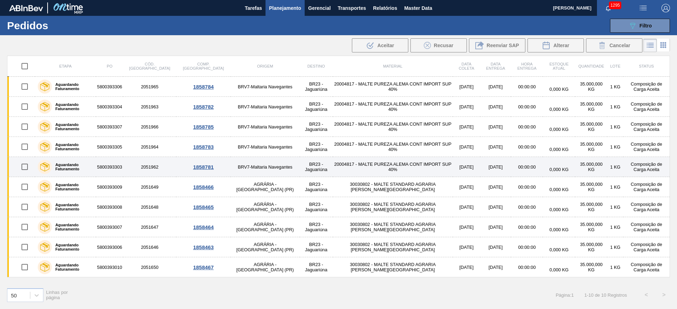
click at [300, 167] on td "BR23 - Jaguariúna" at bounding box center [316, 167] width 33 height 20
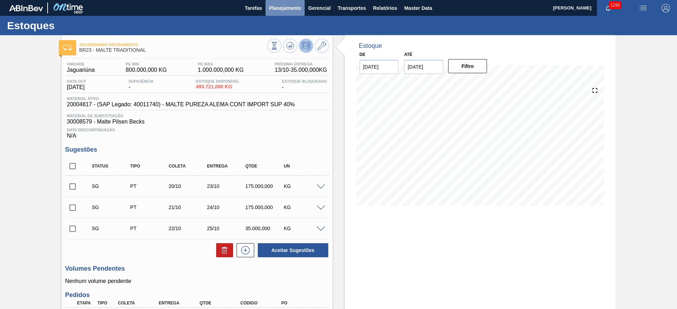
click at [282, 8] on span "Planejamento" at bounding box center [285, 8] width 32 height 8
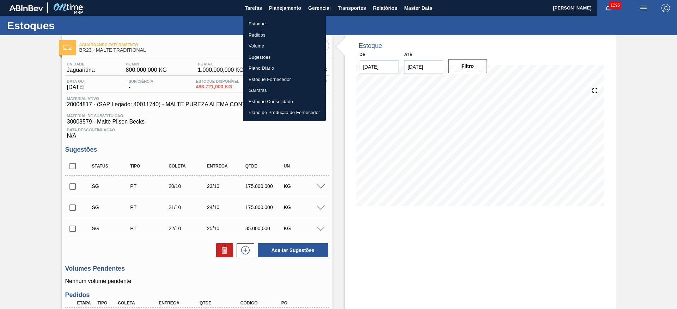
click at [26, 175] on div at bounding box center [338, 154] width 677 height 309
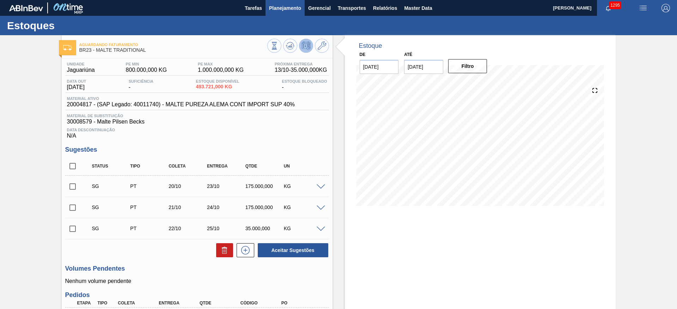
click at [282, 8] on span "Planejamento" at bounding box center [285, 8] width 32 height 8
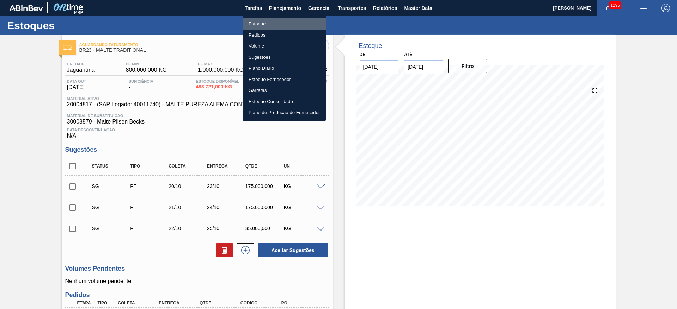
click at [264, 21] on li "Estoque" at bounding box center [284, 23] width 83 height 11
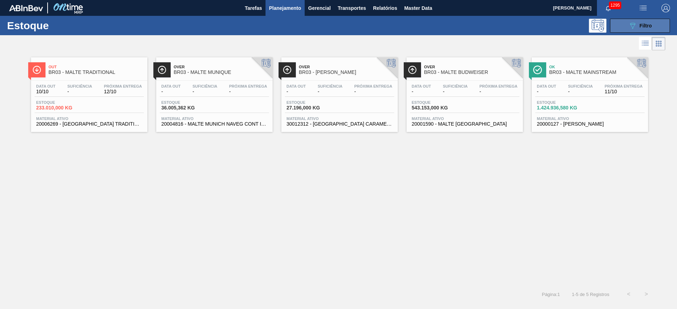
click at [627, 23] on button "089F7B8B-B2A5-4AFE-B5C0-19BA573D28AC Filtro" at bounding box center [640, 26] width 60 height 14
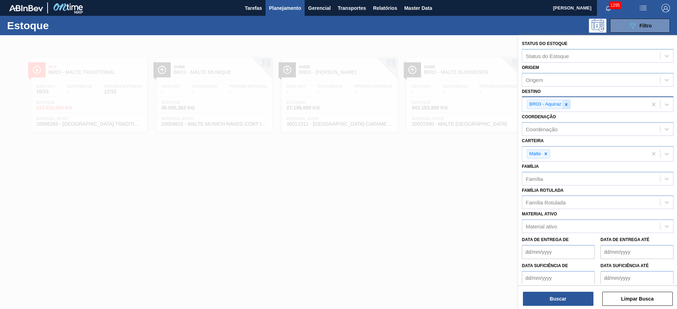
click at [565, 104] on icon at bounding box center [566, 104] width 2 height 2
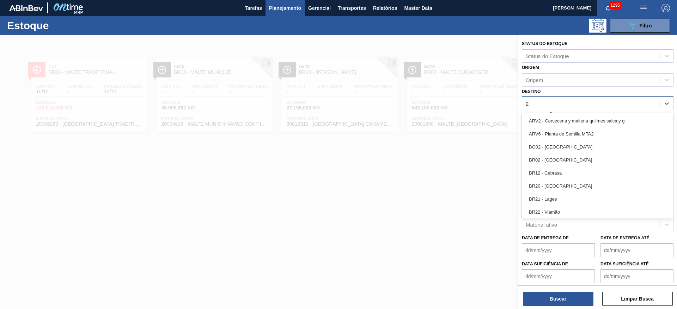
type input "23"
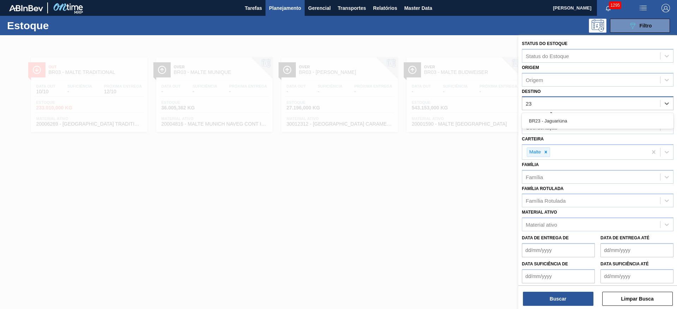
drag, startPoint x: 560, startPoint y: 123, endPoint x: 525, endPoint y: 250, distance: 131.5
click at [560, 124] on div "BR23 - Jaguariúna" at bounding box center [598, 121] width 152 height 13
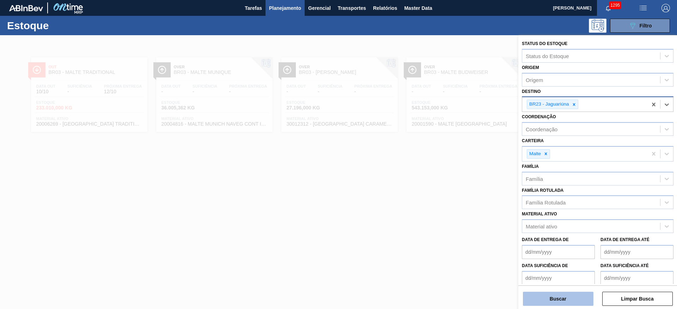
click at [555, 296] on button "Buscar" at bounding box center [558, 299] width 70 height 14
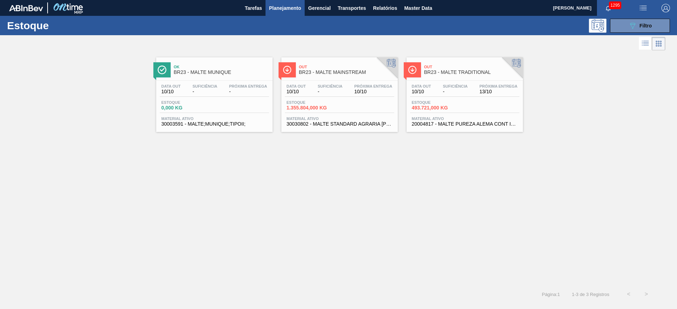
click at [329, 87] on span "Suficiência" at bounding box center [330, 86] width 25 height 4
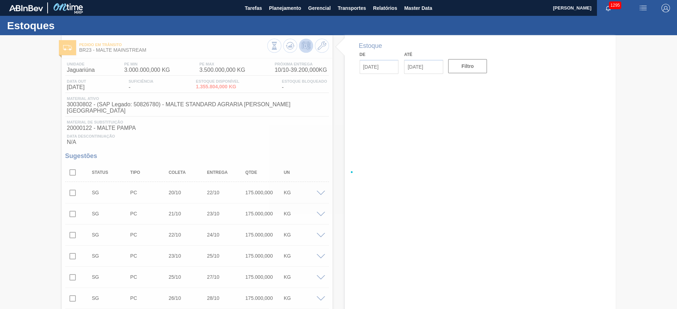
type input "[DATE]"
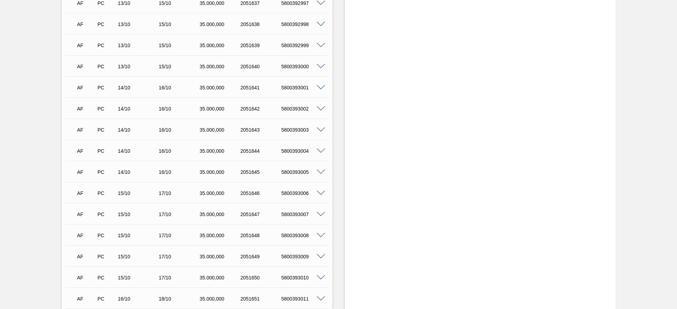
scroll to position [846, 0]
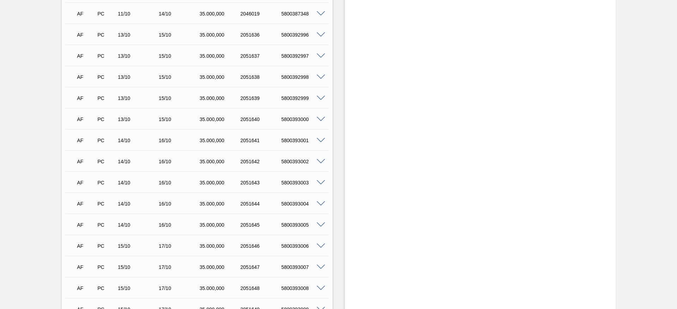
click at [321, 180] on span at bounding box center [320, 182] width 8 height 5
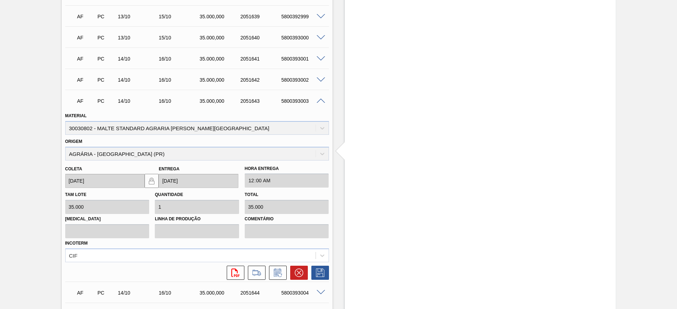
scroll to position [951, 0]
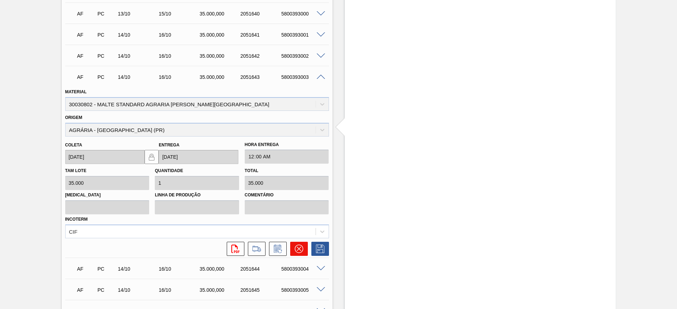
click at [296, 245] on icon at bounding box center [299, 249] width 8 height 8
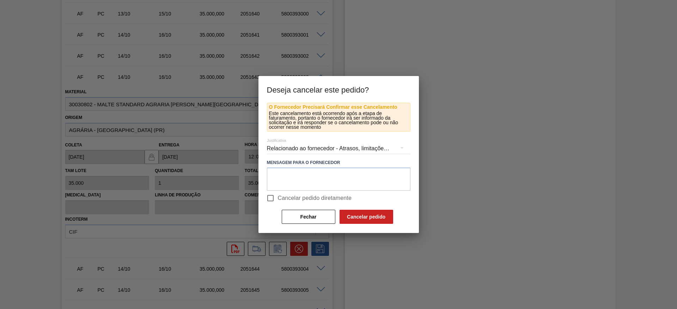
click at [270, 195] on input "Cancelar pedido diretamente" at bounding box center [270, 198] width 15 height 15
checkbox input "true"
click at [363, 217] on button "Cancelar pedido" at bounding box center [366, 217] width 54 height 14
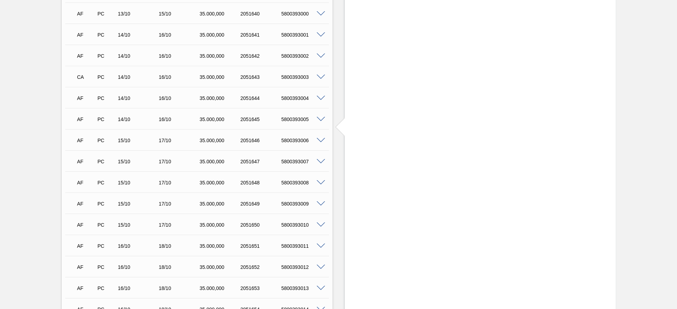
click at [322, 96] on span at bounding box center [320, 98] width 8 height 5
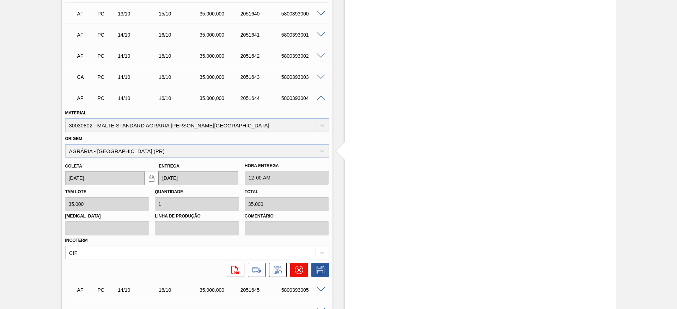
click at [296, 267] on icon at bounding box center [299, 270] width 8 height 8
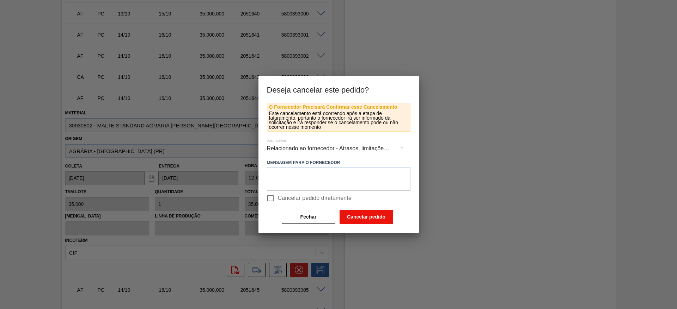
drag, startPoint x: 268, startPoint y: 196, endPoint x: 339, endPoint y: 214, distance: 73.6
click at [272, 197] on input "Cancelar pedido diretamente" at bounding box center [270, 198] width 15 height 15
checkbox input "true"
click at [355, 214] on button "Cancelar pedido" at bounding box center [366, 217] width 54 height 14
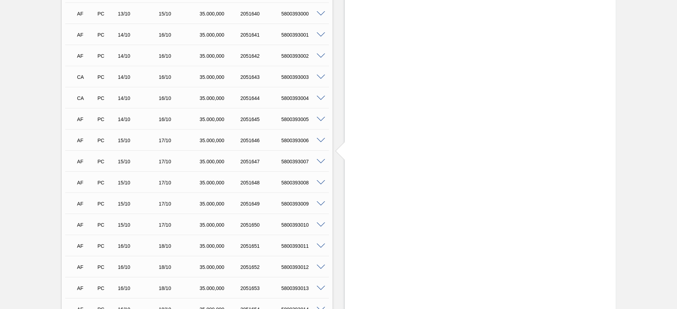
click at [321, 117] on span at bounding box center [320, 119] width 8 height 5
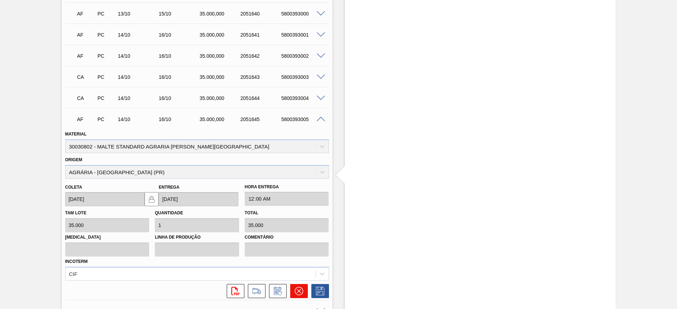
click at [299, 287] on icon at bounding box center [299, 291] width 8 height 8
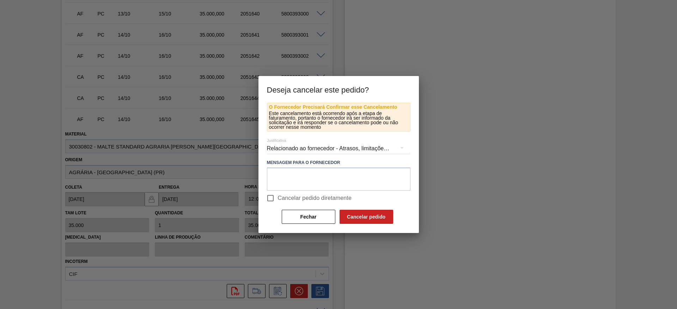
click at [271, 200] on input "Cancelar pedido diretamente" at bounding box center [270, 198] width 15 height 15
checkbox input "true"
click at [358, 215] on button "Cancelar pedido" at bounding box center [366, 217] width 54 height 14
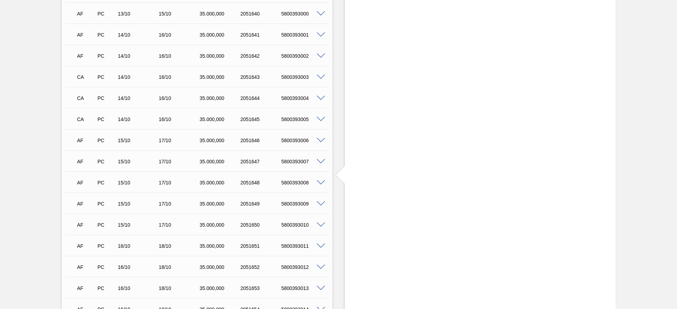
click at [320, 138] on span at bounding box center [320, 140] width 8 height 5
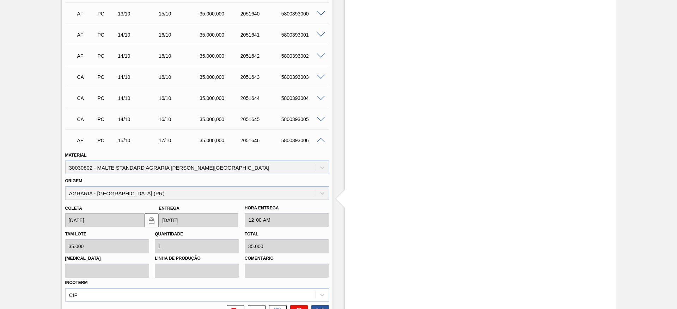
click at [297, 308] on icon at bounding box center [299, 312] width 8 height 8
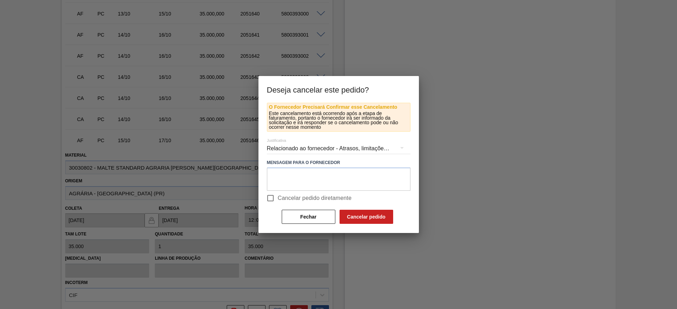
drag, startPoint x: 272, startPoint y: 197, endPoint x: 278, endPoint y: 201, distance: 7.0
click at [273, 197] on input "Cancelar pedido diretamente" at bounding box center [270, 198] width 15 height 15
checkbox input "true"
click at [377, 217] on button "Cancelar pedido" at bounding box center [366, 217] width 54 height 14
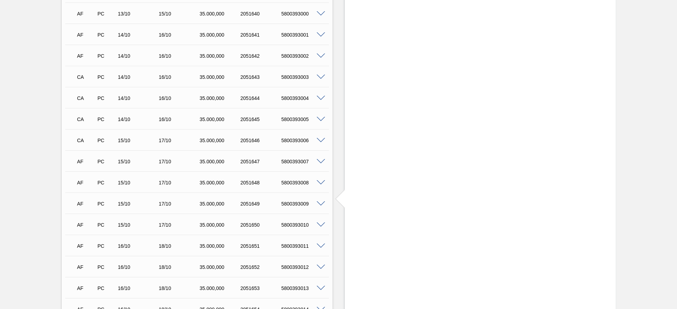
click at [320, 159] on span at bounding box center [320, 161] width 8 height 5
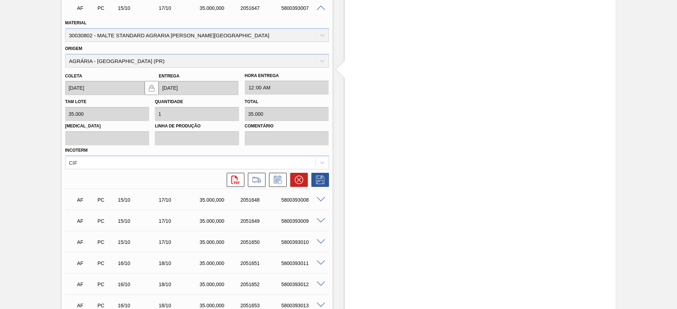
scroll to position [1216, 0]
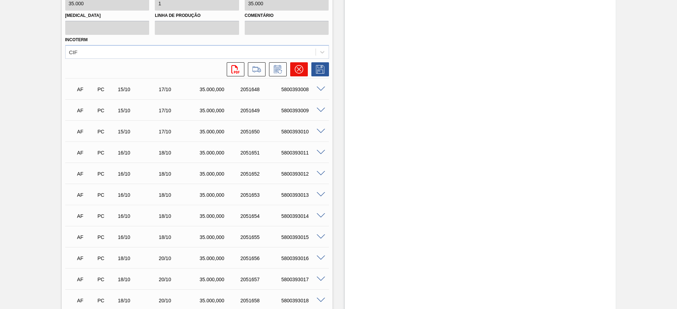
click at [296, 69] on button at bounding box center [299, 69] width 18 height 14
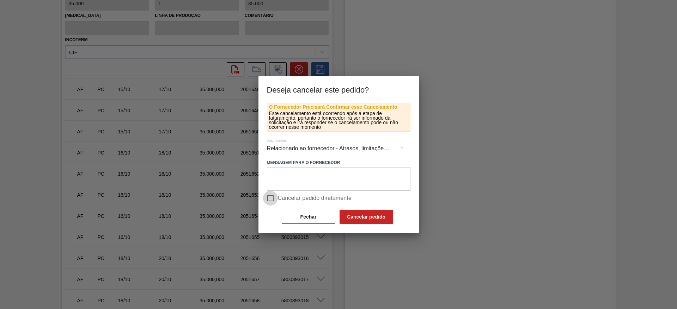
click at [269, 198] on input "Cancelar pedido diretamente" at bounding box center [270, 198] width 15 height 15
checkbox input "true"
click at [367, 220] on button "Cancelar pedido" at bounding box center [366, 217] width 54 height 14
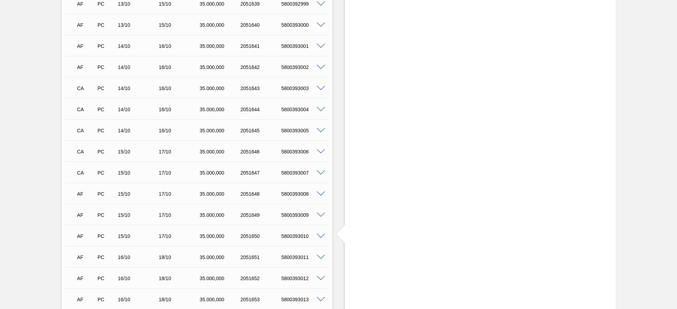
scroll to position [1004, 0]
click at [322, 128] on span at bounding box center [320, 130] width 8 height 5
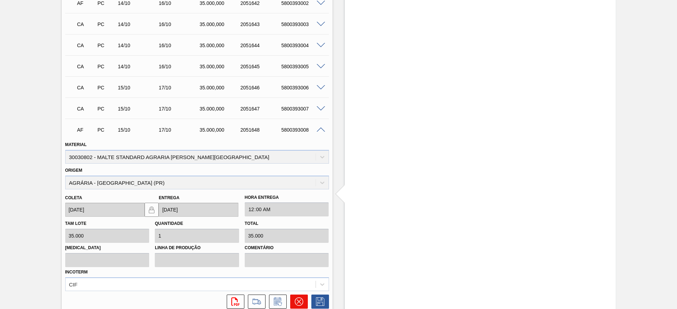
click at [298, 300] on icon at bounding box center [298, 302] width 4 height 4
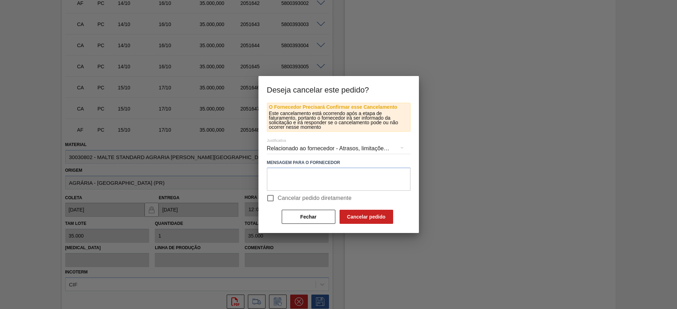
click at [273, 198] on input "Cancelar pedido diretamente" at bounding box center [270, 198] width 15 height 15
checkbox input "true"
click at [352, 216] on button "Cancelar pedido" at bounding box center [366, 217] width 54 height 14
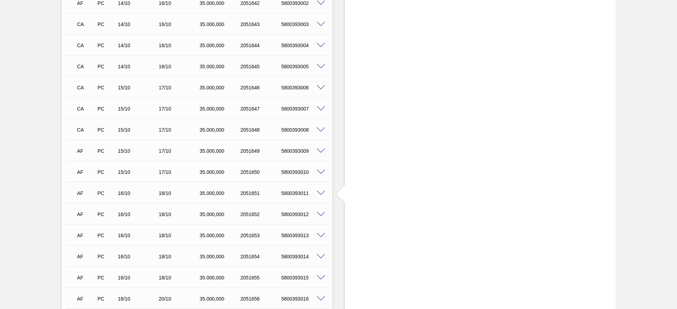
click at [319, 149] on span at bounding box center [320, 151] width 8 height 5
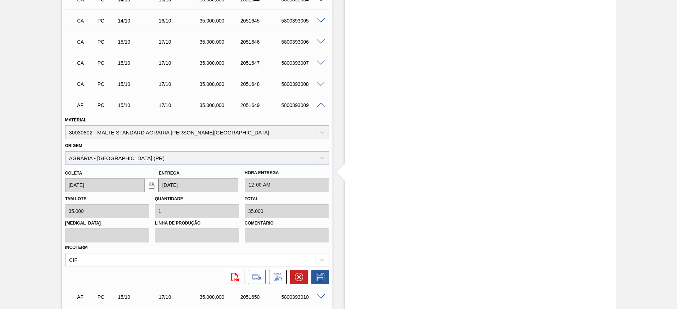
scroll to position [1110, 0]
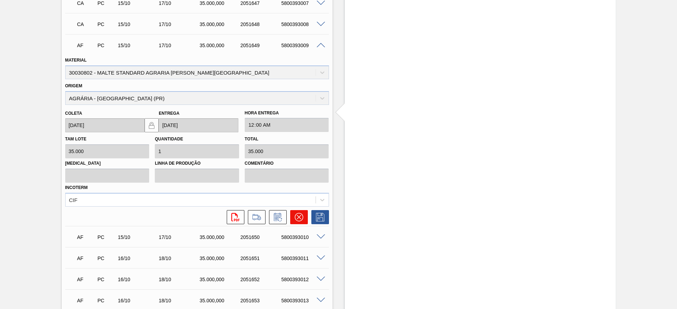
click at [298, 213] on icon at bounding box center [299, 217] width 8 height 8
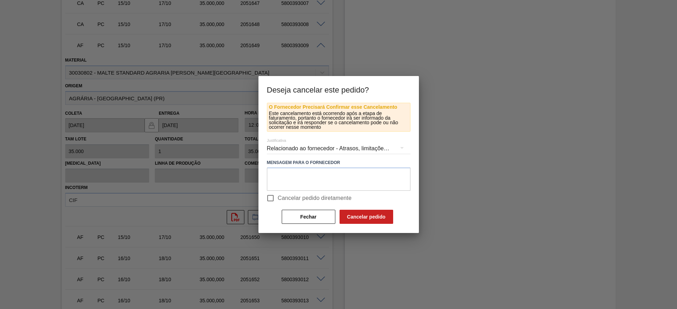
click at [271, 197] on input "Cancelar pedido diretamente" at bounding box center [270, 198] width 15 height 15
checkbox input "true"
click at [366, 216] on button "Cancelar pedido" at bounding box center [366, 217] width 54 height 14
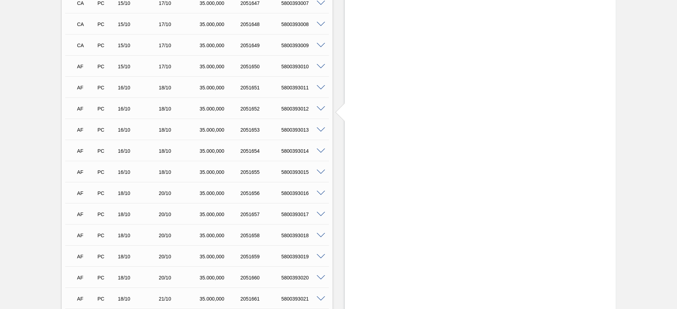
click at [319, 64] on span at bounding box center [320, 66] width 8 height 5
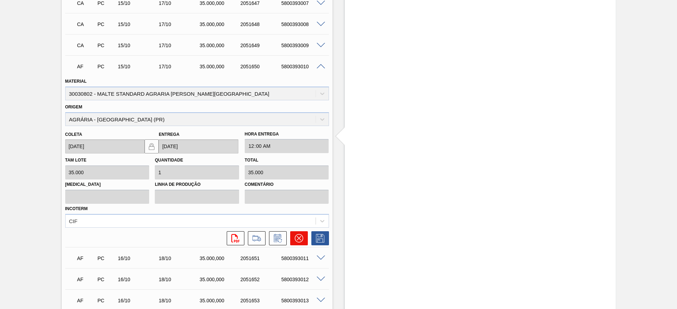
click at [295, 234] on icon at bounding box center [299, 238] width 8 height 8
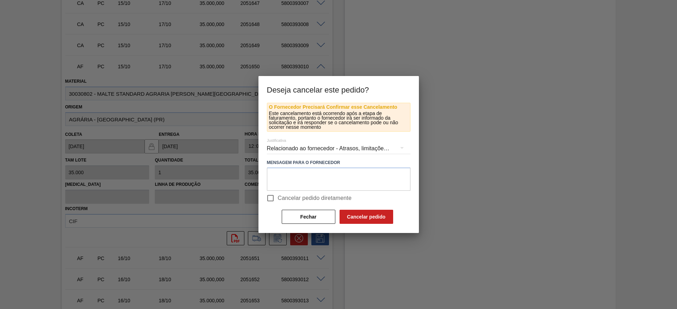
click at [271, 196] on input "Cancelar pedido diretamente" at bounding box center [270, 198] width 15 height 15
checkbox input "true"
click at [363, 215] on button "Cancelar pedido" at bounding box center [366, 217] width 54 height 14
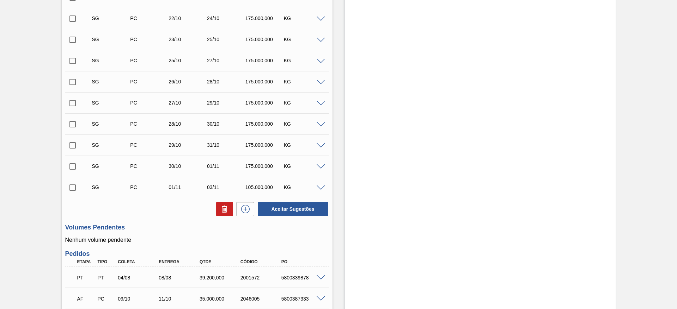
scroll to position [0, 0]
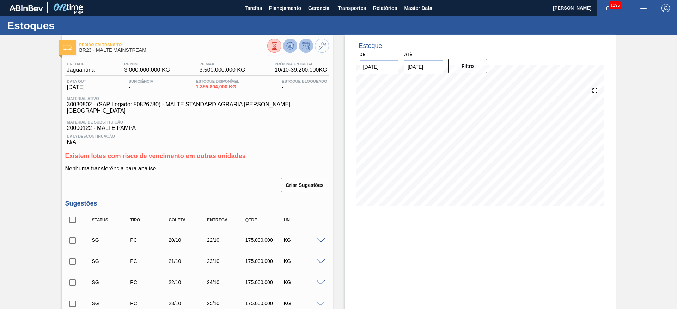
click at [287, 46] on icon at bounding box center [290, 46] width 8 height 8
click at [275, 9] on span "Planejamento" at bounding box center [285, 8] width 32 height 8
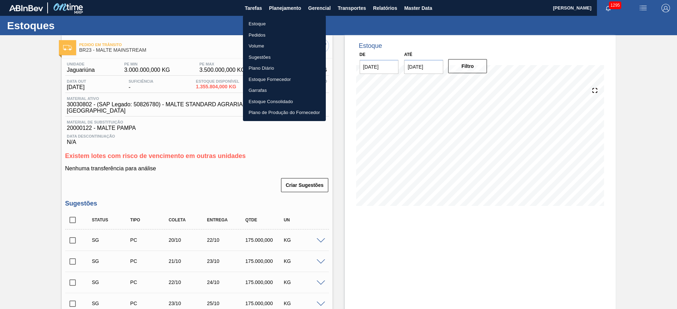
drag, startPoint x: 253, startPoint y: 20, endPoint x: 524, endPoint y: 27, distance: 271.1
click at [254, 21] on li "Estoque" at bounding box center [284, 23] width 83 height 11
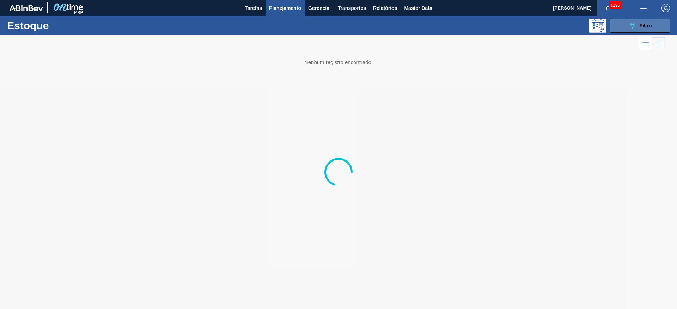
click at [638, 25] on div "089F7B8B-B2A5-4AFE-B5C0-19BA573D28AC Filtro" at bounding box center [640, 25] width 24 height 8
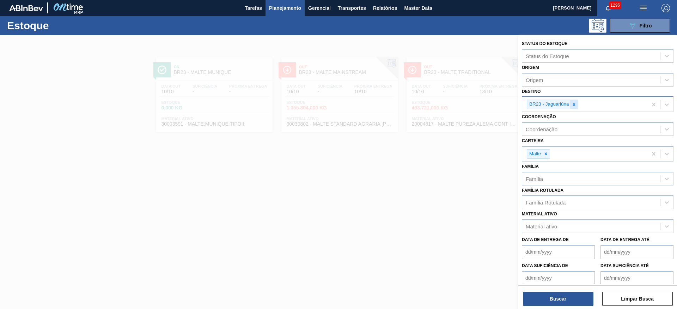
click at [574, 104] on icon at bounding box center [573, 104] width 2 height 2
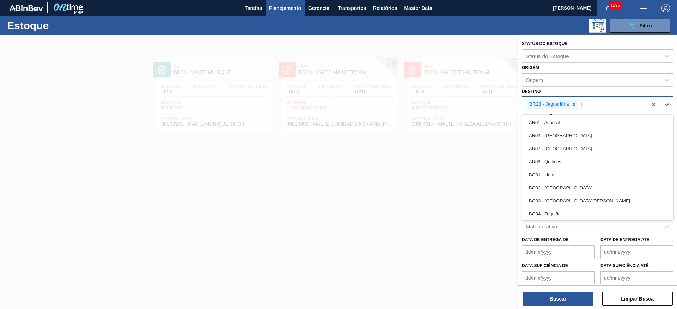
type input "02"
drag, startPoint x: 561, startPoint y: 138, endPoint x: 579, endPoint y: 107, distance: 36.2
click at [562, 138] on div "BR02 - [GEOGRAPHIC_DATA]" at bounding box center [598, 135] width 152 height 13
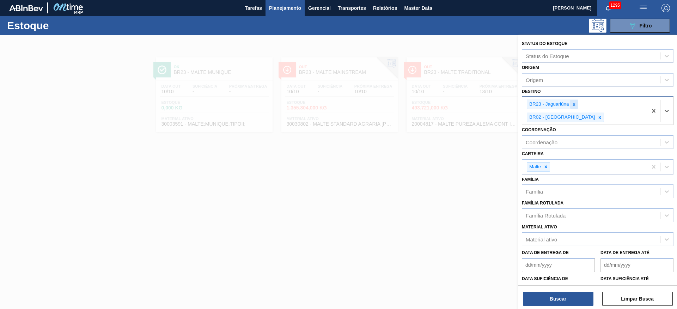
click at [574, 103] on icon at bounding box center [573, 104] width 5 height 5
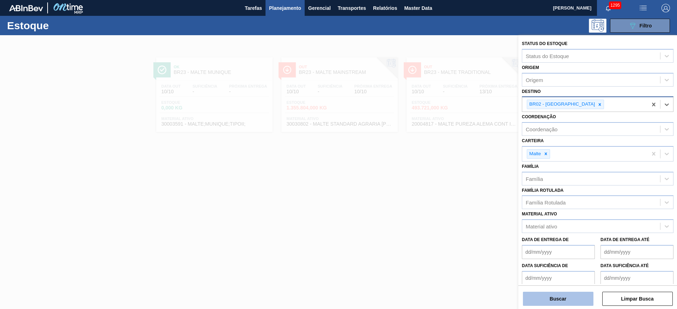
click at [549, 297] on button "Buscar" at bounding box center [558, 299] width 70 height 14
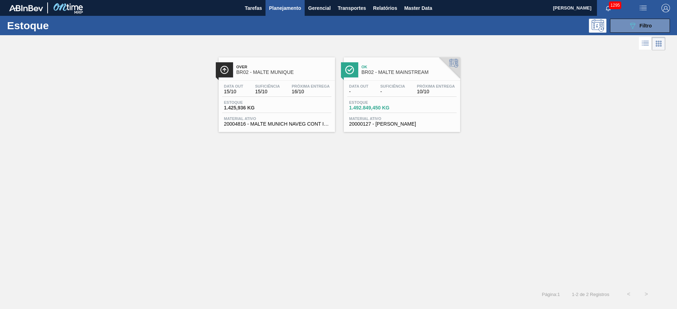
drag, startPoint x: 390, startPoint y: 97, endPoint x: 240, endPoint y: 36, distance: 162.5
click at [390, 97] on div "Data out - Suficiência - Próxima Entrega 10/10" at bounding box center [401, 90] width 109 height 13
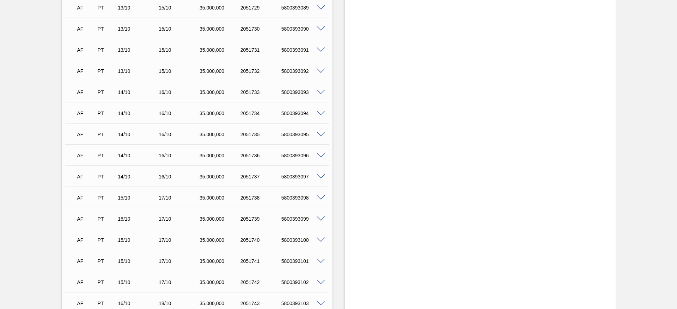
scroll to position [634, 0]
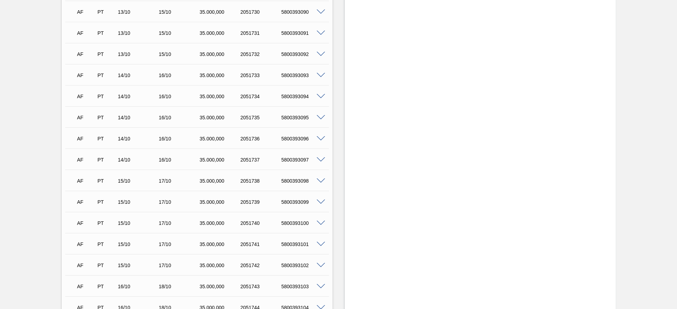
click at [320, 159] on span at bounding box center [320, 160] width 8 height 5
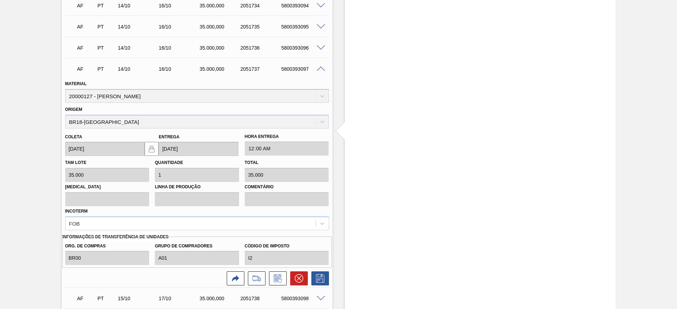
scroll to position [793, 0]
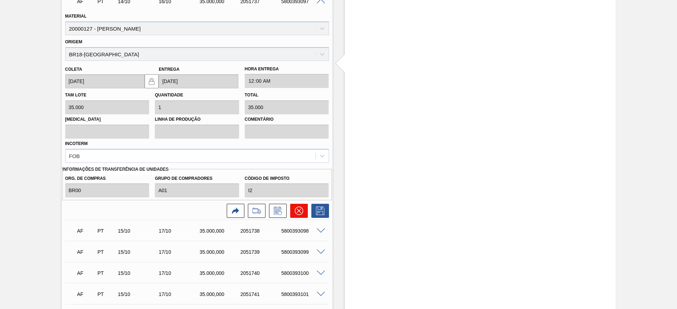
click at [302, 212] on icon at bounding box center [298, 211] width 8 height 8
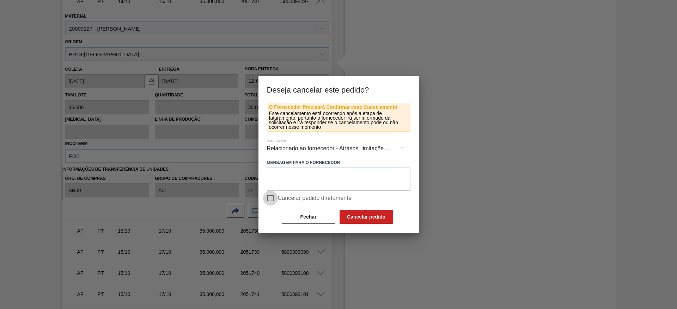
click at [272, 199] on input "Cancelar pedido diretamente" at bounding box center [270, 198] width 15 height 15
checkbox input "true"
click at [366, 213] on button "Cancelar pedido" at bounding box center [366, 217] width 54 height 14
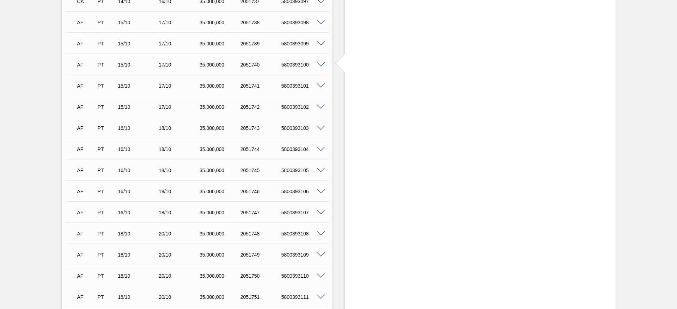
click at [323, 211] on span at bounding box center [320, 212] width 8 height 5
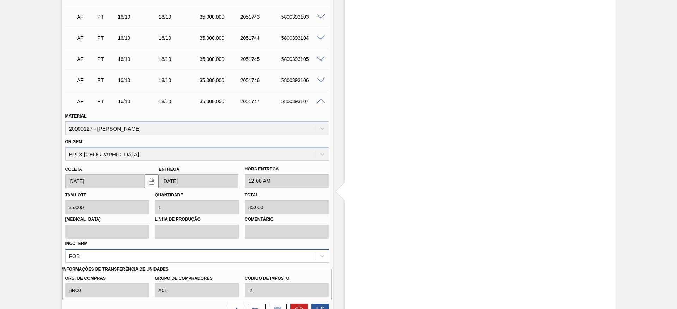
scroll to position [951, 0]
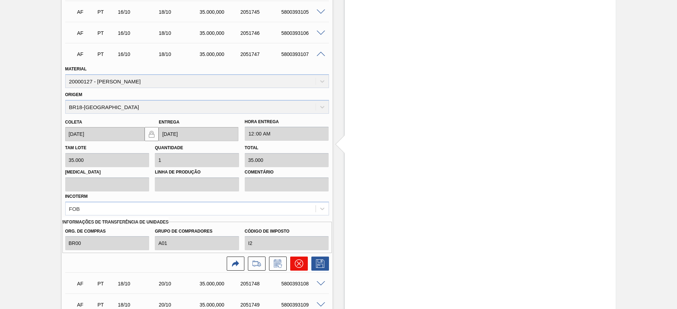
click at [302, 265] on button at bounding box center [299, 264] width 18 height 14
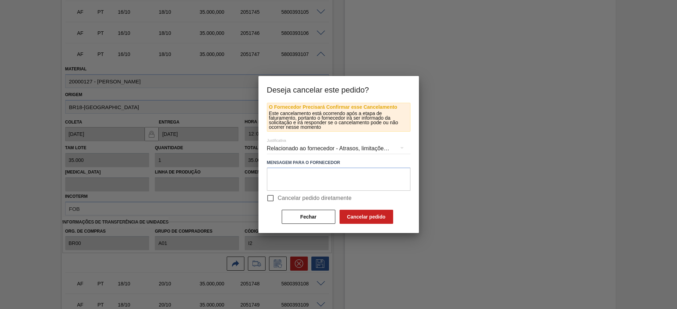
click at [272, 197] on input "Cancelar pedido diretamente" at bounding box center [270, 198] width 15 height 15
checkbox input "true"
click at [359, 213] on button "Cancelar pedido" at bounding box center [366, 217] width 54 height 14
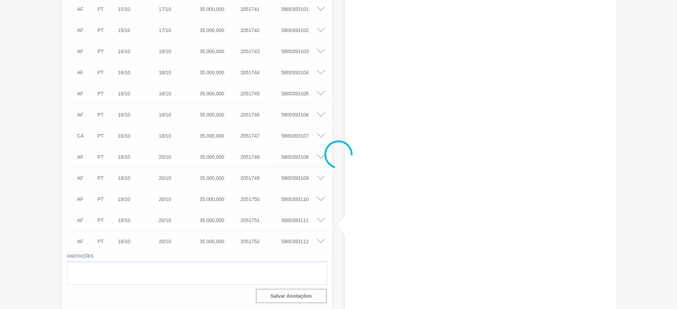
scroll to position [870, 0]
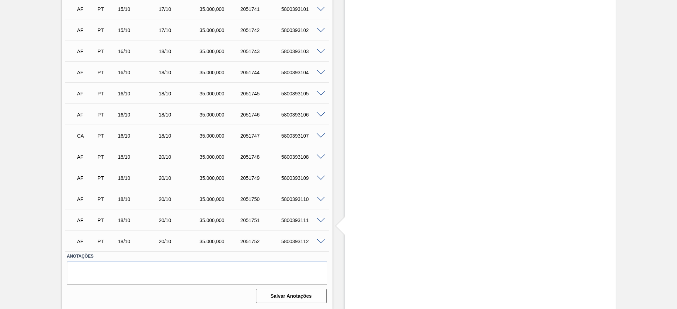
click at [322, 113] on span at bounding box center [320, 114] width 8 height 5
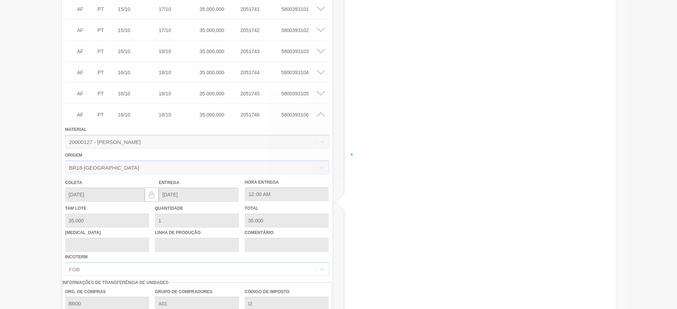
scroll to position [951, 0]
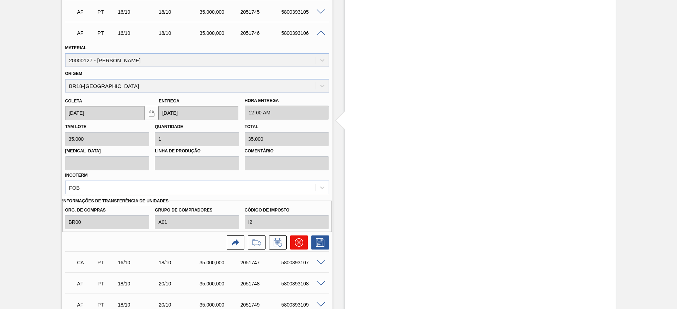
click at [297, 241] on icon at bounding box center [298, 243] width 4 height 4
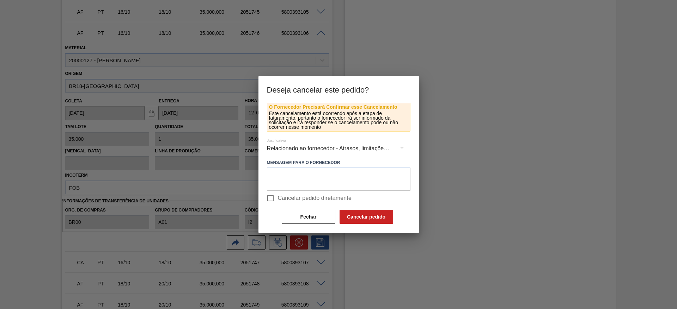
click at [272, 199] on input "Cancelar pedido diretamente" at bounding box center [270, 198] width 15 height 15
checkbox input "true"
click at [359, 221] on button "Cancelar pedido" at bounding box center [366, 217] width 54 height 14
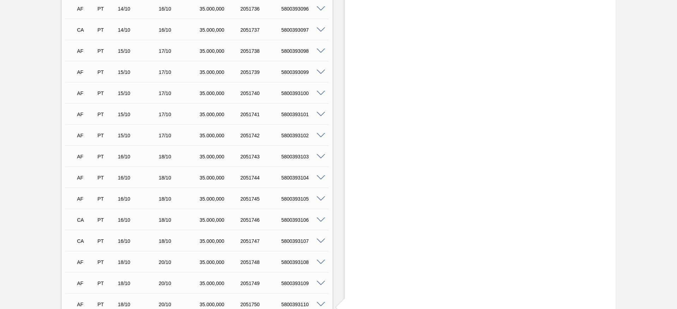
scroll to position [764, 0]
click at [322, 49] on span at bounding box center [320, 51] width 8 height 5
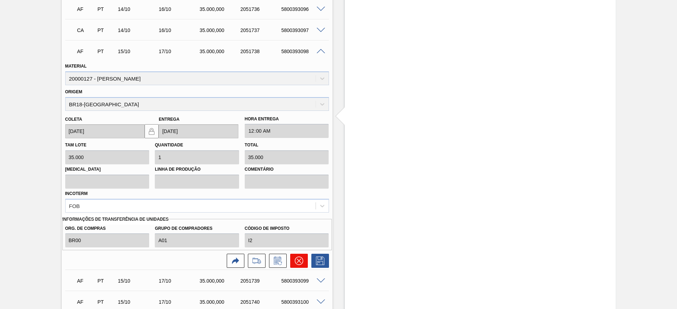
click at [299, 260] on icon at bounding box center [298, 261] width 4 height 4
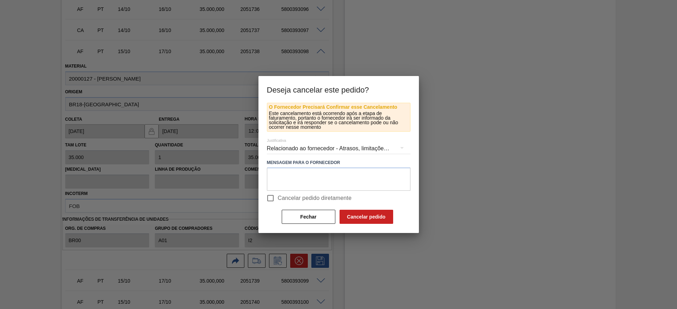
click at [271, 200] on input "Cancelar pedido diretamente" at bounding box center [270, 198] width 15 height 15
checkbox input "true"
click at [348, 217] on button "Cancelar pedido" at bounding box center [366, 217] width 54 height 14
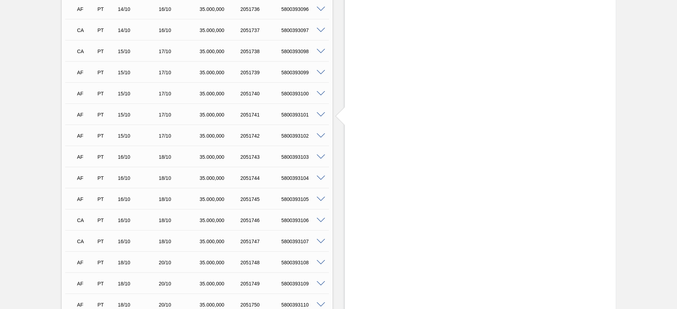
click at [320, 72] on span at bounding box center [320, 72] width 8 height 5
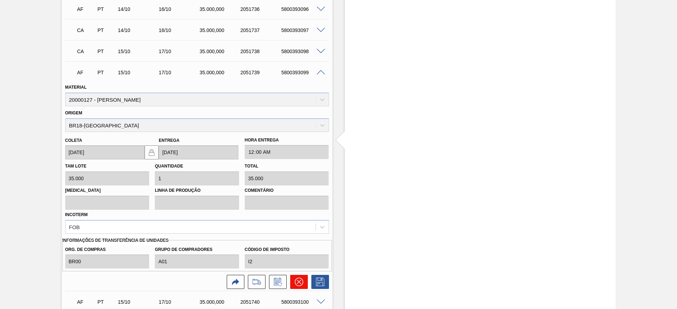
click at [297, 282] on icon at bounding box center [299, 282] width 8 height 8
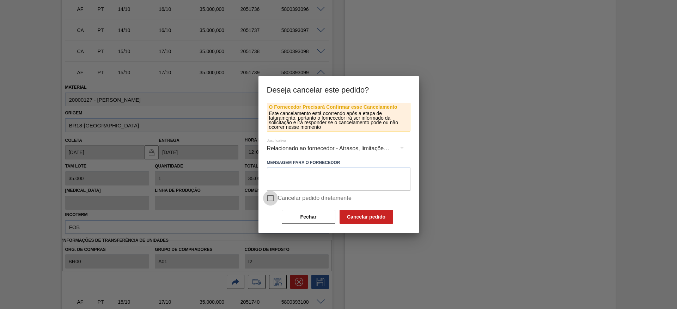
click at [269, 201] on input "Cancelar pedido diretamente" at bounding box center [270, 198] width 15 height 15
checkbox input "true"
click at [355, 216] on button "Cancelar pedido" at bounding box center [366, 217] width 54 height 14
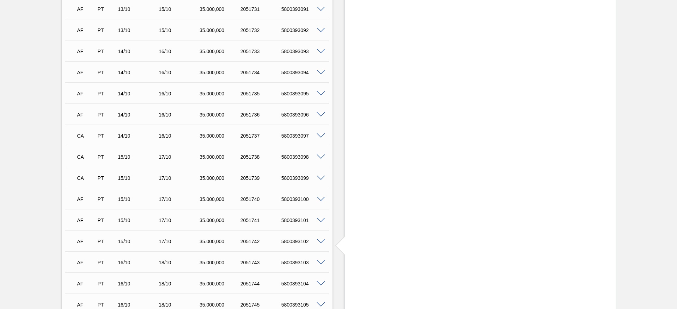
scroll to position [605, 0]
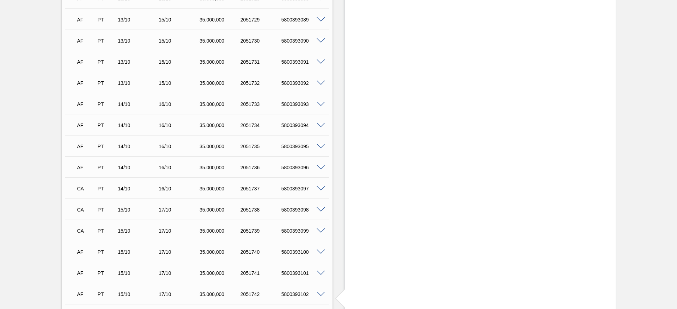
click at [319, 167] on span at bounding box center [320, 167] width 8 height 5
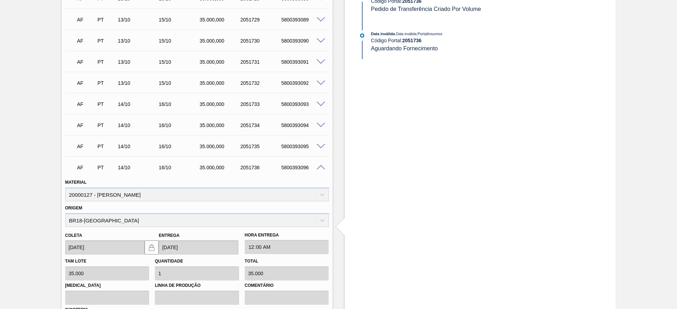
scroll to position [711, 0]
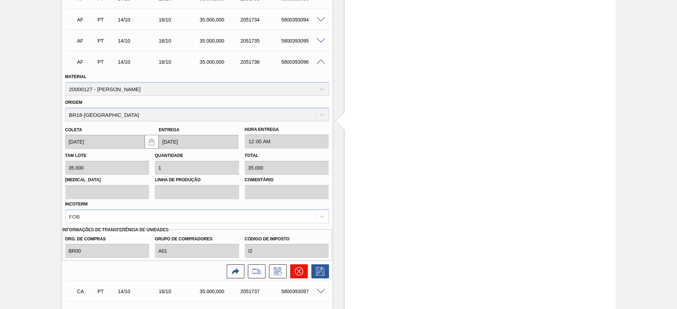
click at [298, 272] on icon at bounding box center [298, 272] width 4 height 4
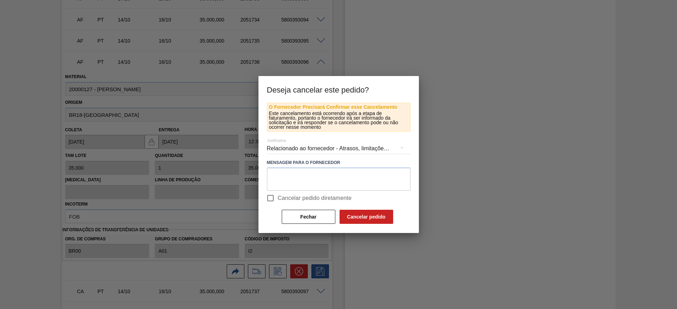
click at [270, 196] on input "Cancelar pedido diretamente" at bounding box center [270, 198] width 15 height 15
checkbox input "true"
click at [370, 217] on button "Cancelar pedido" at bounding box center [366, 217] width 54 height 14
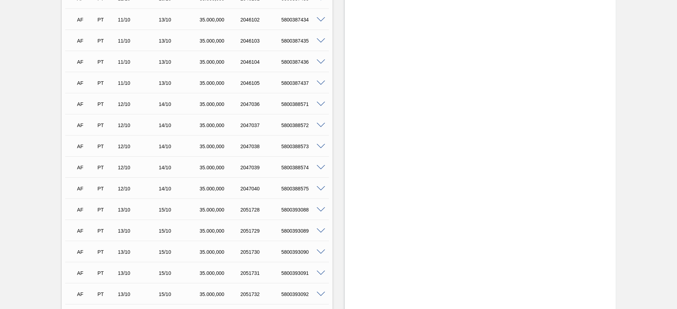
scroll to position [447, 0]
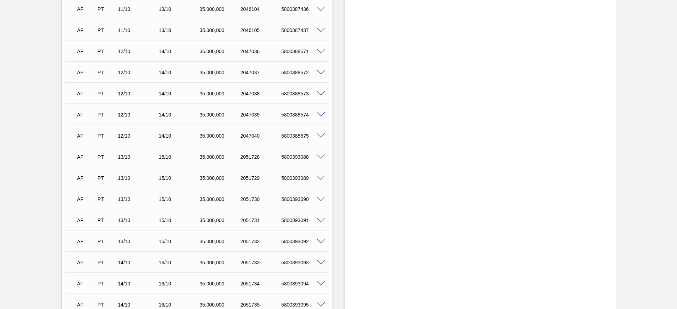
click at [322, 242] on span at bounding box center [320, 241] width 8 height 5
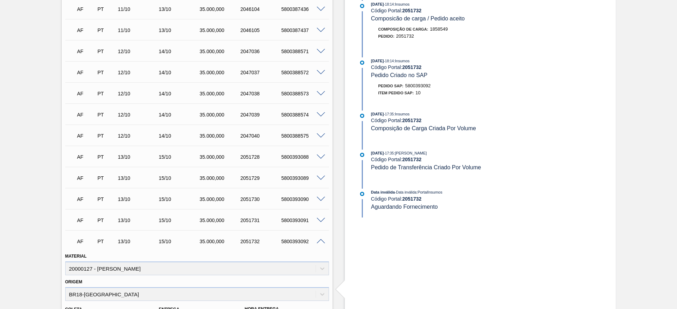
scroll to position [605, 0]
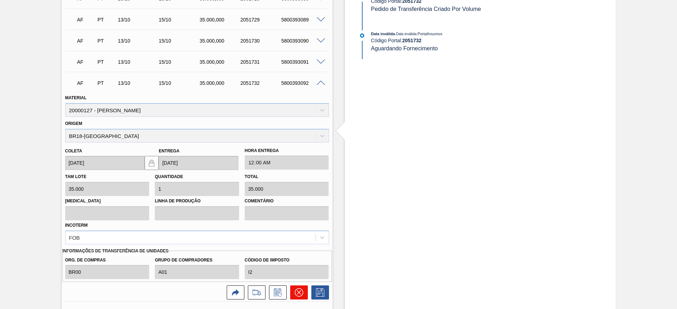
click at [302, 290] on icon at bounding box center [299, 293] width 8 height 8
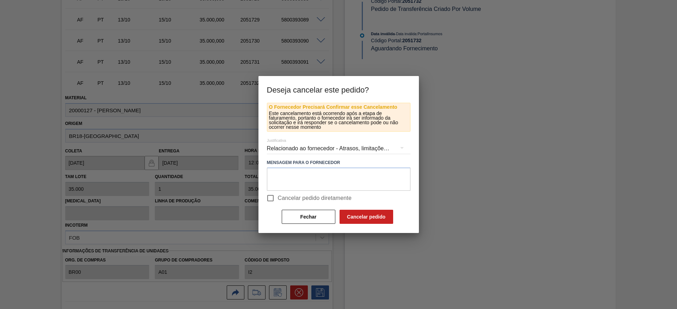
click at [270, 197] on input "Cancelar pedido diretamente" at bounding box center [270, 198] width 15 height 15
checkbox input "true"
click at [375, 220] on button "Cancelar pedido" at bounding box center [366, 217] width 54 height 14
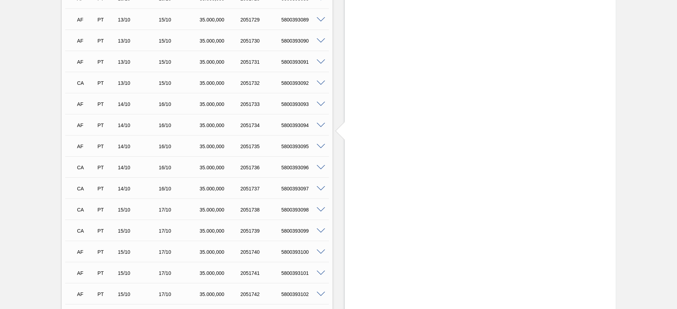
scroll to position [553, 0]
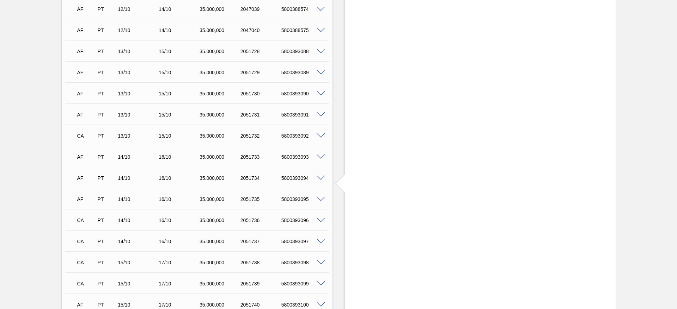
click at [320, 114] on span at bounding box center [320, 114] width 8 height 5
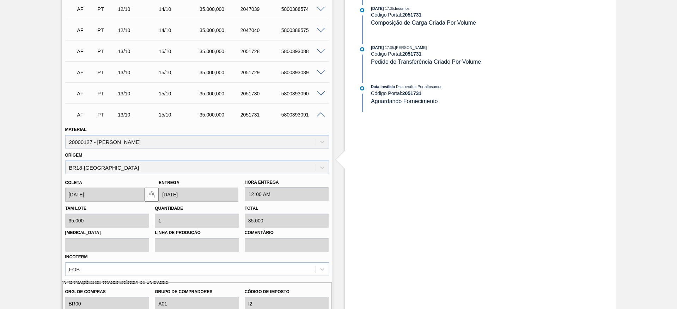
scroll to position [658, 0]
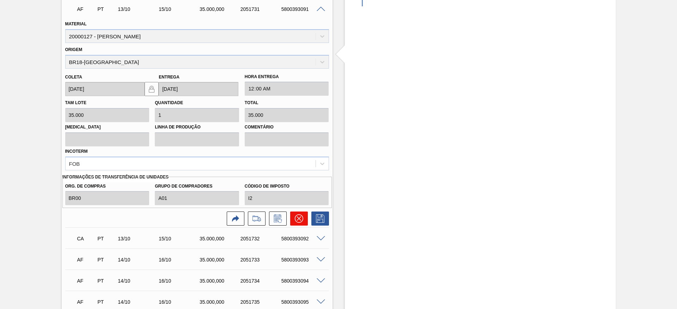
click at [300, 220] on icon at bounding box center [299, 219] width 8 height 8
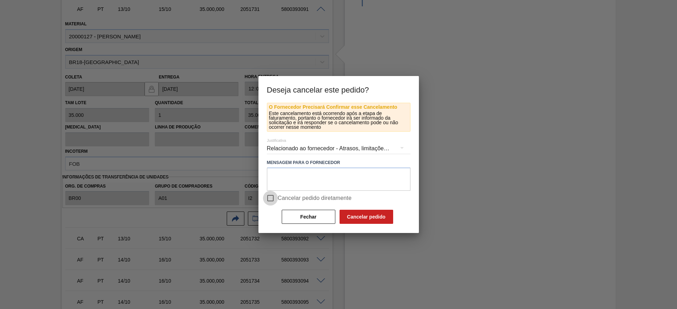
click at [270, 199] on input "Cancelar pedido diretamente" at bounding box center [270, 198] width 15 height 15
checkbox input "true"
click at [386, 216] on button "Cancelar pedido" at bounding box center [366, 217] width 54 height 14
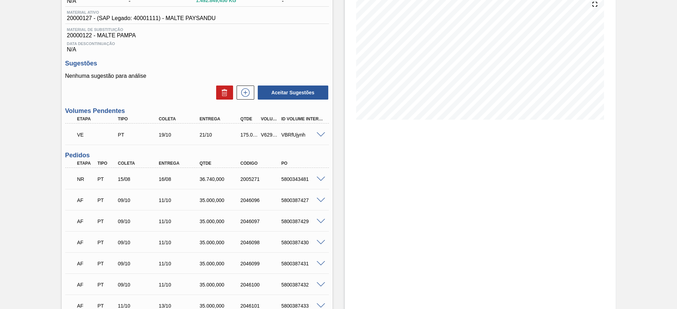
scroll to position [0, 0]
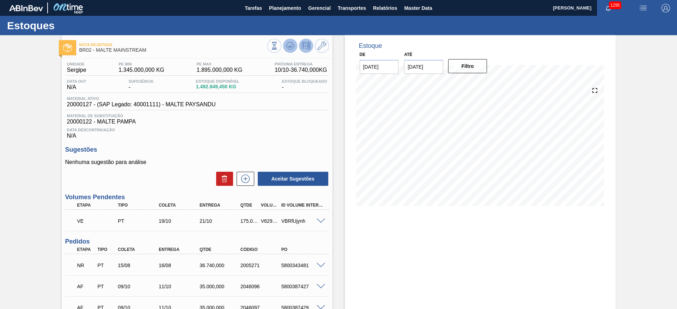
click at [287, 44] on icon at bounding box center [290, 44] width 7 height 4
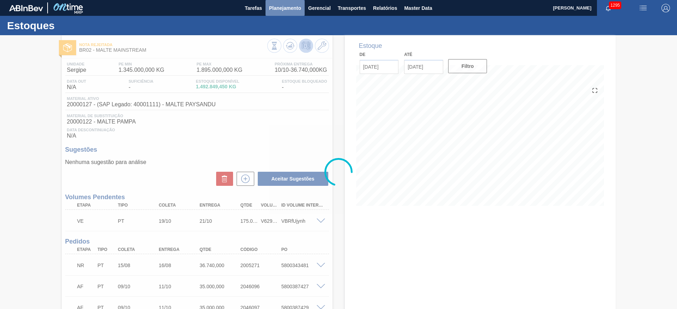
click at [280, 8] on span "Planejamento" at bounding box center [285, 8] width 32 height 8
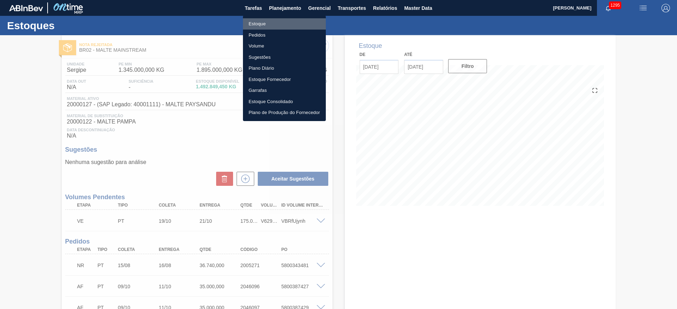
click at [257, 25] on li "Estoque" at bounding box center [284, 23] width 83 height 11
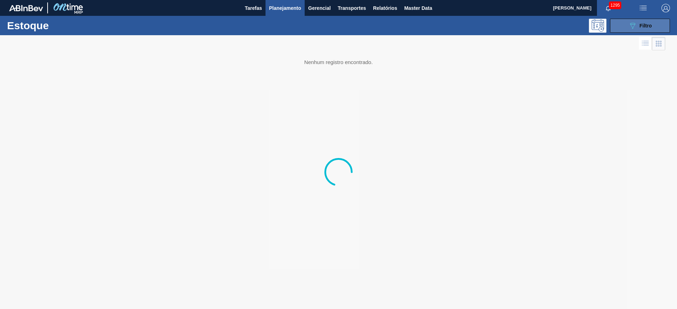
click at [630, 24] on icon "089F7B8B-B2A5-4AFE-B5C0-19BA573D28AC" at bounding box center [632, 25] width 8 height 8
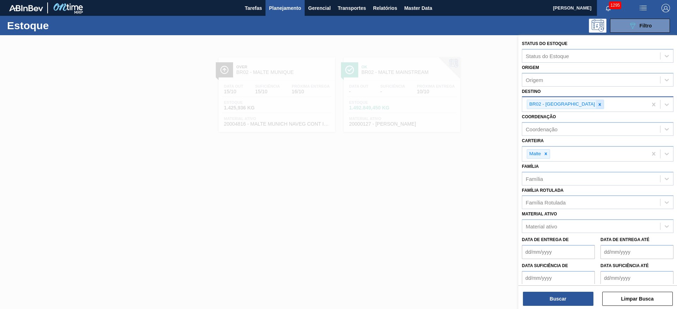
click at [598, 103] on icon at bounding box center [599, 104] width 2 height 2
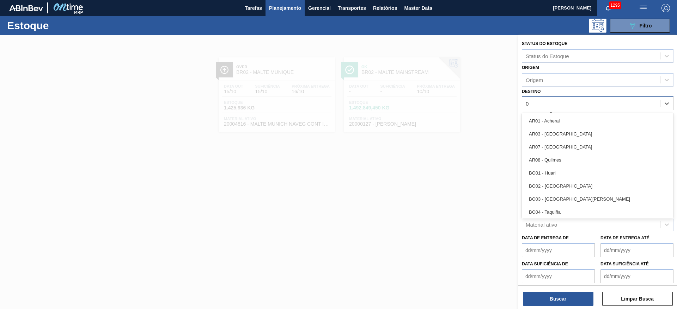
type input "04"
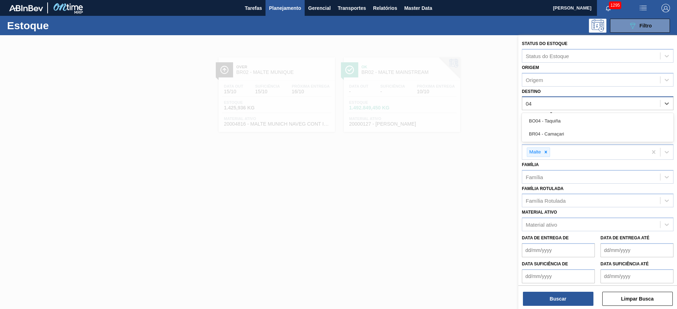
click at [561, 129] on div "BR04 - Camaçari" at bounding box center [598, 134] width 152 height 13
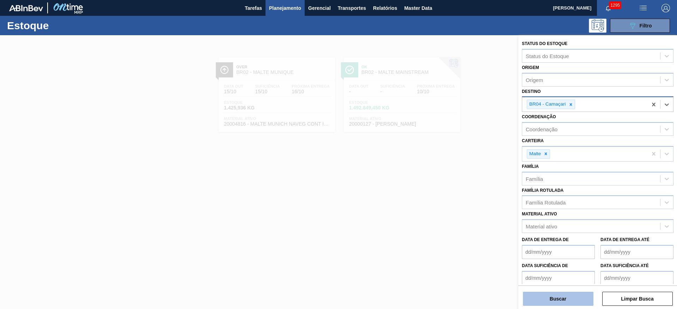
click at [559, 299] on button "Buscar" at bounding box center [558, 299] width 70 height 14
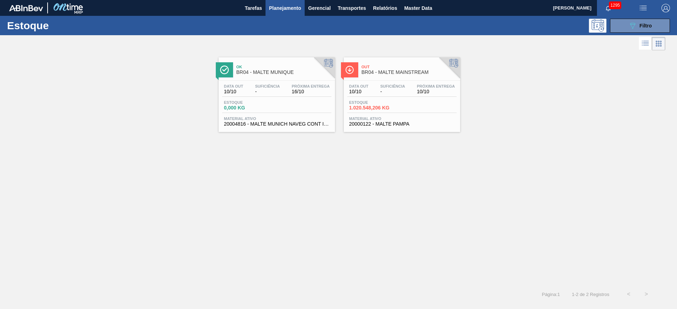
click at [397, 110] on span "1.020.548,206 KG" at bounding box center [373, 107] width 49 height 5
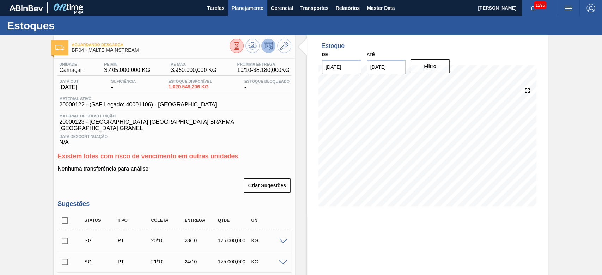
click at [247, 10] on span "Planejamento" at bounding box center [247, 8] width 32 height 8
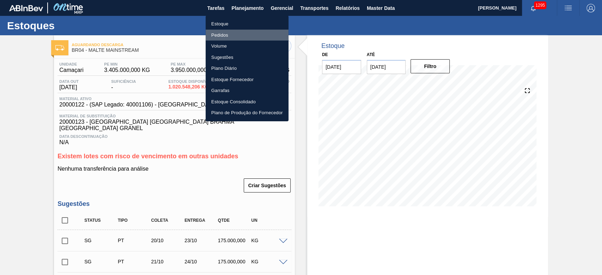
click at [217, 35] on li "Pedidos" at bounding box center [246, 35] width 83 height 11
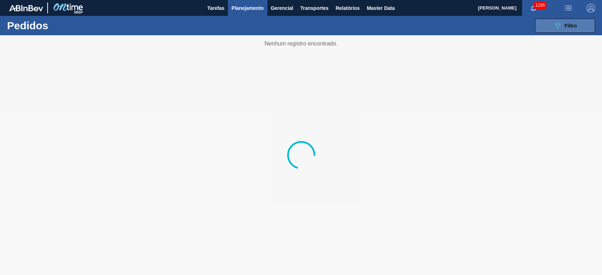
click at [558, 24] on icon "089F7B8B-B2A5-4AFE-B5C0-19BA573D28AC" at bounding box center [557, 25] width 8 height 8
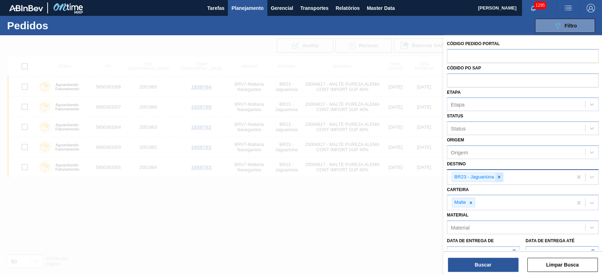
click at [500, 176] on icon at bounding box center [498, 176] width 5 height 5
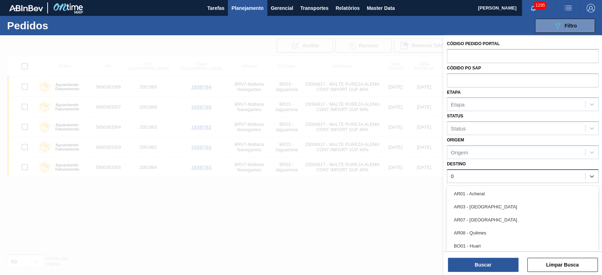
type input "04"
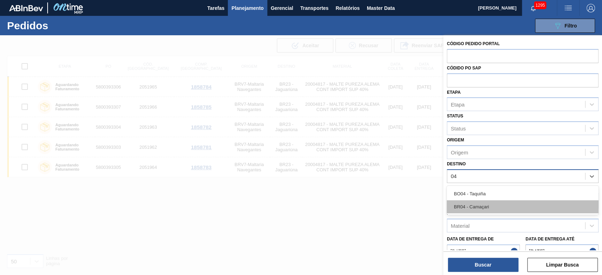
click at [485, 207] on div "BR04 - Camaçari" at bounding box center [522, 206] width 152 height 13
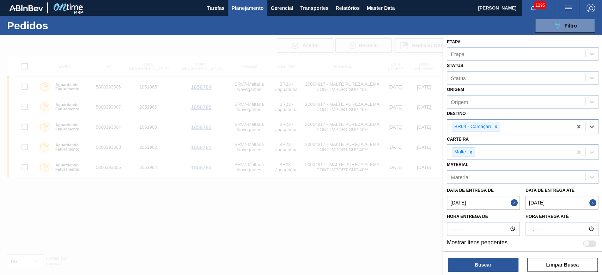
scroll to position [51, 0]
click at [515, 199] on button "Close" at bounding box center [514, 202] width 9 height 14
click at [592, 201] on button "Close" at bounding box center [593, 202] width 9 height 14
click at [452, 202] on de "Data de Entrega de" at bounding box center [482, 202] width 73 height 14
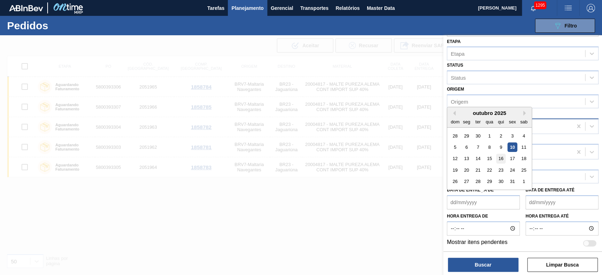
click at [502, 156] on div "16" at bounding box center [501, 159] width 10 height 10
type de "[DATE]"
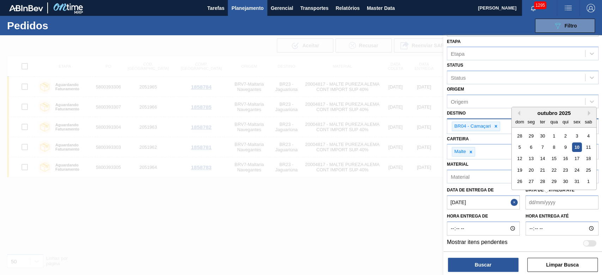
click at [531, 199] on até "Data de Entrega até" at bounding box center [561, 202] width 73 height 14
click at [566, 158] on div "16" at bounding box center [565, 159] width 10 height 10
type até "[DATE]"
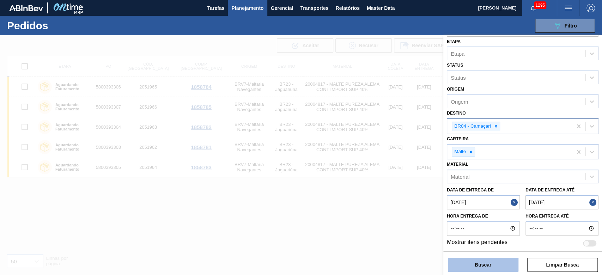
click at [496, 263] on button "Buscar" at bounding box center [483, 265] width 70 height 14
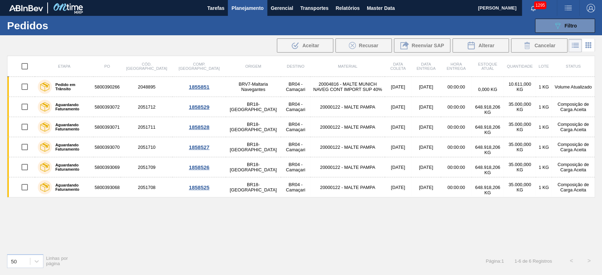
click at [244, 6] on span "Planejamento" at bounding box center [247, 8] width 32 height 8
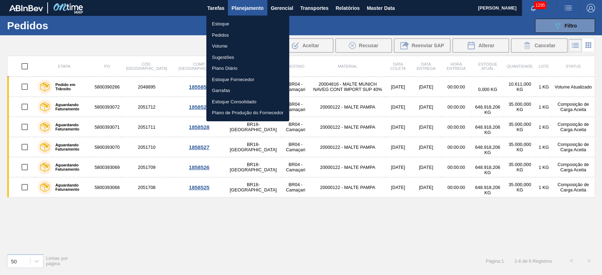
click at [226, 22] on li "Estoque" at bounding box center [247, 23] width 83 height 11
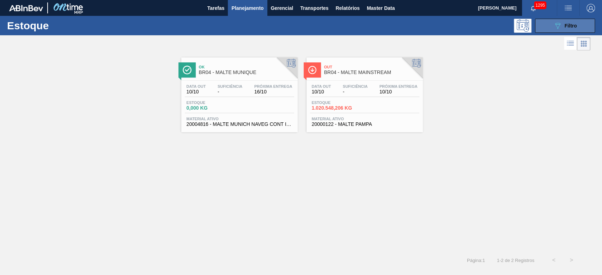
click at [560, 31] on button "089F7B8B-B2A5-4AFE-B5C0-19BA573D28AC Filtro" at bounding box center [565, 26] width 60 height 14
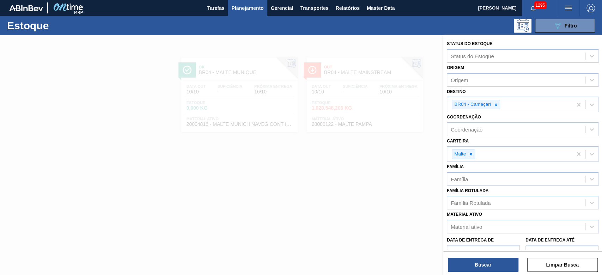
click at [331, 202] on div at bounding box center [301, 172] width 602 height 275
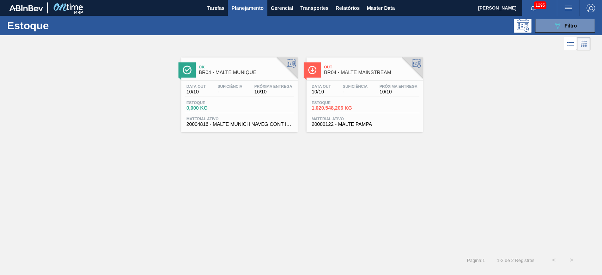
click at [248, 7] on span "Planejamento" at bounding box center [247, 8] width 32 height 8
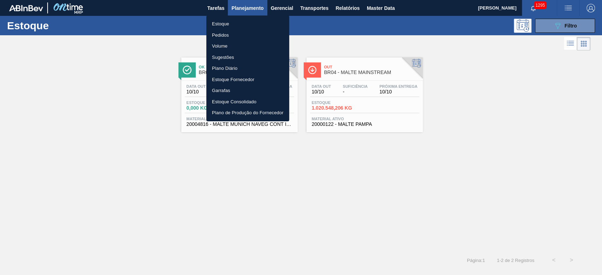
click at [221, 35] on li "Pedidos" at bounding box center [247, 35] width 83 height 11
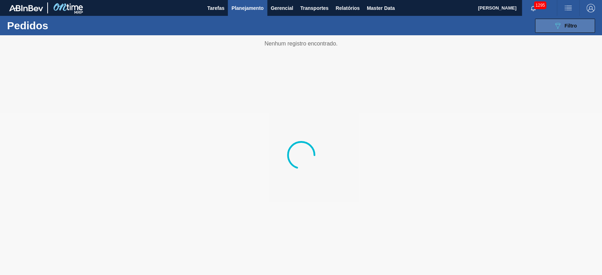
drag, startPoint x: 558, startPoint y: 25, endPoint x: 544, endPoint y: 32, distance: 16.1
click at [558, 25] on icon "089F7B8B-B2A5-4AFE-B5C0-19BA573D28AC" at bounding box center [557, 25] width 8 height 8
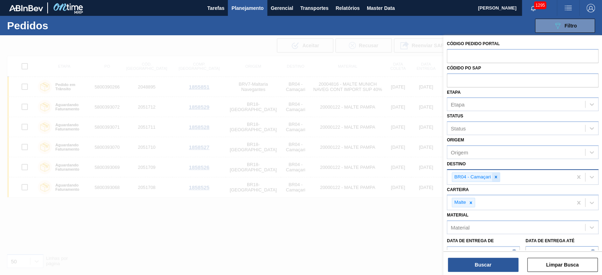
click at [498, 177] on div at bounding box center [496, 177] width 8 height 9
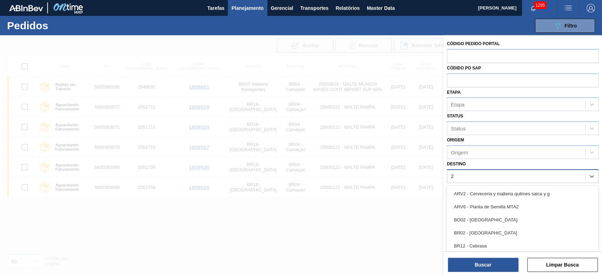
type input "23"
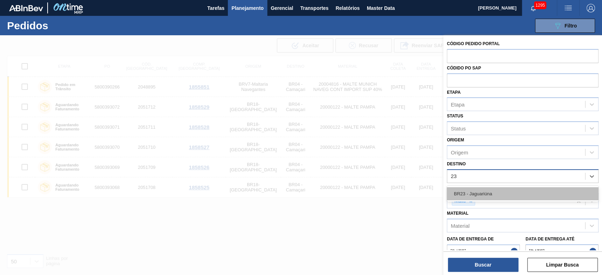
click at [460, 198] on div "BR23 - Jaguariúna" at bounding box center [522, 193] width 152 height 13
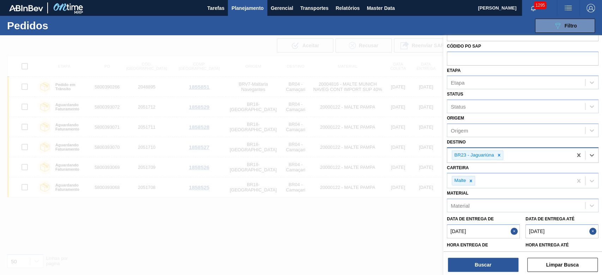
scroll to position [51, 0]
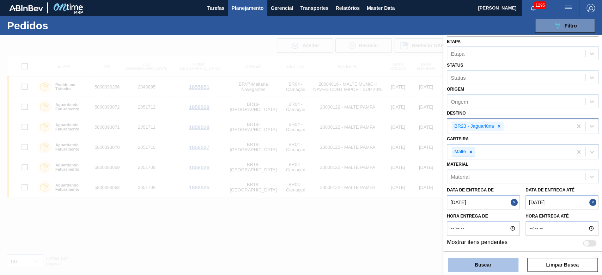
click at [472, 267] on button "Buscar" at bounding box center [483, 265] width 70 height 14
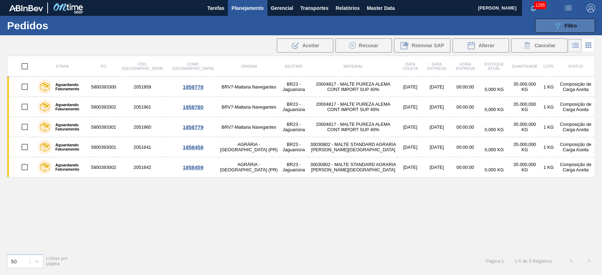
click at [562, 29] on div "089F7B8B-B2A5-4AFE-B5C0-19BA573D28AC Filtro" at bounding box center [565, 25] width 24 height 8
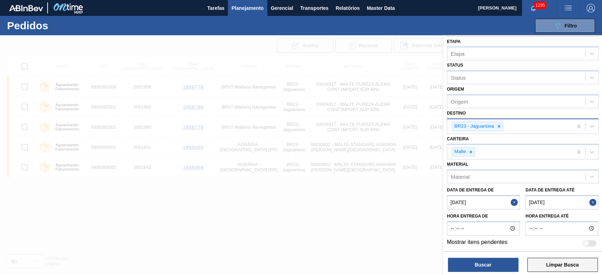
click at [552, 266] on button "Limpar Busca" at bounding box center [562, 265] width 70 height 14
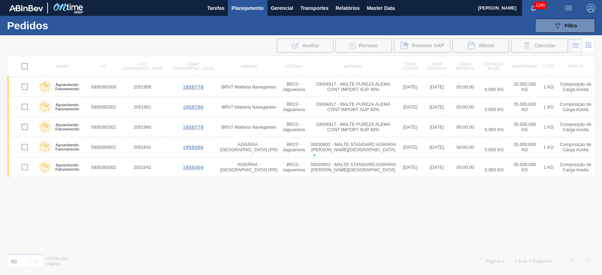
scroll to position [47, 0]
click at [564, 27] on span "Filtro" at bounding box center [570, 26] width 12 height 6
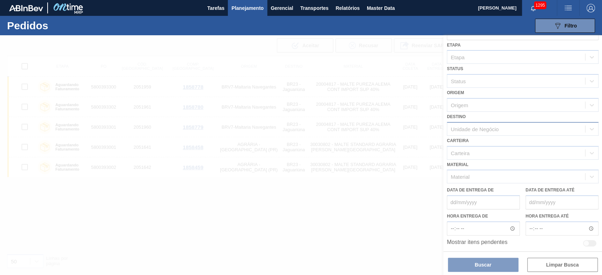
click at [547, 266] on div at bounding box center [301, 155] width 602 height 240
click at [558, 264] on div at bounding box center [301, 155] width 602 height 240
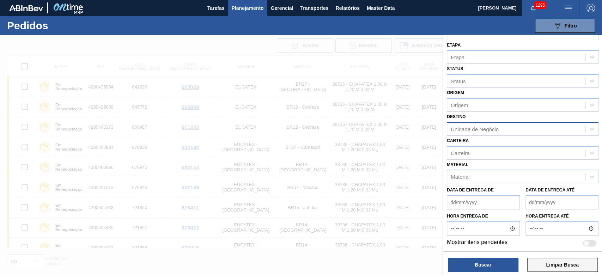
click at [575, 266] on button "Limpar Busca" at bounding box center [562, 265] width 70 height 14
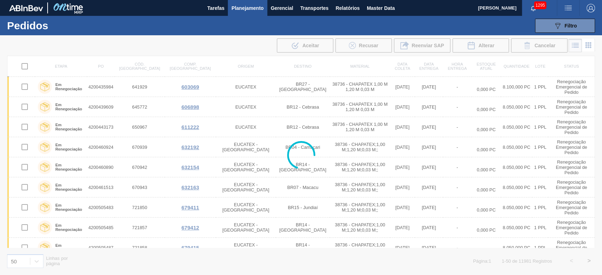
click at [243, 7] on span "Planejamento" at bounding box center [247, 8] width 32 height 8
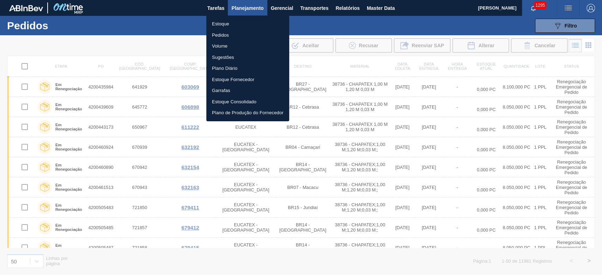
click at [226, 25] on li "Estoque" at bounding box center [247, 23] width 83 height 11
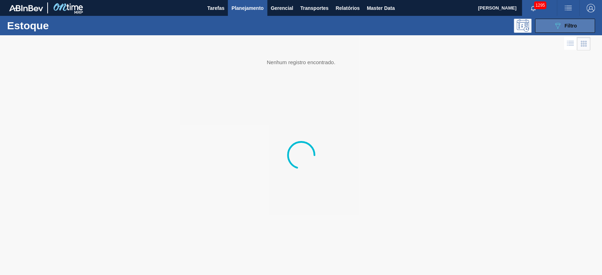
click at [567, 27] on span "Filtro" at bounding box center [570, 26] width 12 height 6
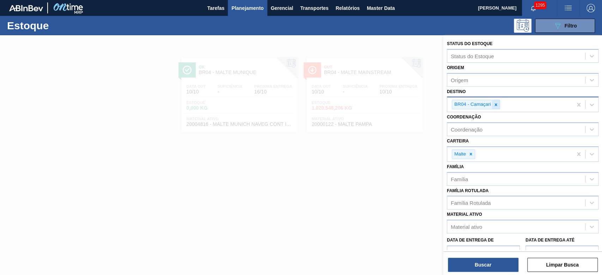
click at [494, 103] on icon at bounding box center [495, 104] width 5 height 5
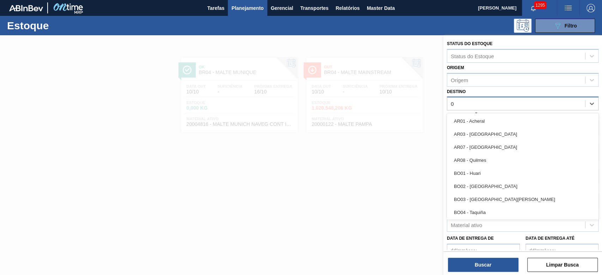
type input "03"
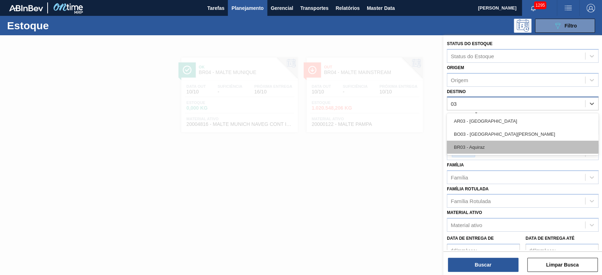
click at [467, 150] on div "BR03 - Aquiraz" at bounding box center [522, 147] width 152 height 13
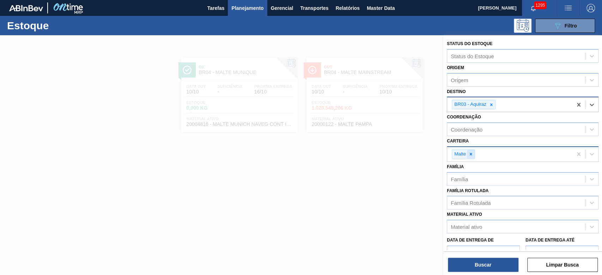
click at [472, 153] on icon at bounding box center [470, 154] width 5 height 5
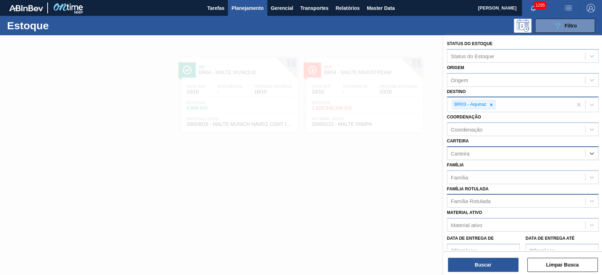
click at [474, 199] on div "Família Rotulada" at bounding box center [470, 201] width 40 height 6
type Rotulada "15,65"
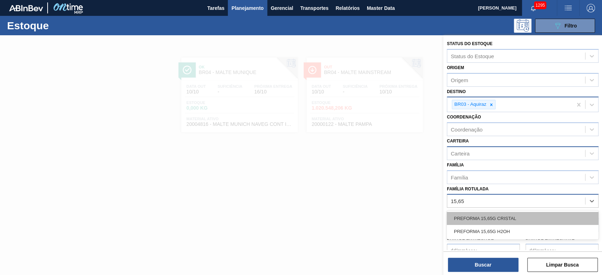
click at [500, 213] on div "PREFORMA 15,65G CRISTAL" at bounding box center [522, 218] width 152 height 13
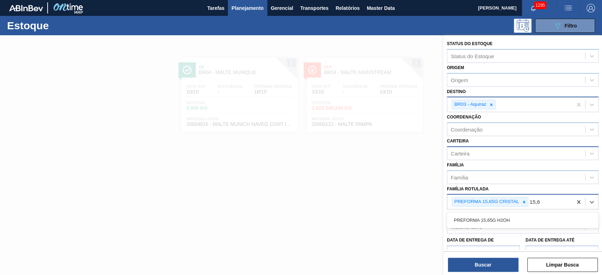
type Rotulada "15,65"
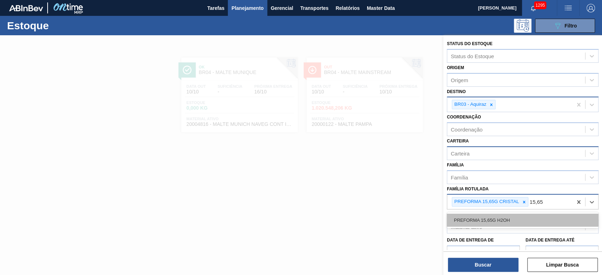
click at [490, 215] on div "PREFORMA 15,65G H2OH" at bounding box center [522, 220] width 152 height 13
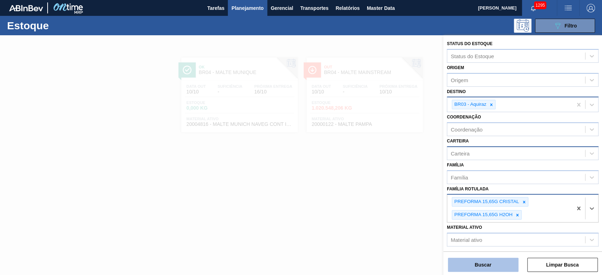
click at [478, 266] on button "Buscar" at bounding box center [483, 265] width 70 height 14
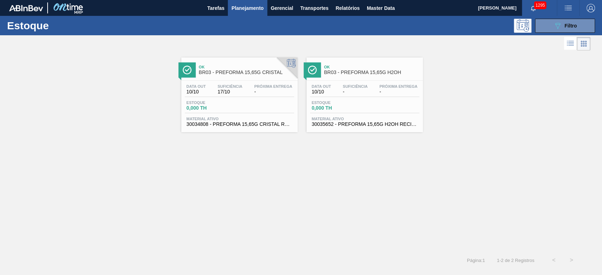
click at [237, 95] on div "Data out 10/10 Suficiência 17/10 Próxima Entrega -" at bounding box center [239, 90] width 109 height 13
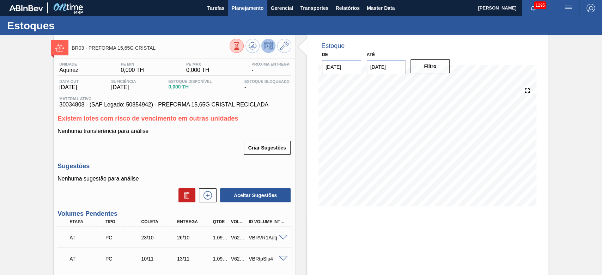
click at [245, 7] on span "Planejamento" at bounding box center [247, 8] width 32 height 8
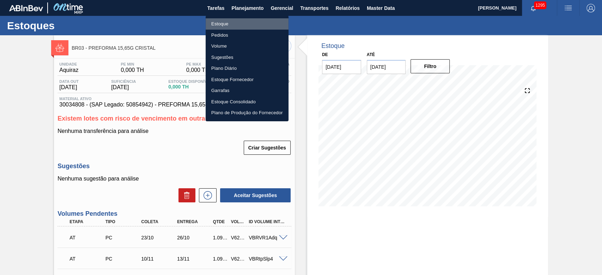
click at [227, 21] on li "Estoque" at bounding box center [246, 23] width 83 height 11
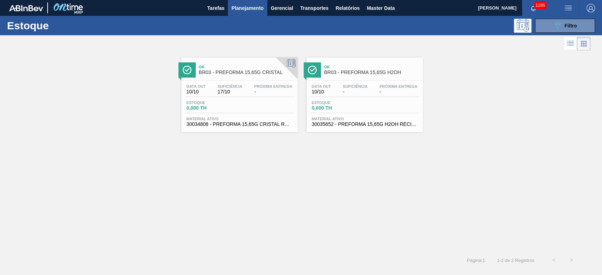
click at [345, 94] on span "-" at bounding box center [355, 91] width 25 height 5
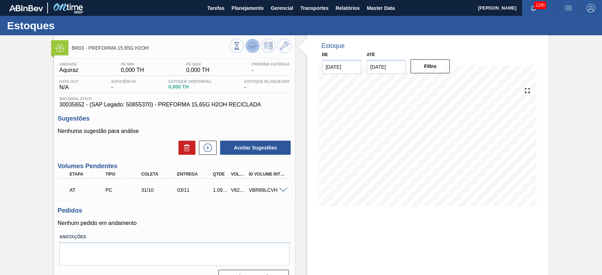
click at [256, 42] on button at bounding box center [252, 46] width 14 height 14
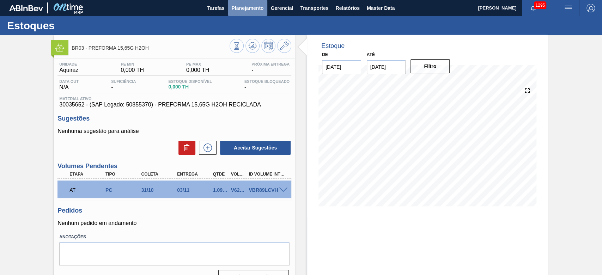
click at [247, 10] on span "Planejamento" at bounding box center [247, 8] width 32 height 8
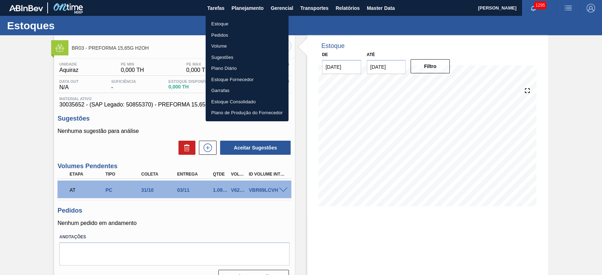
click at [228, 24] on li "Estoque" at bounding box center [246, 23] width 83 height 11
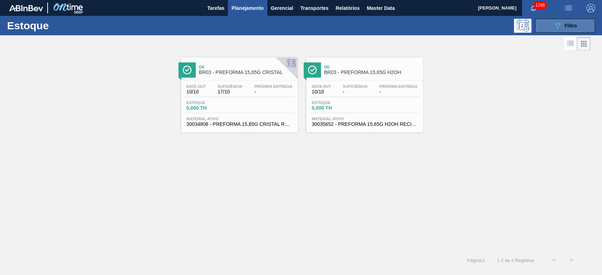
click at [554, 23] on icon "089F7B8B-B2A5-4AFE-B5C0-19BA573D28AC" at bounding box center [557, 25] width 8 height 8
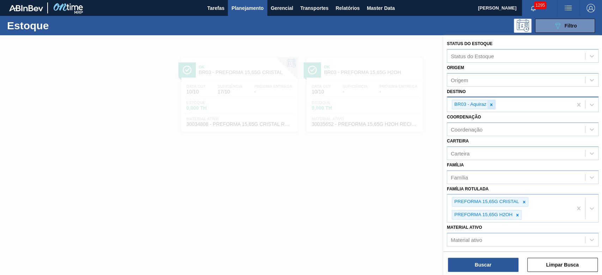
click at [489, 103] on icon at bounding box center [490, 104] width 5 height 5
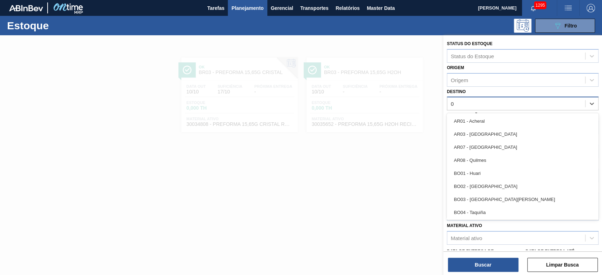
type input "04"
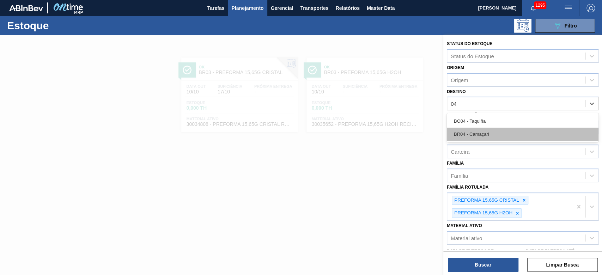
click at [461, 132] on div "BR04 - Camaçari" at bounding box center [522, 134] width 152 height 13
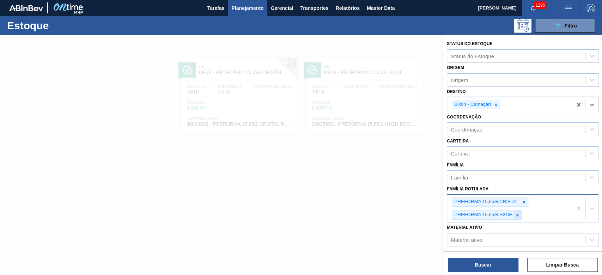
click at [516, 218] on div at bounding box center [517, 214] width 8 height 9
click at [523, 202] on icon at bounding box center [523, 201] width 5 height 5
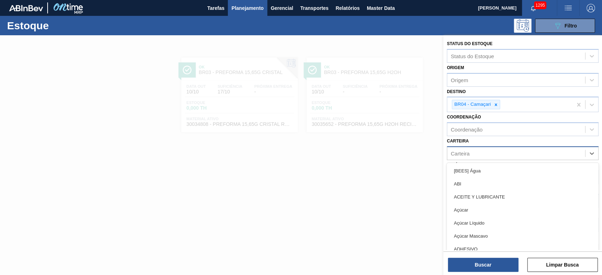
click at [456, 154] on div "Carteira" at bounding box center [459, 153] width 19 height 6
type input "malte"
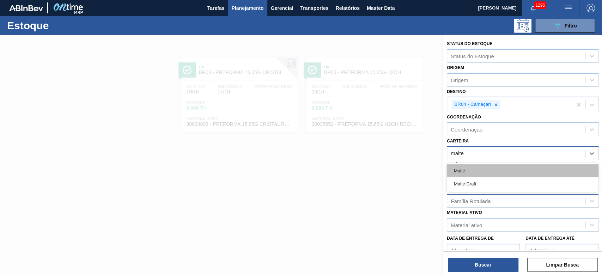
click at [461, 173] on div "Malte" at bounding box center [522, 170] width 152 height 13
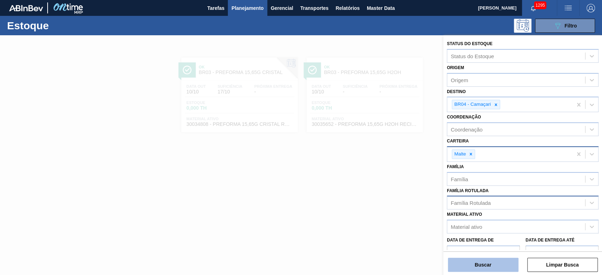
click at [465, 261] on button "Buscar" at bounding box center [483, 265] width 70 height 14
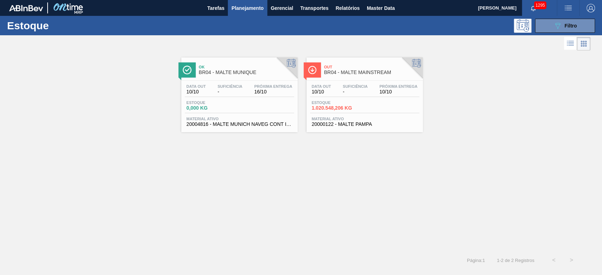
click at [325, 89] on div "Data out 10/10" at bounding box center [321, 89] width 23 height 10
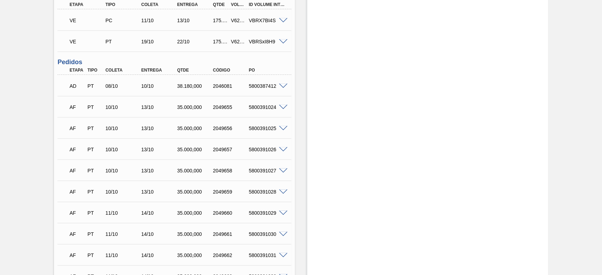
scroll to position [423, 0]
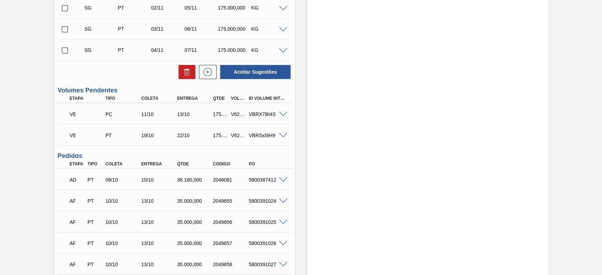
click at [284, 112] on span at bounding box center [283, 114] width 8 height 5
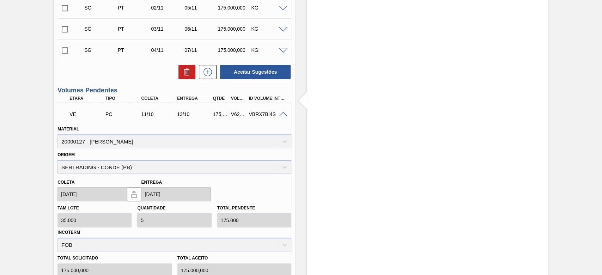
click at [282, 112] on span at bounding box center [283, 114] width 8 height 5
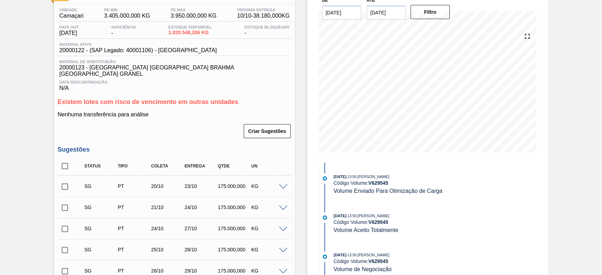
scroll to position [0, 0]
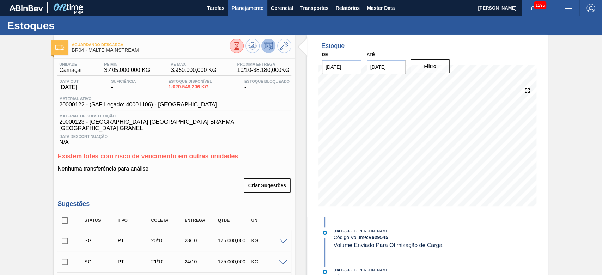
click at [242, 10] on span "Planejamento" at bounding box center [247, 8] width 32 height 8
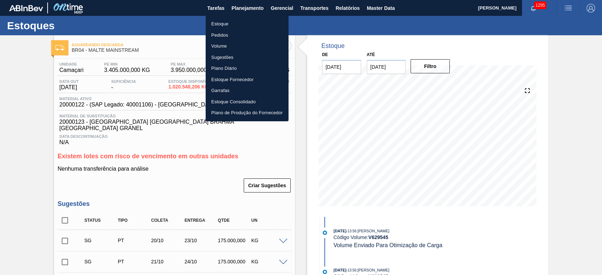
click at [220, 22] on li "Estoque" at bounding box center [246, 23] width 83 height 11
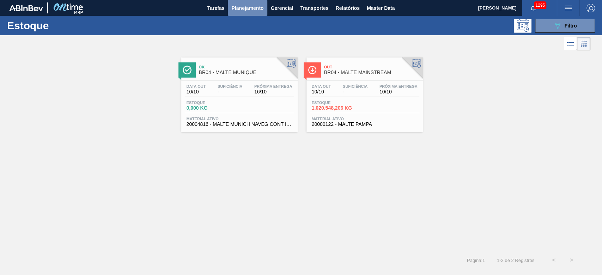
click at [248, 11] on span "Planejamento" at bounding box center [247, 8] width 32 height 8
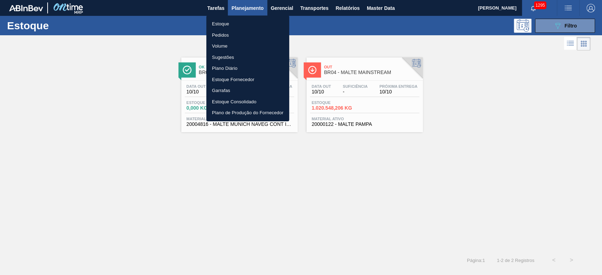
click at [220, 26] on li "Estoque" at bounding box center [247, 23] width 83 height 11
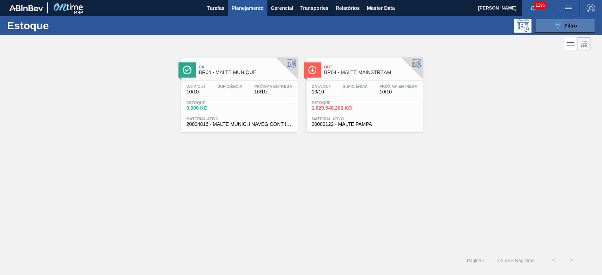
click at [550, 25] on button "089F7B8B-B2A5-4AFE-B5C0-19BA573D28AC Filtro" at bounding box center [565, 26] width 60 height 14
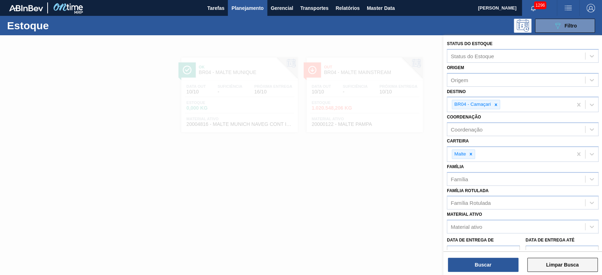
click at [555, 264] on button "Limpar Busca" at bounding box center [562, 265] width 70 height 14
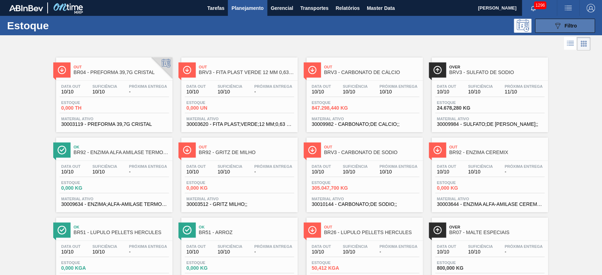
click at [557, 28] on icon "089F7B8B-B2A5-4AFE-B5C0-19BA573D28AC" at bounding box center [557, 25] width 8 height 8
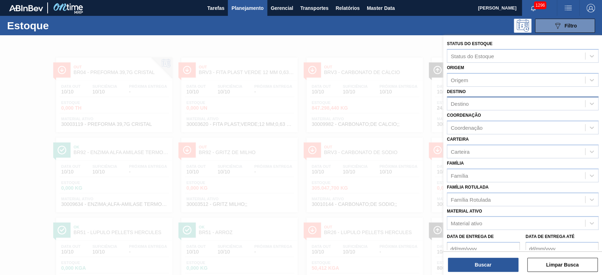
click at [464, 104] on div "Destino" at bounding box center [459, 104] width 18 height 6
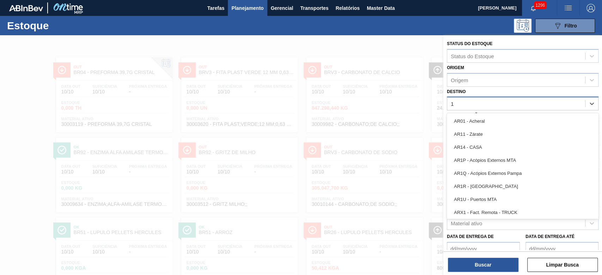
type input "12"
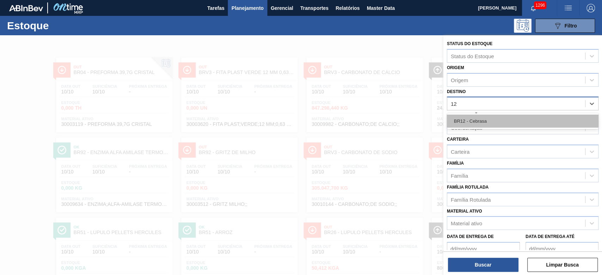
click at [455, 123] on div "BR12 - Cebrasa" at bounding box center [522, 121] width 152 height 13
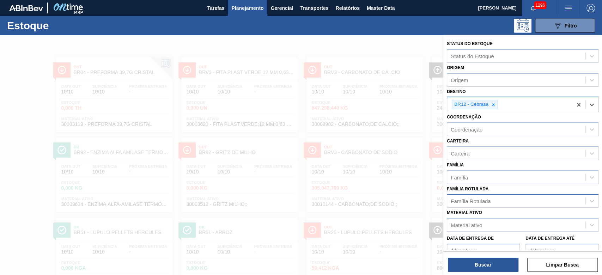
click at [470, 199] on div "Família Rotulada" at bounding box center [470, 201] width 40 height 6
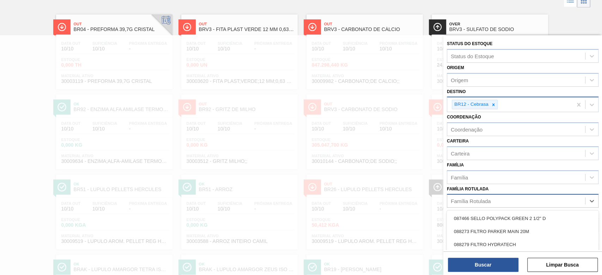
scroll to position [43, 0]
type Rotulada "gca zero"
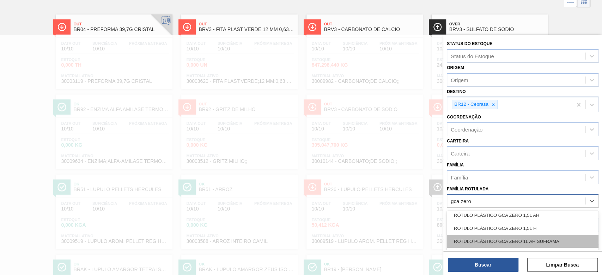
scroll to position [329, 0]
click at [508, 238] on div "RÓTULO PLÁSTICO GCA ZERO 1L H" at bounding box center [522, 241] width 152 height 13
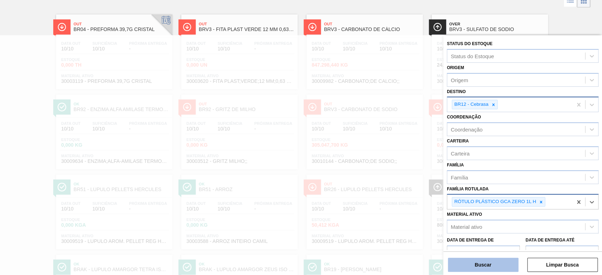
click at [488, 267] on button "Buscar" at bounding box center [483, 265] width 70 height 14
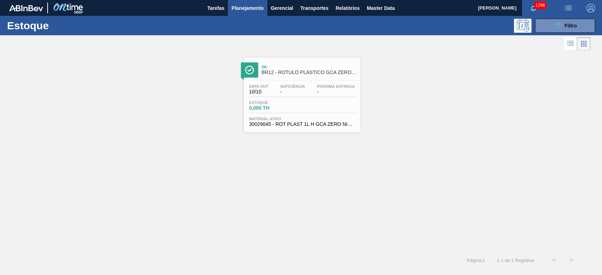
click at [311, 123] on span "30029045 - ROT PLAST 1L H GCA ZERO NIV24" at bounding box center [302, 124] width 106 height 5
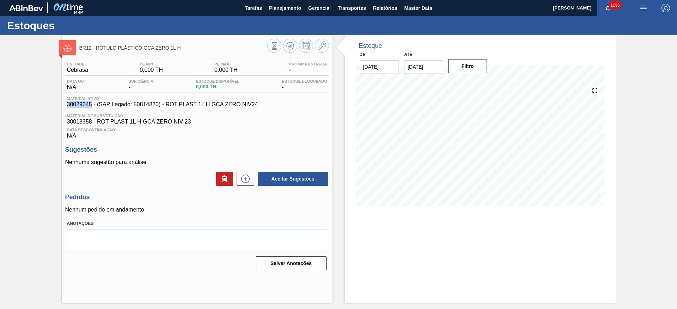
drag, startPoint x: 91, startPoint y: 103, endPoint x: 48, endPoint y: 103, distance: 43.0
click at [48, 103] on div "BR12 - RÓTULO PLÁSTICO GCA ZERO 1L H Unidade Cebrasa PE MIN 0,000 TH PE MAX 0,0…" at bounding box center [338, 169] width 677 height 268
copy span "30029045"
click at [277, 10] on span "Planejamento" at bounding box center [285, 8] width 32 height 8
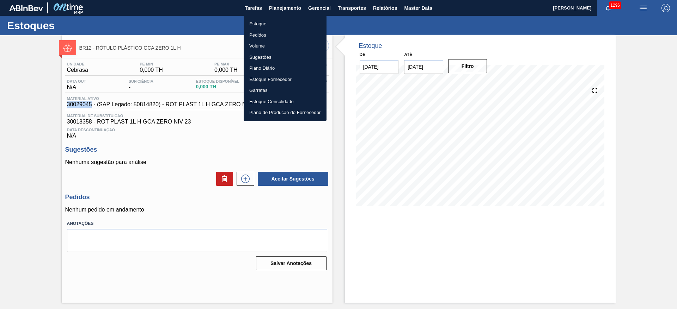
click at [258, 21] on li "Estoque" at bounding box center [285, 23] width 83 height 11
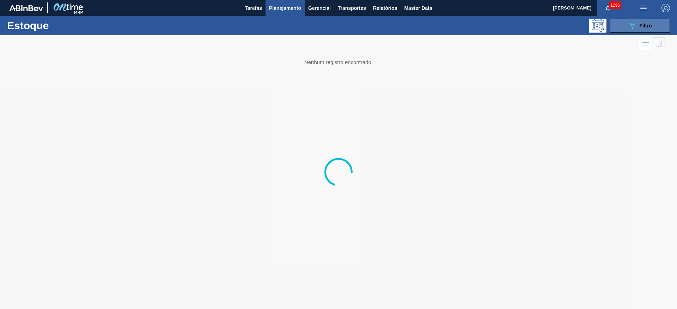
click at [629, 26] on icon "089F7B8B-B2A5-4AFE-B5C0-19BA573D28AC" at bounding box center [632, 25] width 8 height 8
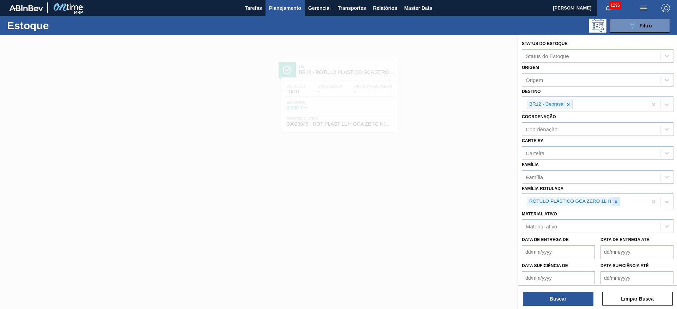
click at [615, 202] on icon at bounding box center [615, 201] width 5 height 5
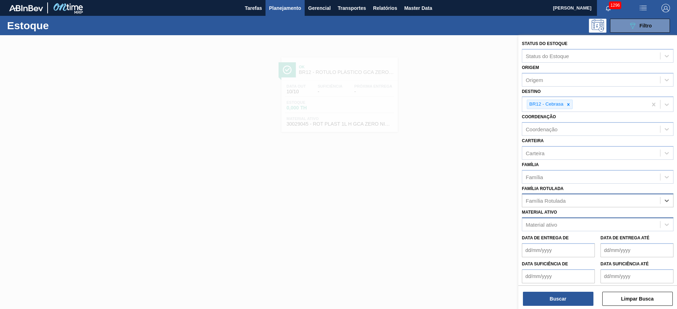
click at [561, 227] on div "Material ativo" at bounding box center [591, 225] width 138 height 10
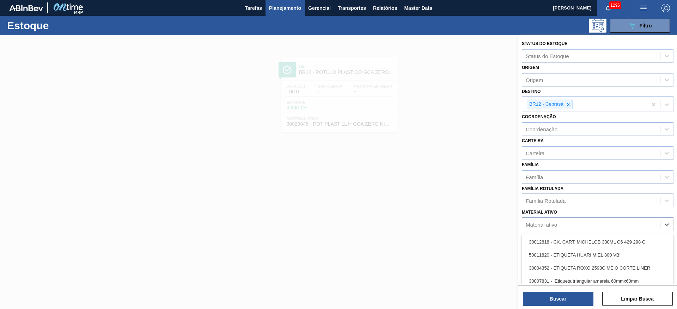
paste ativo "30029045"
type ativo "30029045"
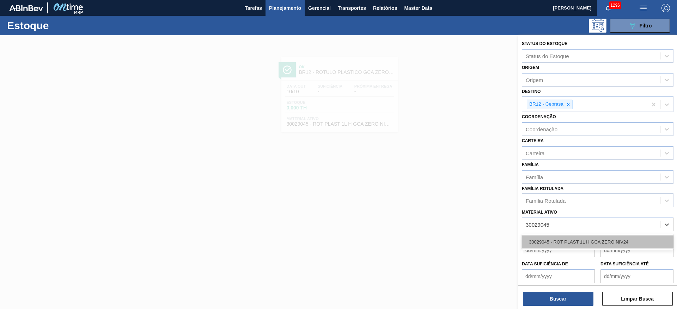
click at [566, 238] on div "30029045 - ROT PLAST 1L H GCA ZERO NIV24" at bounding box center [598, 242] width 152 height 13
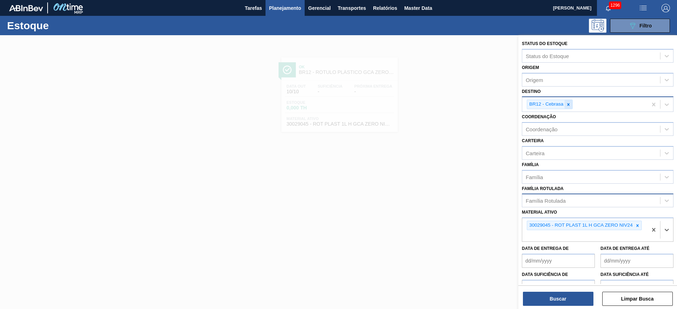
click at [569, 101] on div at bounding box center [568, 104] width 8 height 9
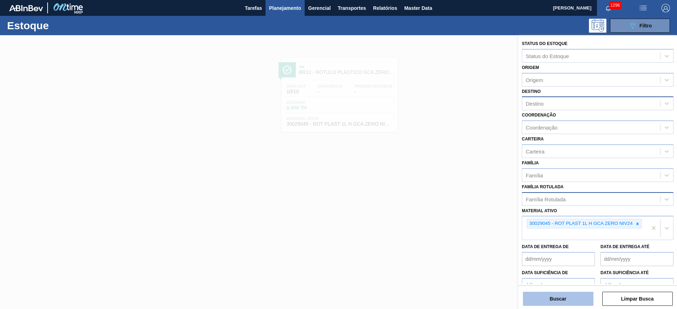
click at [554, 298] on button "Buscar" at bounding box center [558, 299] width 70 height 14
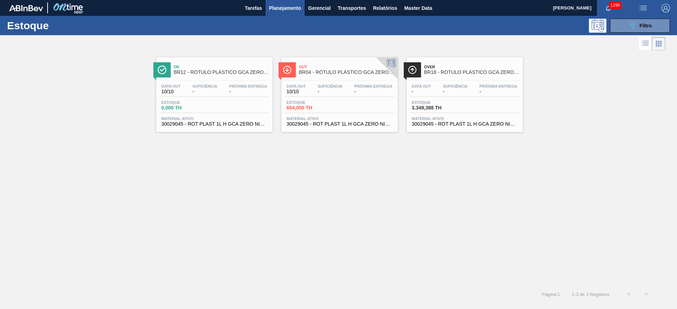
click at [472, 92] on div "Data out - Suficiência - Próxima Entrega -" at bounding box center [464, 90] width 109 height 13
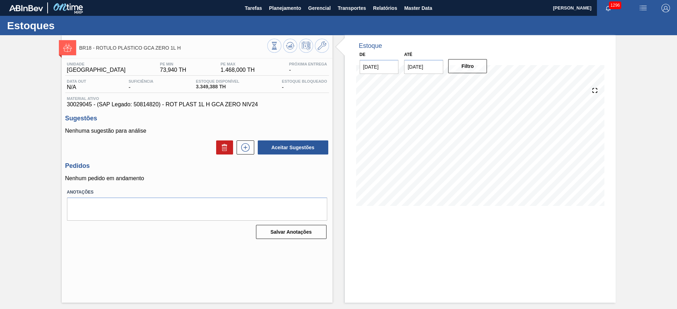
click at [407, 63] on input "[DATE]" at bounding box center [423, 67] width 39 height 14
click at [484, 87] on div "dom seg ter qua qui sex sab" at bounding box center [446, 92] width 85 height 11
click at [482, 82] on button "Next Month" at bounding box center [482, 83] width 5 height 5
click at [436, 151] on div "25" at bounding box center [435, 152] width 10 height 10
type input "[DATE]"
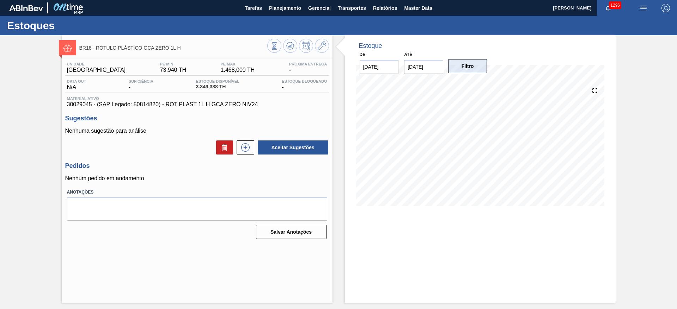
click at [469, 66] on button "Filtro" at bounding box center [467, 66] width 39 height 14
click at [278, 10] on span "Planejamento" at bounding box center [285, 8] width 32 height 8
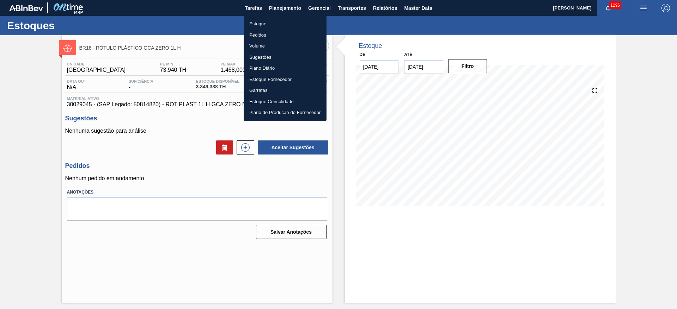
click at [254, 26] on li "Estoque" at bounding box center [285, 23] width 83 height 11
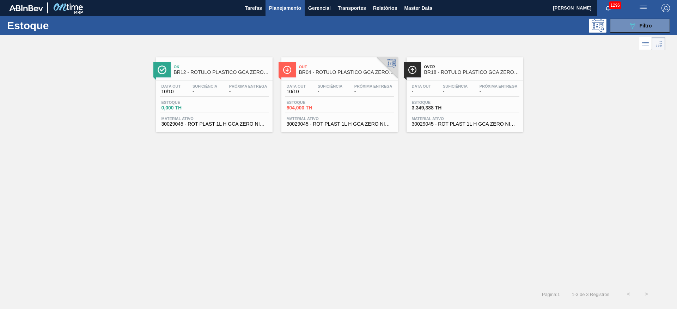
click at [489, 105] on div "Estoque 3.349,388 TH" at bounding box center [464, 106] width 109 height 13
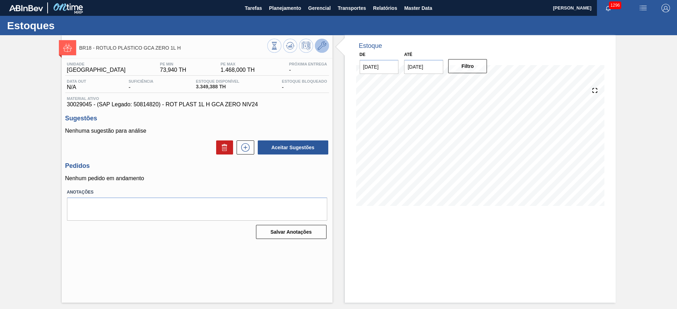
click at [318, 42] on icon at bounding box center [322, 46] width 8 height 8
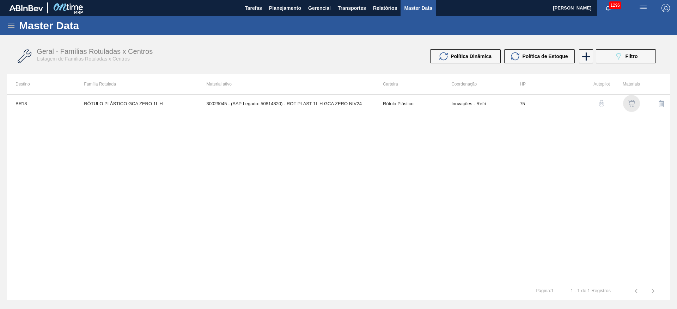
click at [632, 105] on img "button" at bounding box center [631, 103] width 7 height 7
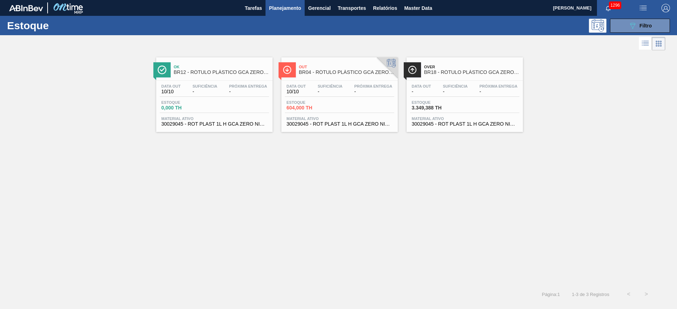
click at [327, 97] on div "Data out 10/10 Suficiência - Próxima Entrega - Estoque 604,000 TH Material ativ…" at bounding box center [339, 105] width 116 height 48
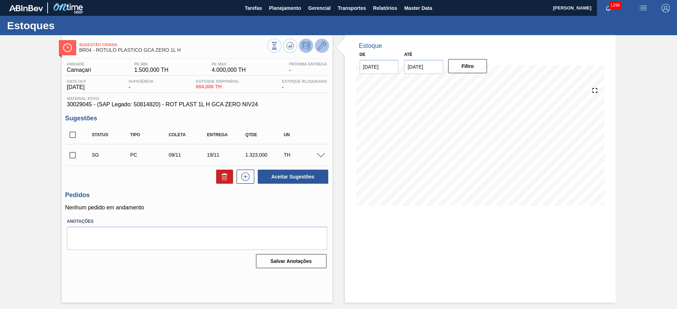
click at [324, 43] on icon at bounding box center [322, 46] width 8 height 8
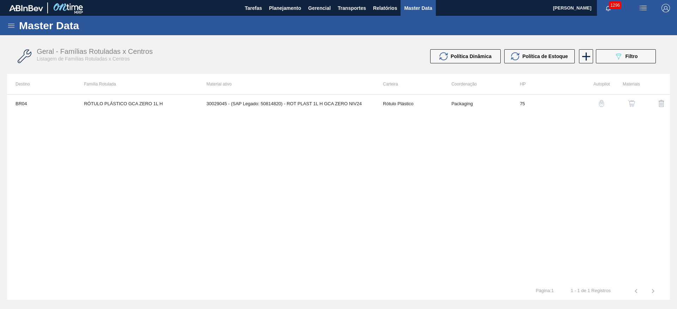
click at [634, 103] on img "button" at bounding box center [631, 103] width 7 height 7
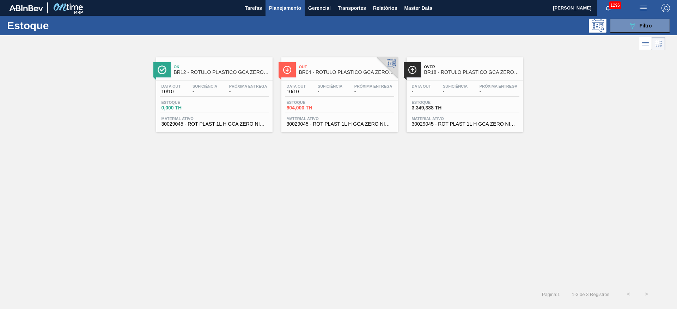
click at [214, 101] on div "Estoque 0,000 TH" at bounding box center [214, 106] width 109 height 13
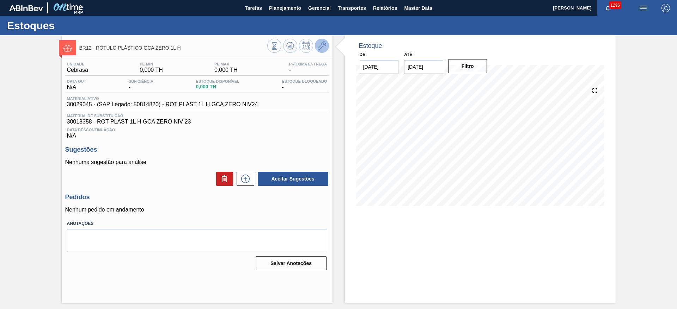
click at [321, 46] on icon at bounding box center [322, 46] width 8 height 8
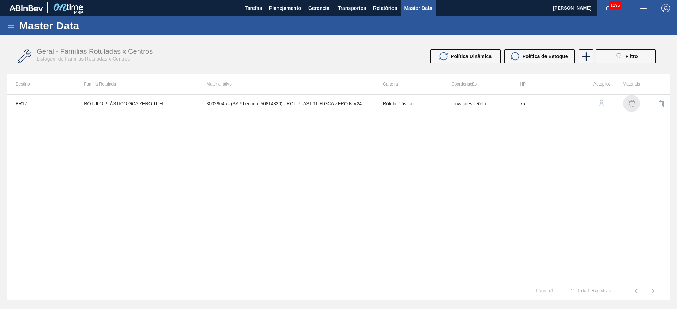
click at [630, 102] on img "button" at bounding box center [631, 103] width 7 height 7
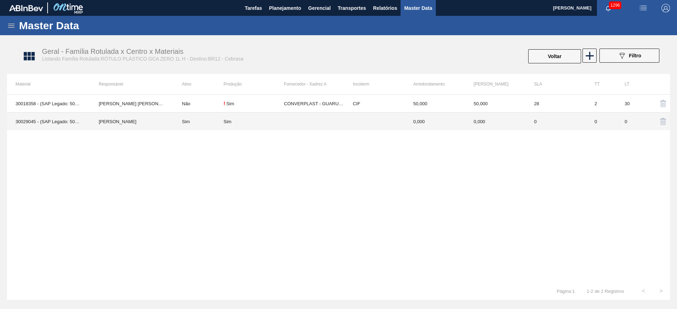
click at [270, 128] on td "Sim" at bounding box center [253, 122] width 60 height 18
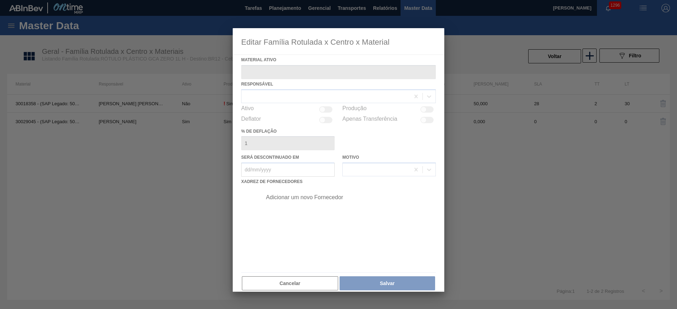
type ativo "30029045 - (SAP Legado: 50814820) - ROT PLAST 1L H GCA ZERO NIV24"
checkbox input "true"
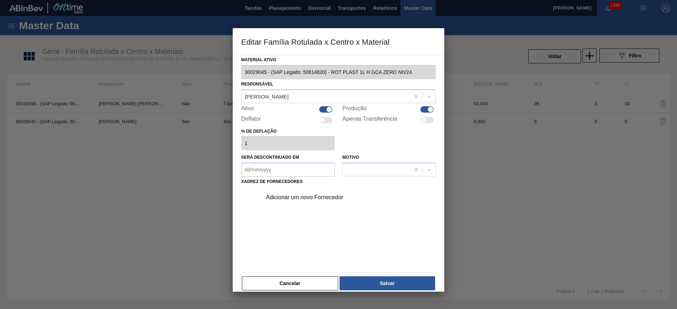
click at [275, 197] on div "Adicionar um novo Fornecedor" at bounding box center [335, 198] width 138 height 6
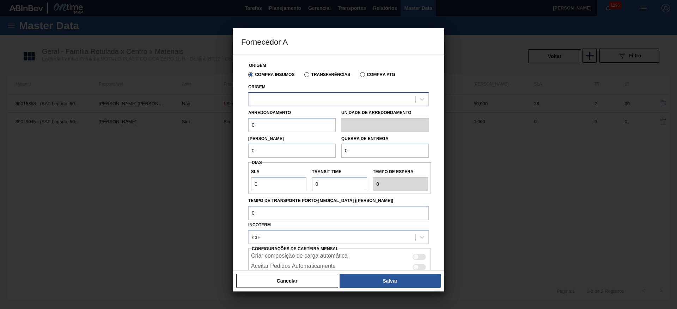
click at [263, 96] on div at bounding box center [331, 99] width 167 height 10
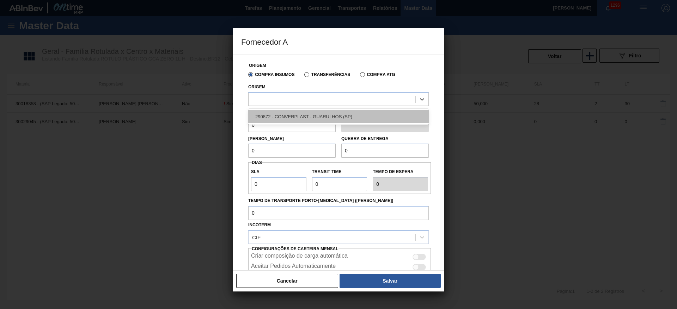
click at [274, 120] on div "290872 - CONVERPLAST - GUARULHOS (SP)" at bounding box center [338, 116] width 180 height 13
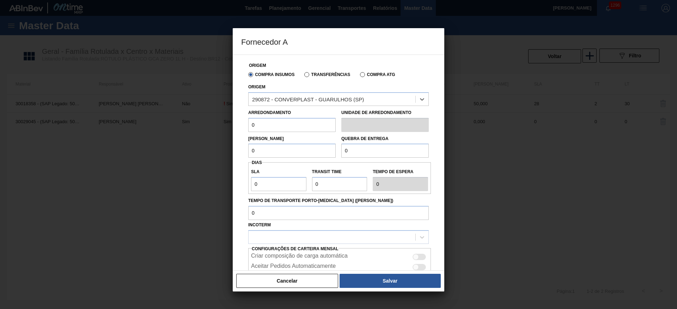
drag, startPoint x: 255, startPoint y: 129, endPoint x: 233, endPoint y: 129, distance: 21.5
click at [233, 129] on div "Origem Compra Insumos Transferências Compra ATG Origem option 290872 - CONVERPL…" at bounding box center [338, 163] width 211 height 216
drag, startPoint x: 285, startPoint y: 128, endPoint x: 175, endPoint y: 135, distance: 110.2
click at [175, 135] on div "Fornecedor A Origem Compra Insumos Transferências Compra ATG Origem 290872 - CO…" at bounding box center [338, 154] width 677 height 309
type input "500"
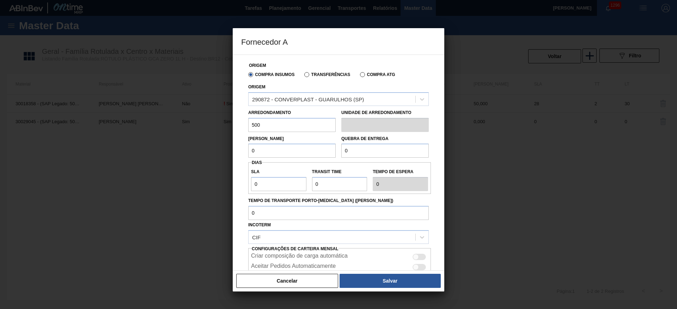
drag, startPoint x: 270, startPoint y: 153, endPoint x: 211, endPoint y: 152, distance: 58.5
click at [213, 151] on div "Fornecedor A Origem Compra Insumos Transferências Compra ATG Origem 290872 - CO…" at bounding box center [338, 154] width 677 height 309
paste input "50"
type input "500"
drag, startPoint x: 366, startPoint y: 149, endPoint x: 301, endPoint y: 154, distance: 65.4
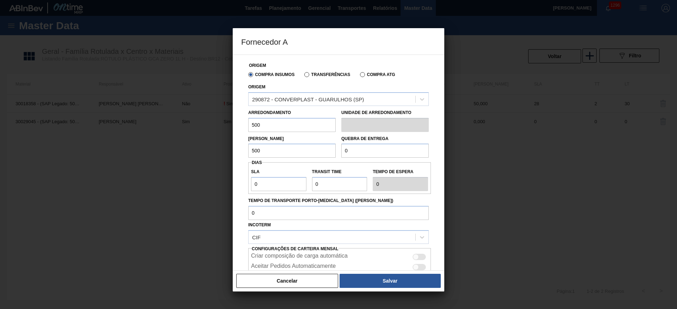
click at [312, 151] on div "Lote Mínimo 500 Quebra de entrega 0" at bounding box center [338, 145] width 186 height 26
paste input "50"
type input "500"
drag, startPoint x: 242, startPoint y: 183, endPoint x: 223, endPoint y: 181, distance: 19.4
click at [224, 182] on div "Fornecedor A Origem Compra Insumos Transferências Compra ATG Origem 290872 - CO…" at bounding box center [338, 154] width 677 height 309
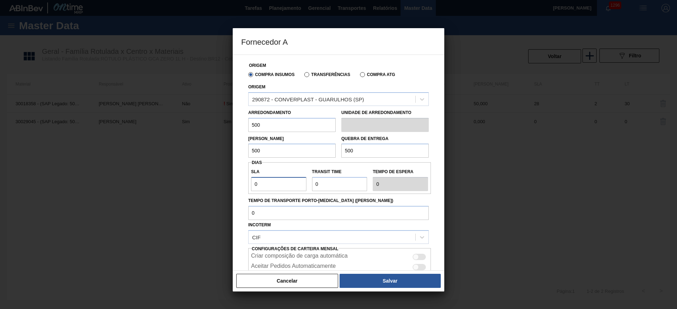
type input "3"
type input "7"
type input "10"
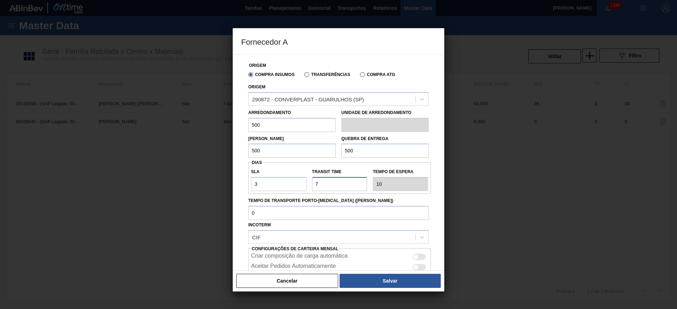
type input "7"
drag, startPoint x: 257, startPoint y: 184, endPoint x: 204, endPoint y: 182, distance: 53.3
click at [224, 176] on div "Fornecedor A Origem Compra Insumos Transferências Compra ATG Origem 290872 - CO…" at bounding box center [338, 154] width 677 height 309
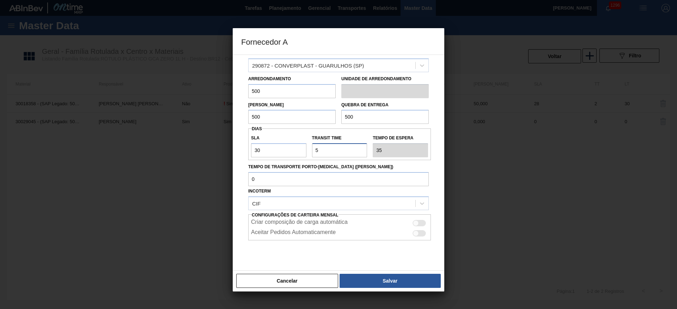
scroll to position [48, 0]
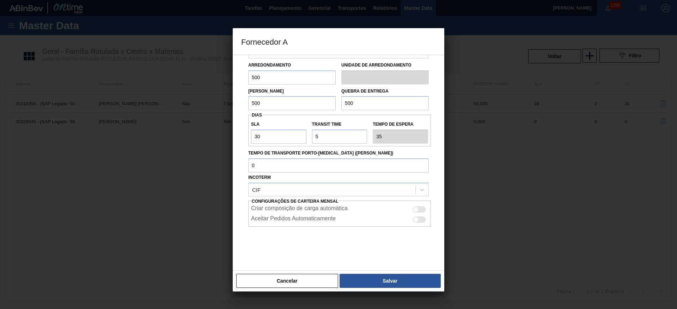
click at [414, 209] on div at bounding box center [416, 210] width 6 height 6
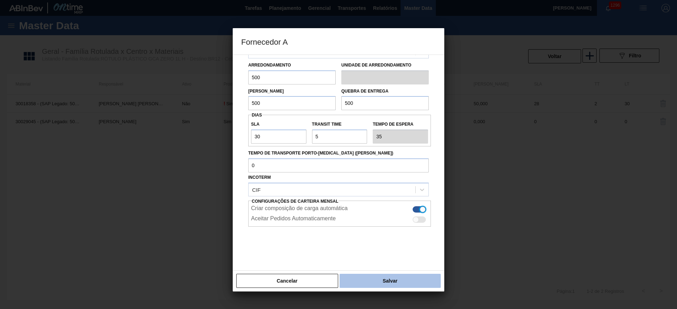
click at [385, 280] on button "Salvar" at bounding box center [389, 281] width 101 height 14
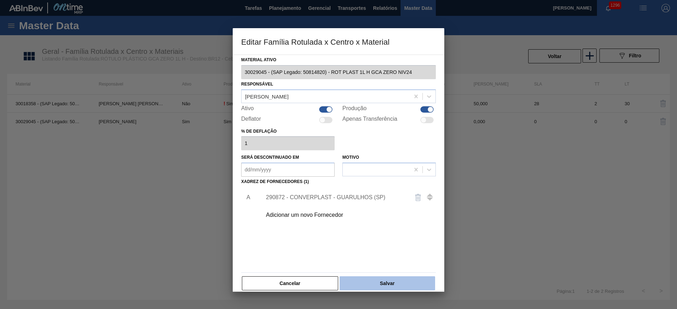
click at [389, 279] on button "Salvar" at bounding box center [387, 284] width 96 height 14
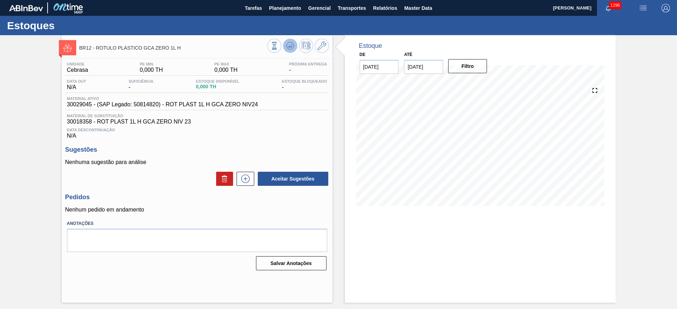
click at [289, 47] on icon at bounding box center [288, 46] width 1 height 1
click at [287, 46] on icon at bounding box center [290, 46] width 8 height 8
click at [288, 10] on span "Planejamento" at bounding box center [285, 8] width 32 height 8
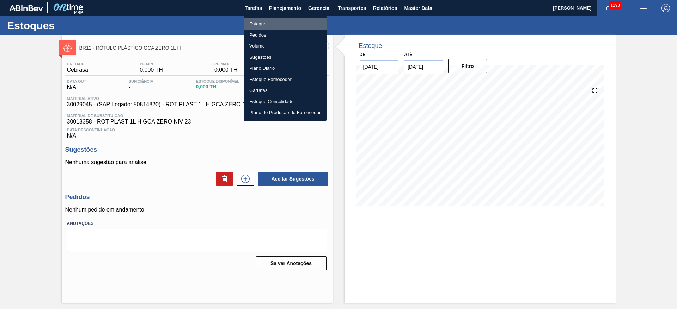
click at [263, 22] on li "Estoque" at bounding box center [285, 23] width 83 height 11
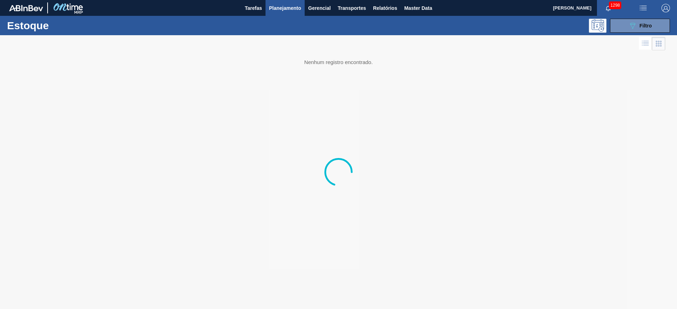
drag, startPoint x: 189, startPoint y: 197, endPoint x: 226, endPoint y: 250, distance: 65.0
click at [189, 197] on div at bounding box center [338, 172] width 677 height 274
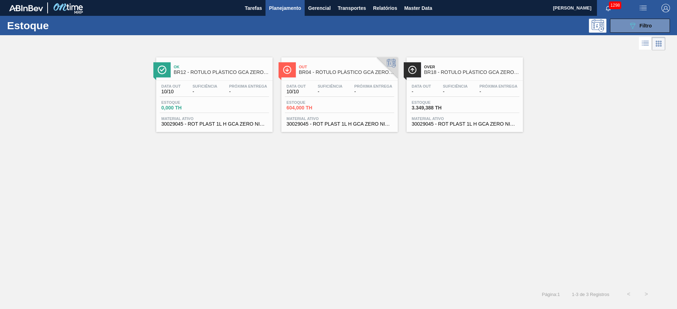
click at [670, 25] on div "089F7B8B-B2A5-4AFE-B5C0-19BA573D28AC Filtro" at bounding box center [639, 26] width 67 height 14
click at [642, 27] on span "Filtro" at bounding box center [645, 26] width 12 height 6
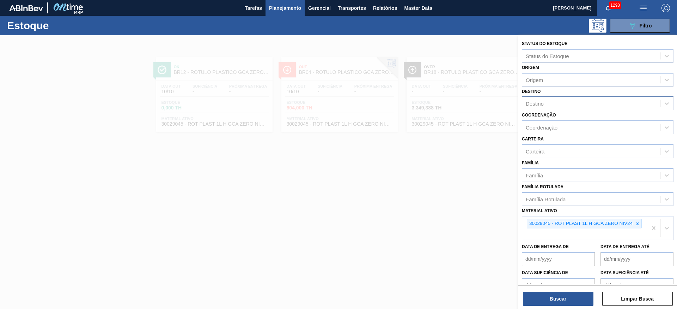
click at [541, 102] on div "Destino" at bounding box center [534, 104] width 18 height 6
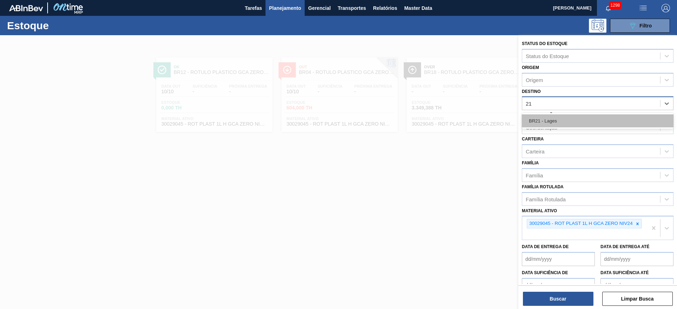
click at [547, 115] on div "BR21 - Lages" at bounding box center [598, 121] width 152 height 13
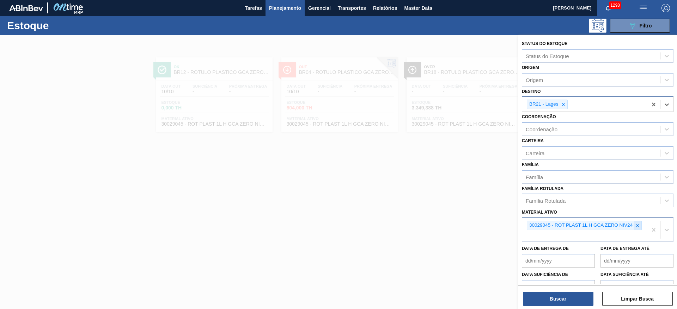
click at [638, 226] on icon at bounding box center [637, 225] width 5 height 5
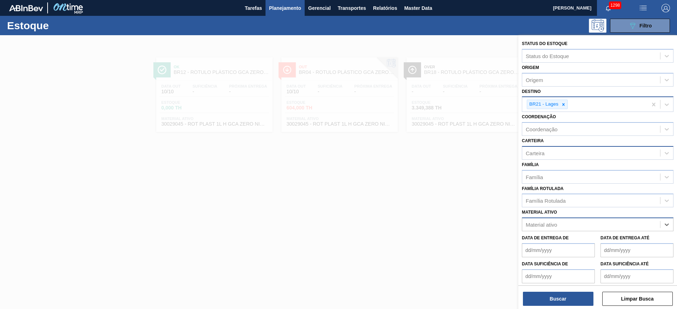
click at [537, 158] on div "Carteira" at bounding box center [591, 153] width 138 height 10
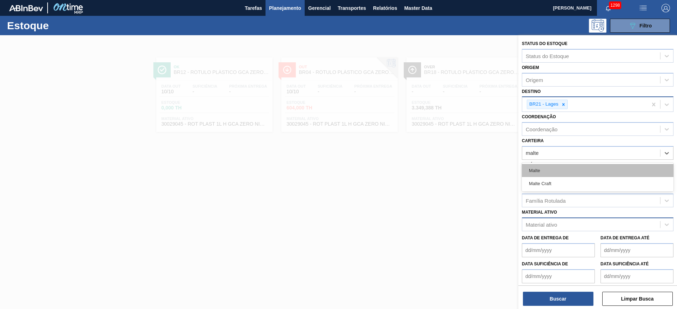
click at [533, 170] on div "Malte" at bounding box center [598, 170] width 152 height 13
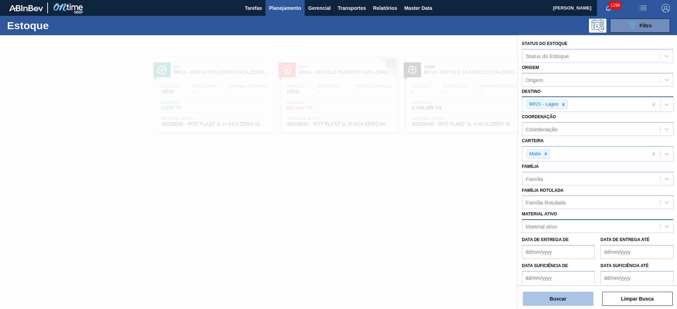
click at [537, 302] on button "Buscar" at bounding box center [558, 299] width 70 height 14
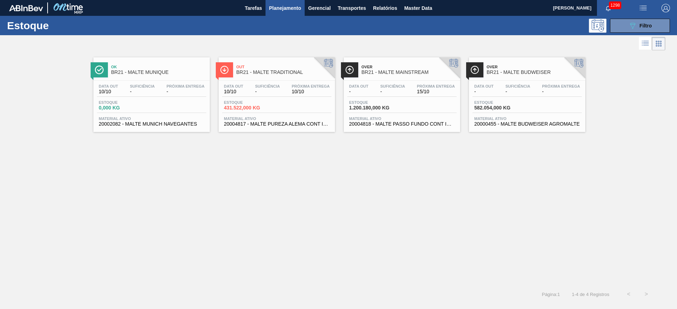
drag, startPoint x: 392, startPoint y: 94, endPoint x: 386, endPoint y: 92, distance: 6.0
click at [392, 94] on div "Data out - Suficiência - Próxima Entrega 15/10" at bounding box center [401, 90] width 109 height 13
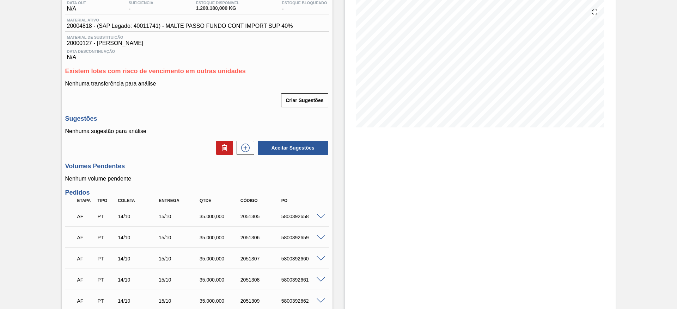
scroll to position [32, 0]
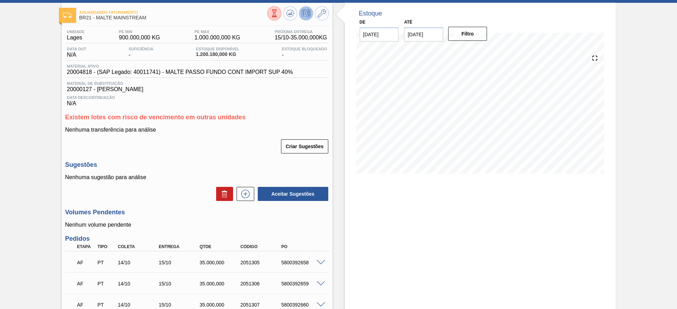
click at [322, 12] on icon at bounding box center [322, 13] width 8 height 8
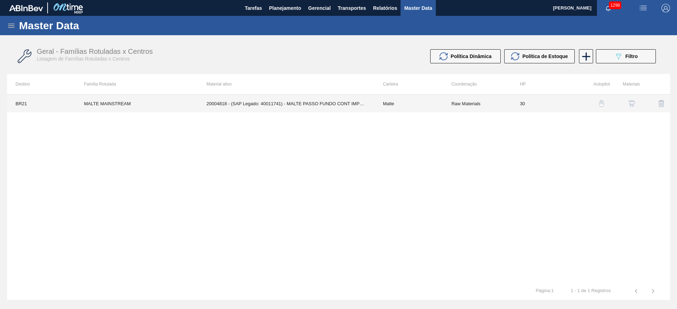
click at [348, 108] on td "20004818 - (SAP Legado: 40011741) - MALTE PASSO FUNDO CONT IMPORT SUP 40%" at bounding box center [286, 104] width 176 height 18
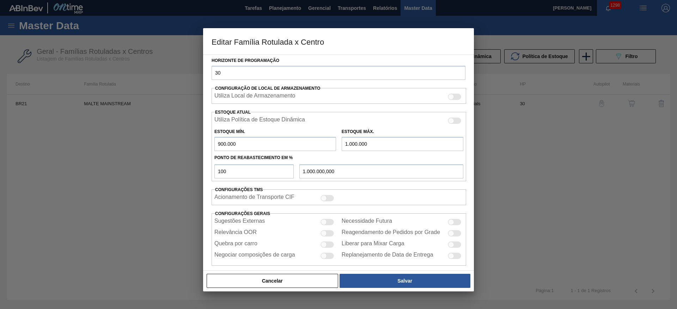
scroll to position [202, 0]
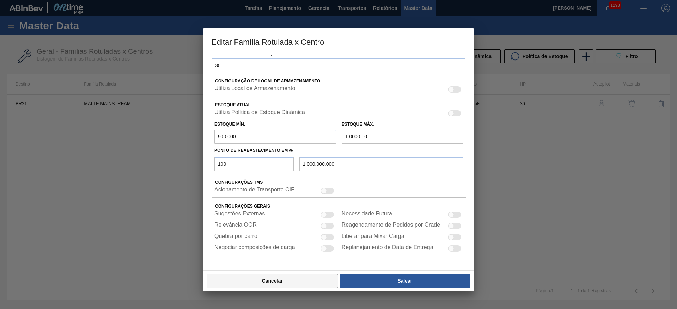
click at [306, 276] on button "Cancelar" at bounding box center [272, 281] width 131 height 14
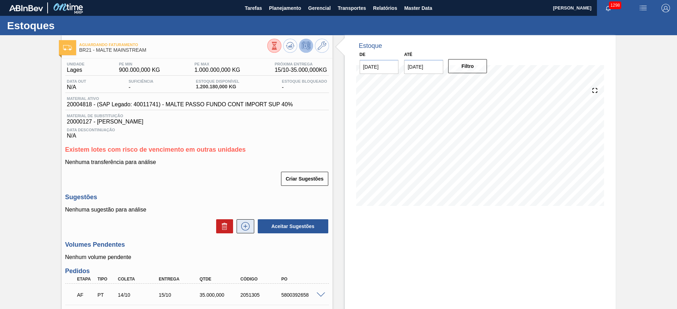
click at [245, 226] on icon at bounding box center [245, 226] width 11 height 8
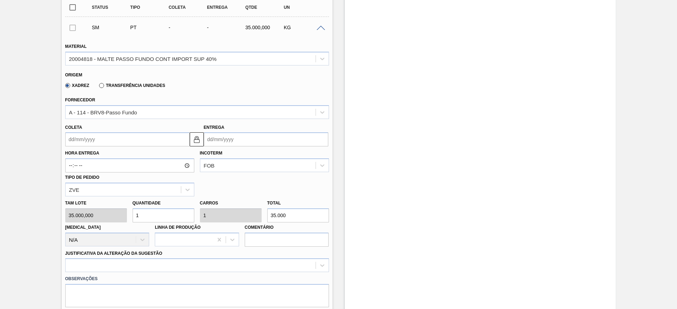
scroll to position [264, 0]
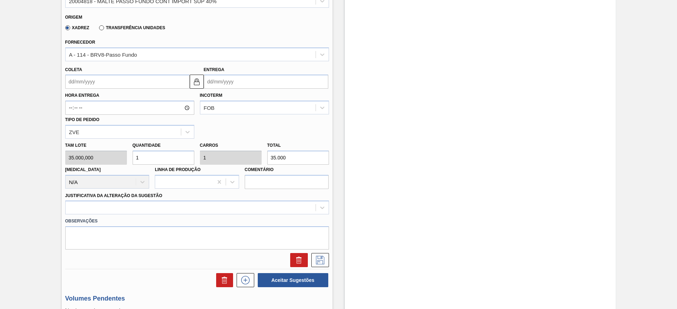
click at [95, 160] on div "[PERSON_NAME] 35.000,000 Quantidade 1 Carros 1 Total 35.000 [MEDICAL_DATA] N/A …" at bounding box center [196, 164] width 269 height 50
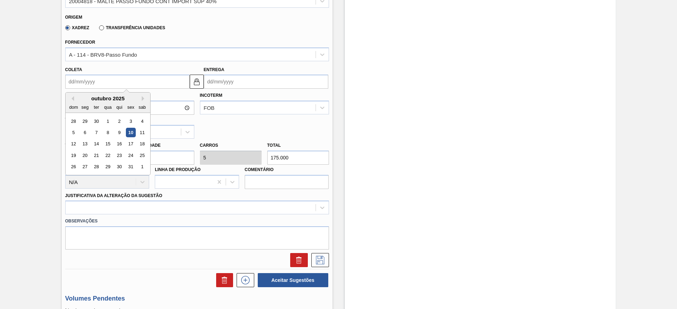
click at [71, 79] on input "Coleta" at bounding box center [127, 82] width 124 height 14
click at [86, 143] on div "13" at bounding box center [85, 145] width 10 height 10
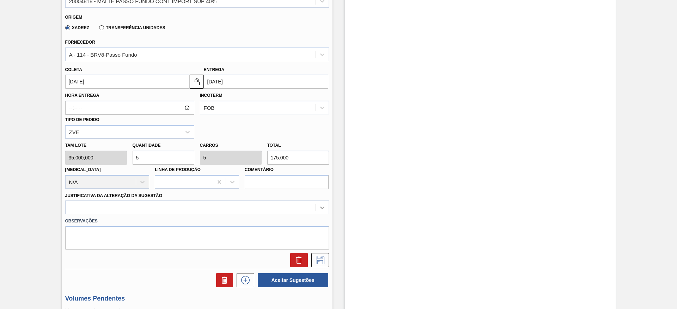
click at [323, 209] on div at bounding box center [197, 208] width 264 height 14
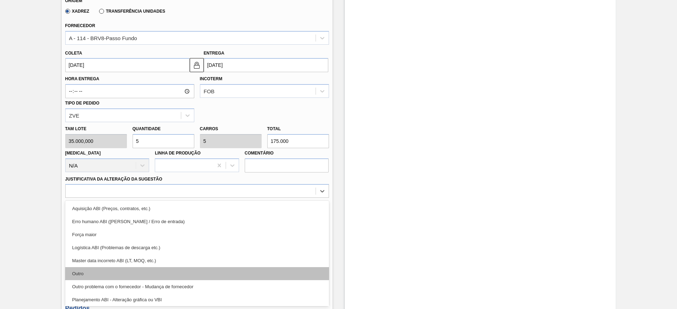
click at [97, 273] on div "Outro" at bounding box center [197, 273] width 264 height 13
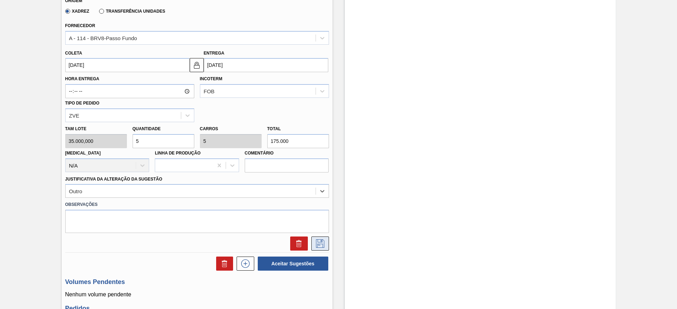
click at [320, 242] on icon at bounding box center [320, 243] width 4 height 6
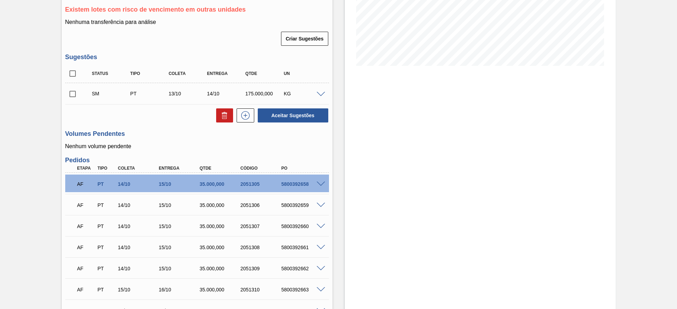
scroll to position [122, 0]
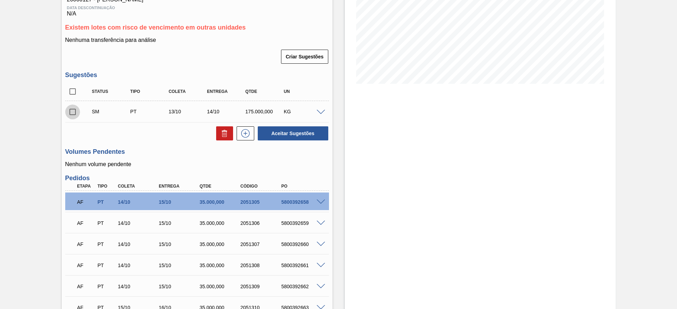
click at [73, 111] on input "checkbox" at bounding box center [72, 112] width 15 height 15
click at [289, 133] on button "Aceitar Sugestões" at bounding box center [293, 134] width 70 height 14
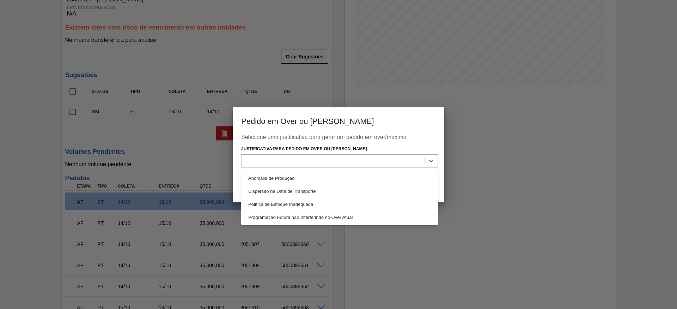
click at [277, 165] on div at bounding box center [332, 161] width 183 height 10
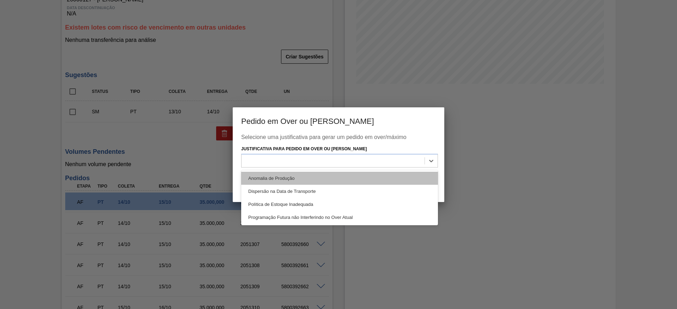
click at [265, 180] on div "Anomalia de Produção" at bounding box center [339, 178] width 197 height 13
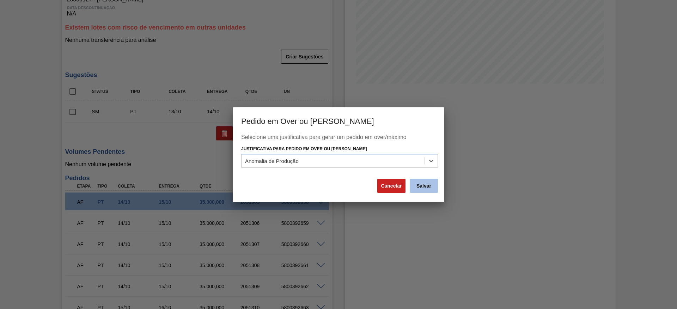
click at [430, 186] on button "Salvar" at bounding box center [423, 186] width 28 height 14
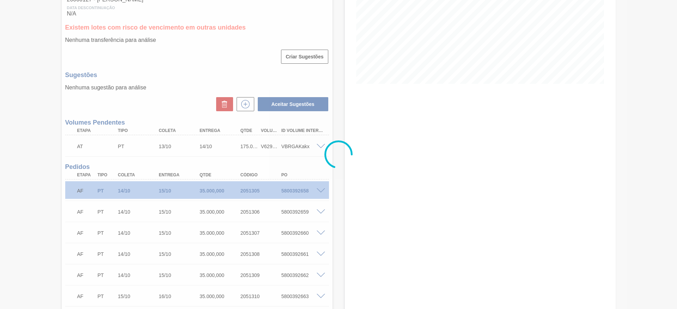
click at [268, 146] on div at bounding box center [338, 154] width 677 height 309
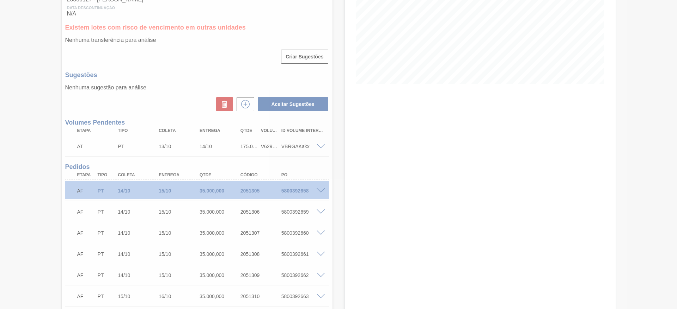
click at [268, 146] on div at bounding box center [338, 154] width 677 height 309
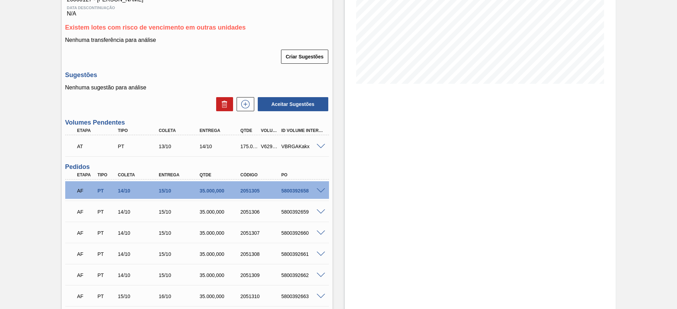
click at [260, 147] on div "V629595" at bounding box center [269, 147] width 21 height 6
copy div "V629595"
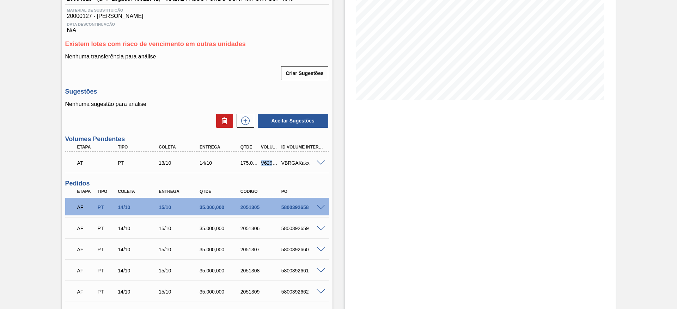
scroll to position [0, 0]
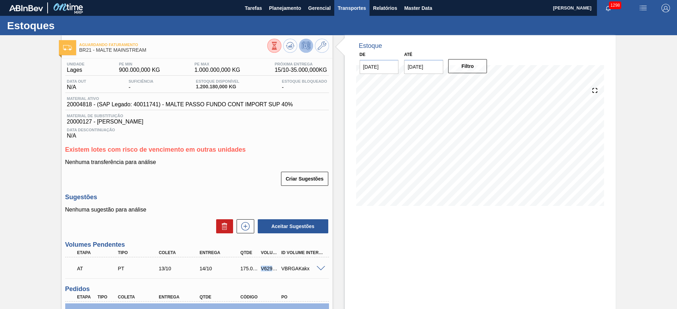
click at [346, 6] on span "Transportes" at bounding box center [352, 8] width 28 height 8
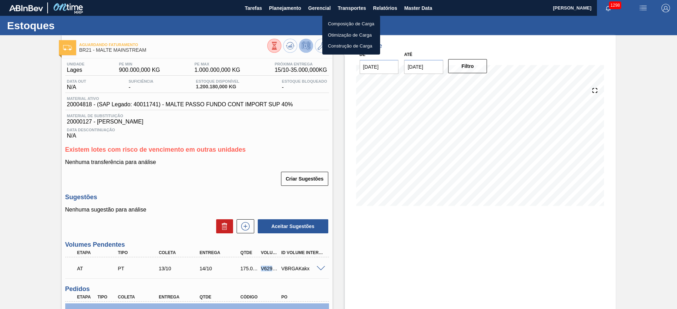
click at [338, 37] on li "Otimização de Carga" at bounding box center [351, 35] width 58 height 11
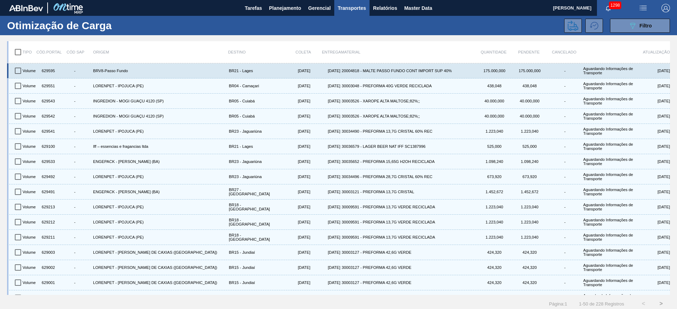
click at [19, 69] on input "checkbox" at bounding box center [18, 70] width 15 height 15
click at [18, 71] on input "checkbox" at bounding box center [18, 70] width 15 height 15
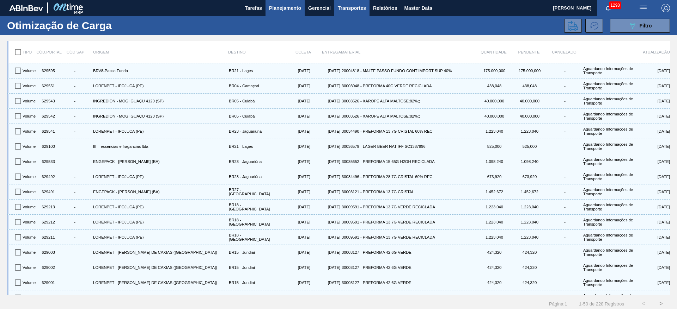
click at [289, 9] on span "Planejamento" at bounding box center [285, 8] width 32 height 8
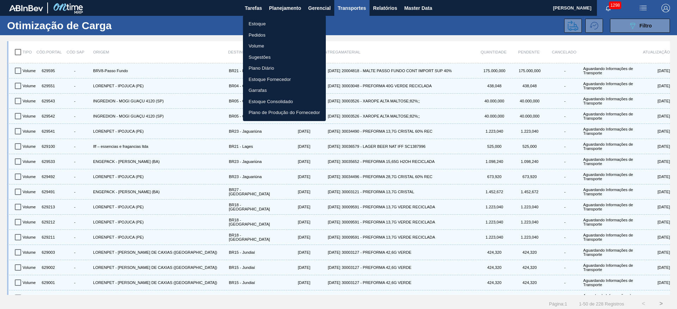
click at [253, 26] on li "Estoque" at bounding box center [284, 23] width 83 height 11
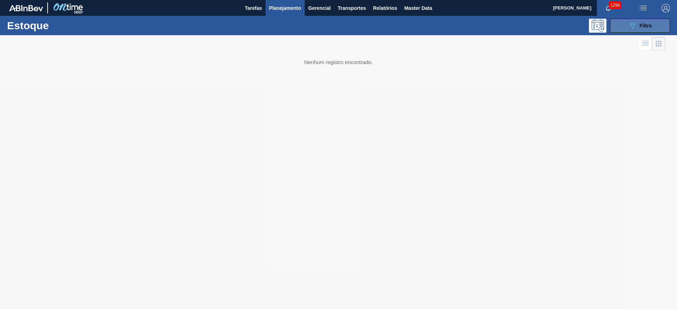
click at [638, 23] on div "089F7B8B-B2A5-4AFE-B5C0-19BA573D28AC Filtro" at bounding box center [640, 25] width 24 height 8
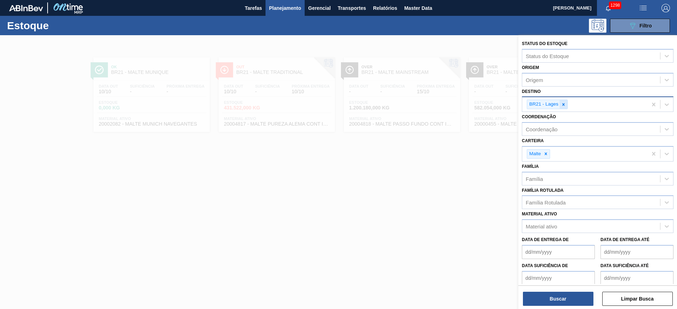
click at [562, 105] on icon at bounding box center [563, 104] width 2 height 2
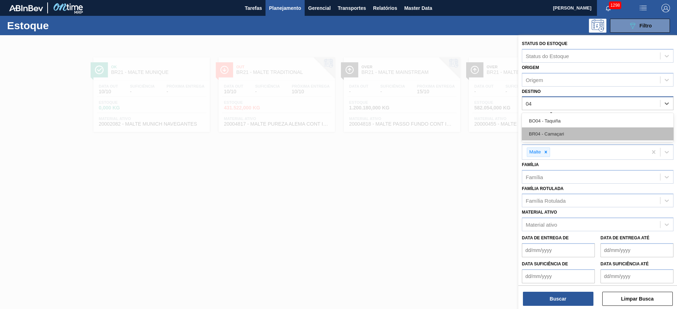
click at [534, 134] on div "BR04 - Camaçari" at bounding box center [598, 134] width 152 height 13
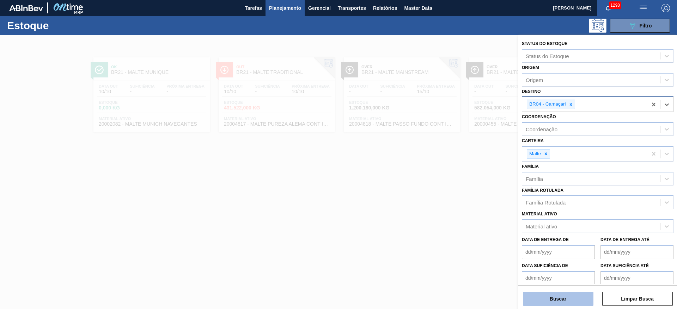
click at [564, 303] on button "Buscar" at bounding box center [558, 299] width 70 height 14
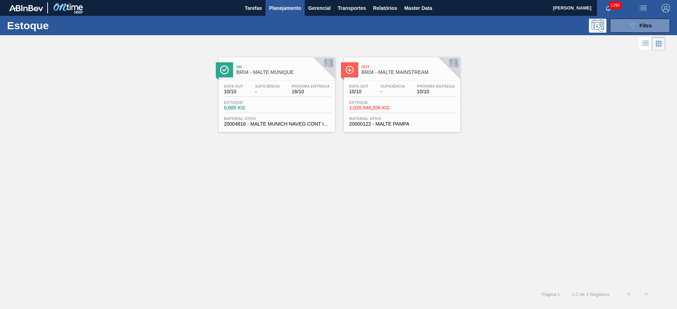
click at [390, 89] on span "-" at bounding box center [392, 91] width 25 height 5
